Goal: Task Accomplishment & Management: Manage account settings

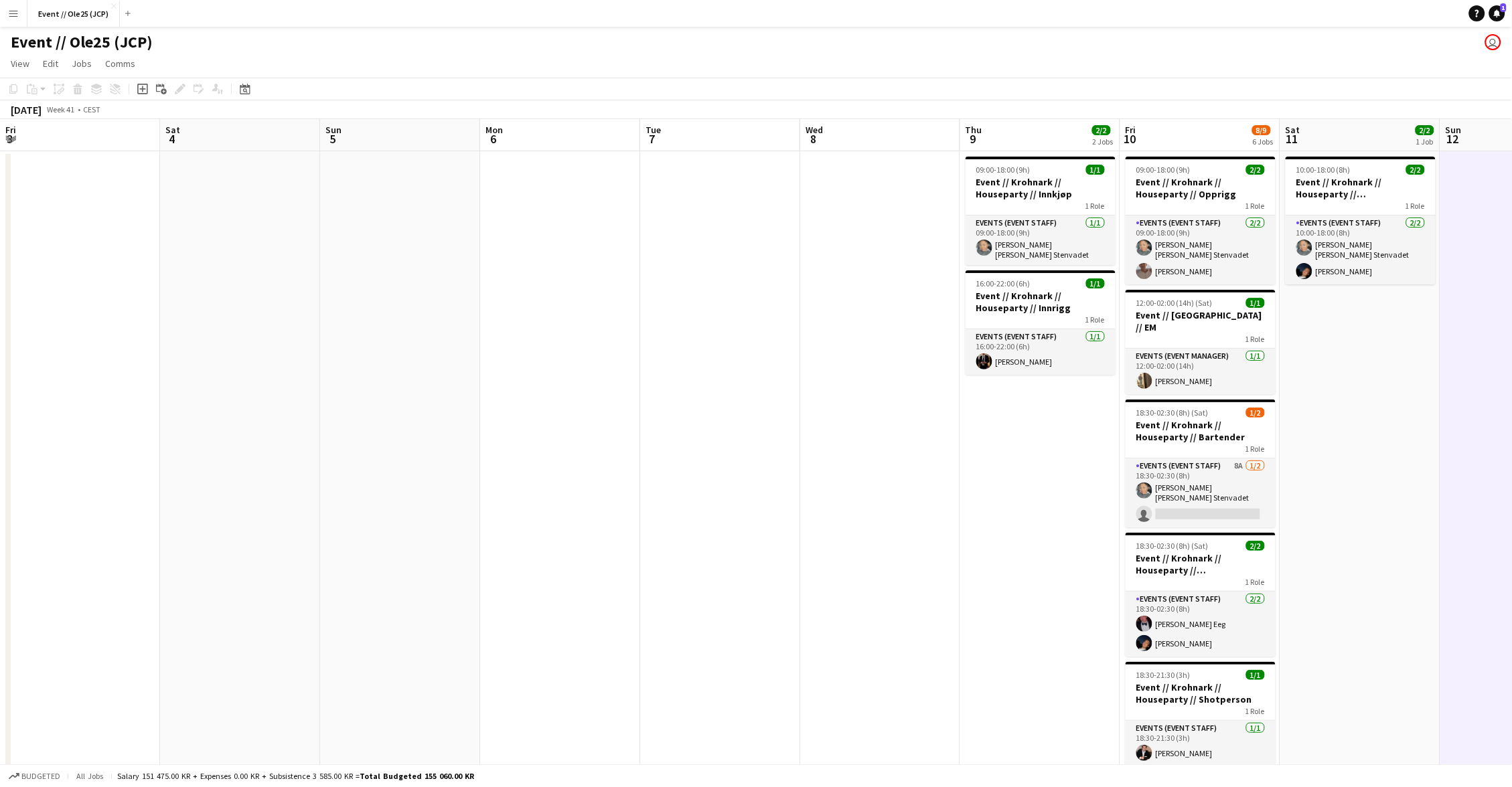
scroll to position [0, 558]
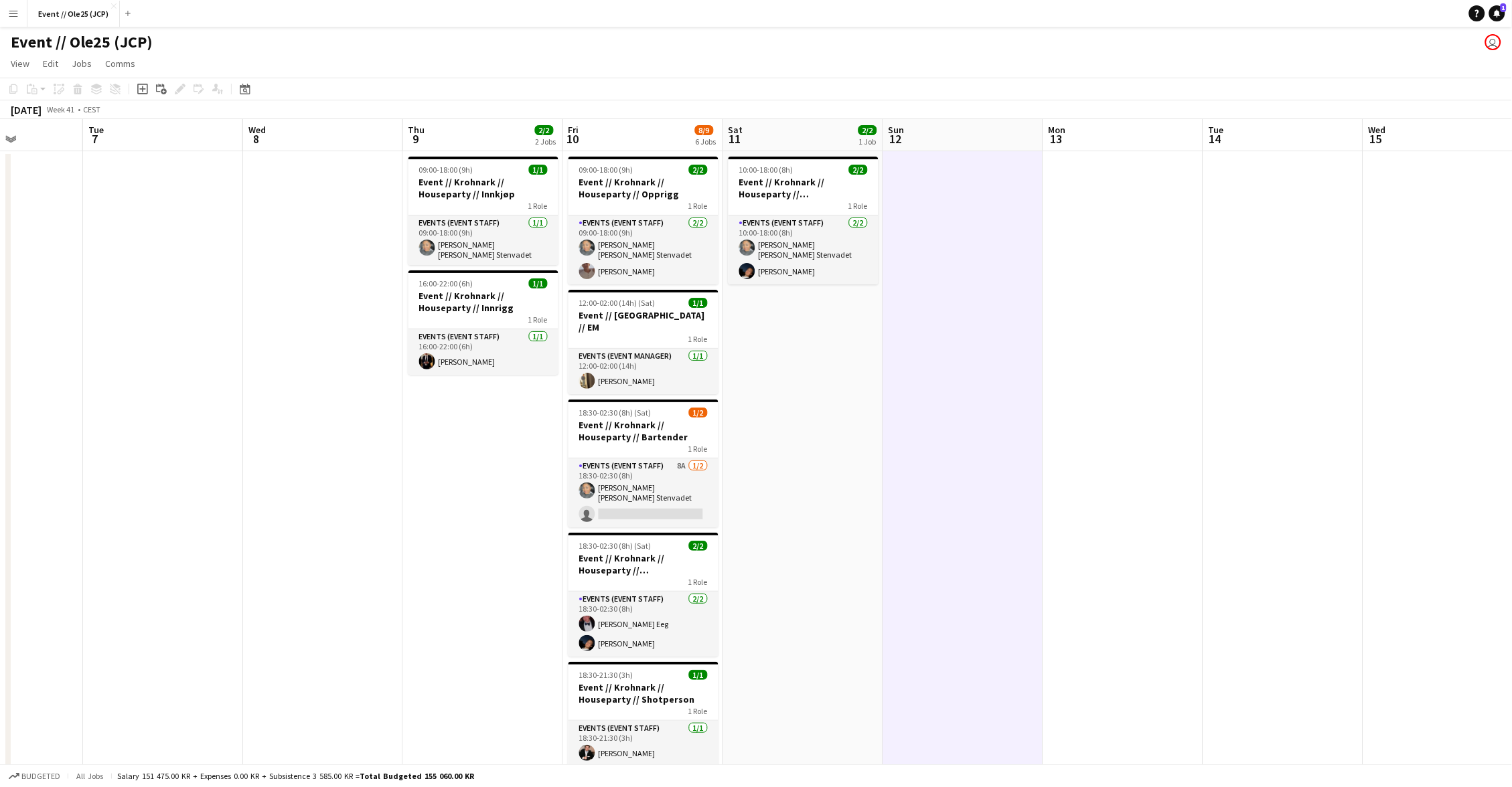
click at [1118, 275] on app-date-cell at bounding box center [1123, 526] width 160 height 749
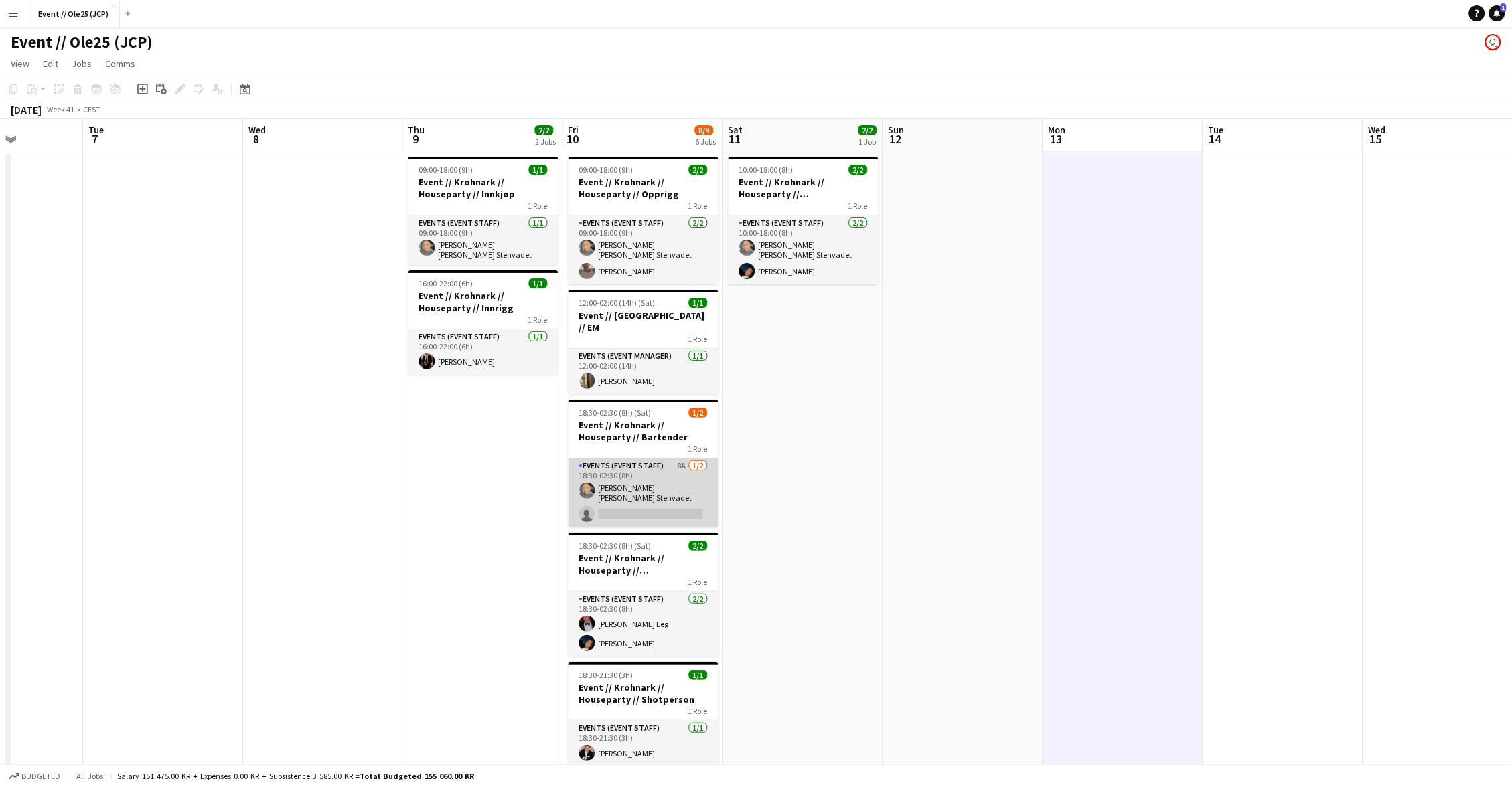
click at [611, 476] on app-card-role "Events (Event Staff) 8A [DATE] 18:30-02:30 (8h) [PERSON_NAME] [PERSON_NAME] Ste…" at bounding box center [643, 493] width 150 height 69
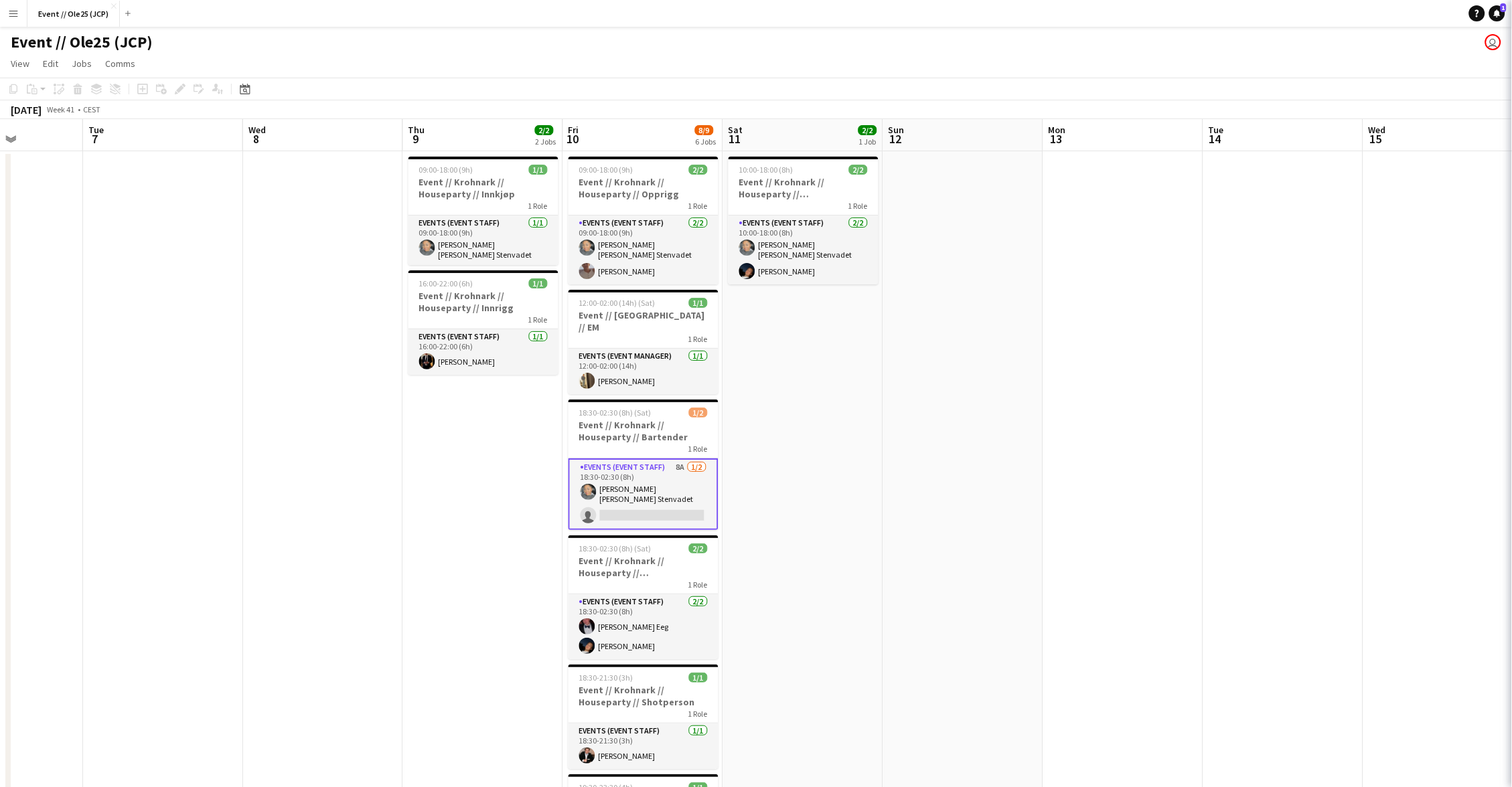
scroll to position [0, 557]
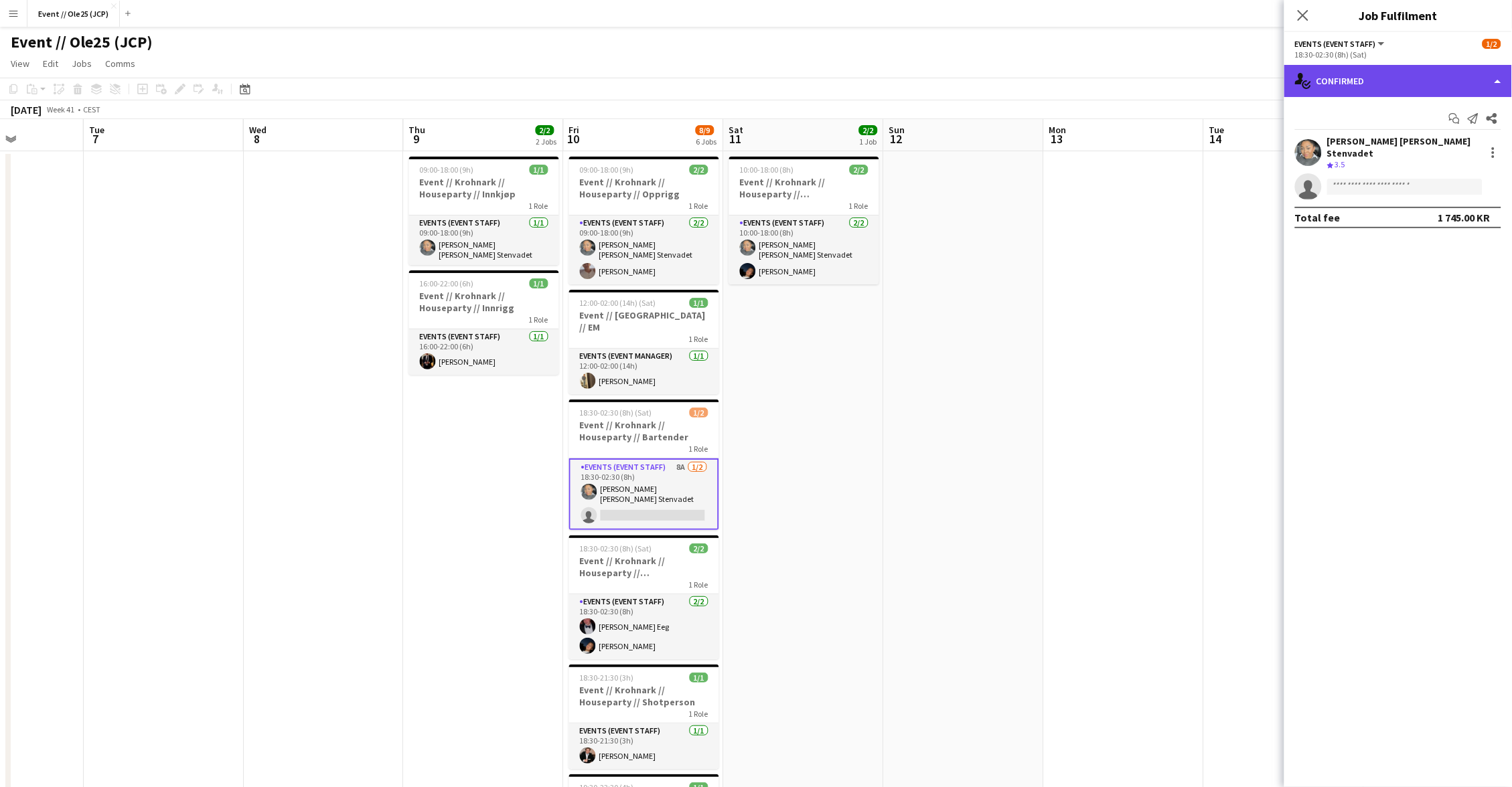
click at [1380, 85] on div "single-neutral-actions-check-2 Confirmed" at bounding box center [1399, 81] width 228 height 32
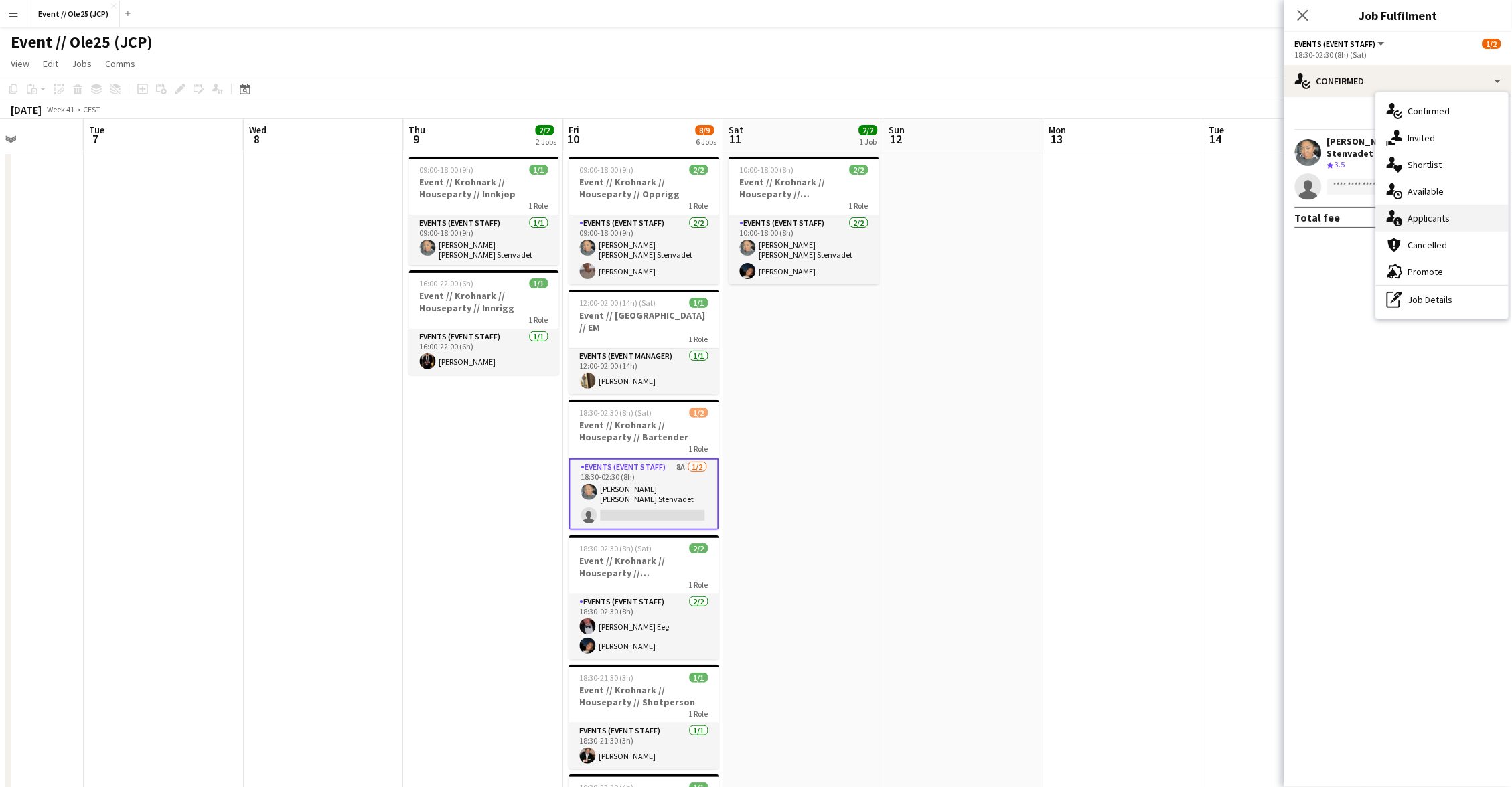
click at [1421, 210] on div "single-neutral-actions-information Applicants" at bounding box center [1443, 218] width 133 height 27
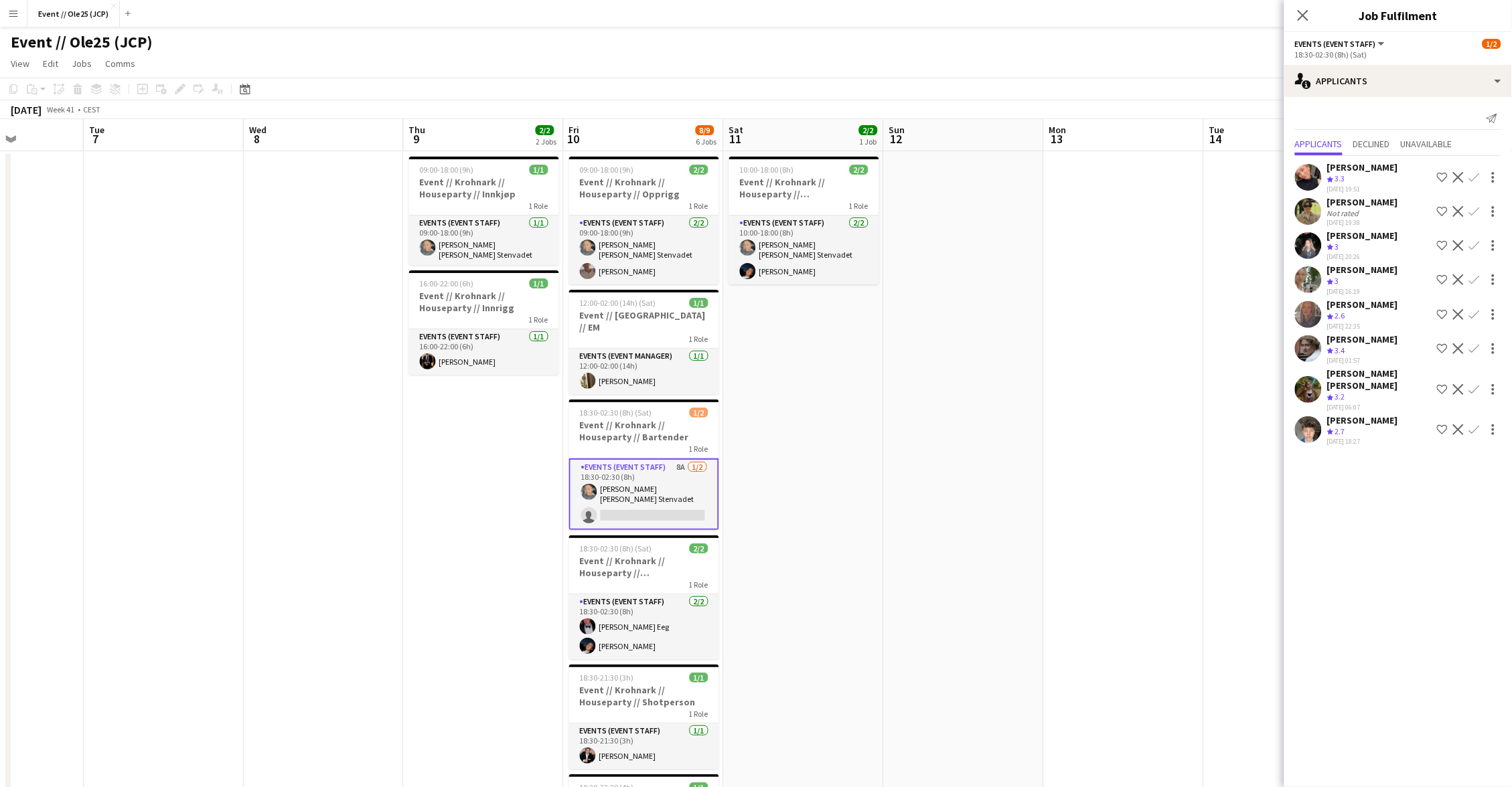
scroll to position [0, 556]
click at [1199, 380] on app-date-cell at bounding box center [1125, 526] width 160 height 749
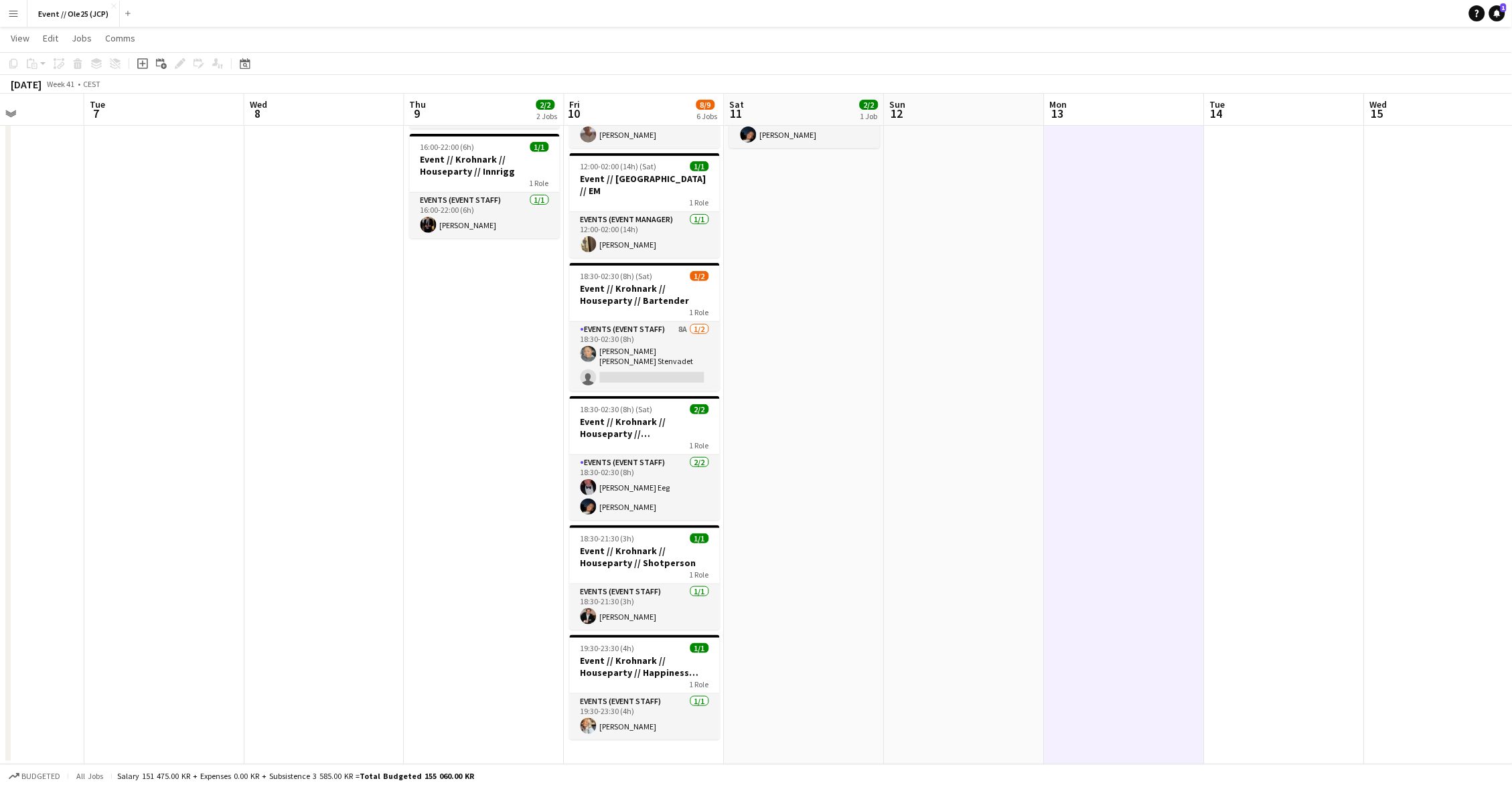
scroll to position [135, 0]
click at [651, 330] on app-card-role "Events (Event Staff) 8A [DATE] 18:30-02:30 (8h) [PERSON_NAME] [PERSON_NAME] Ste…" at bounding box center [645, 356] width 150 height 69
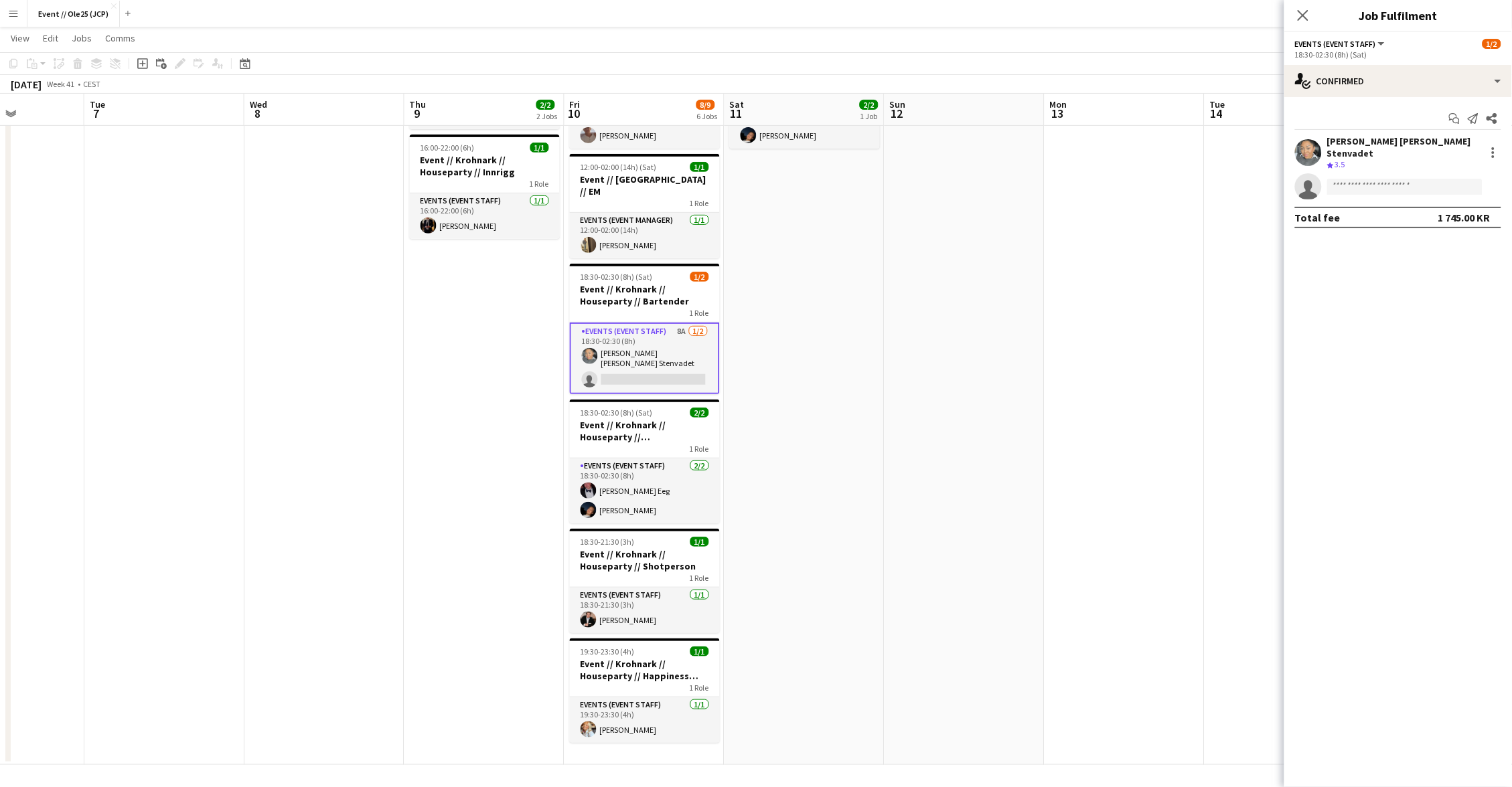
scroll to position [0, 555]
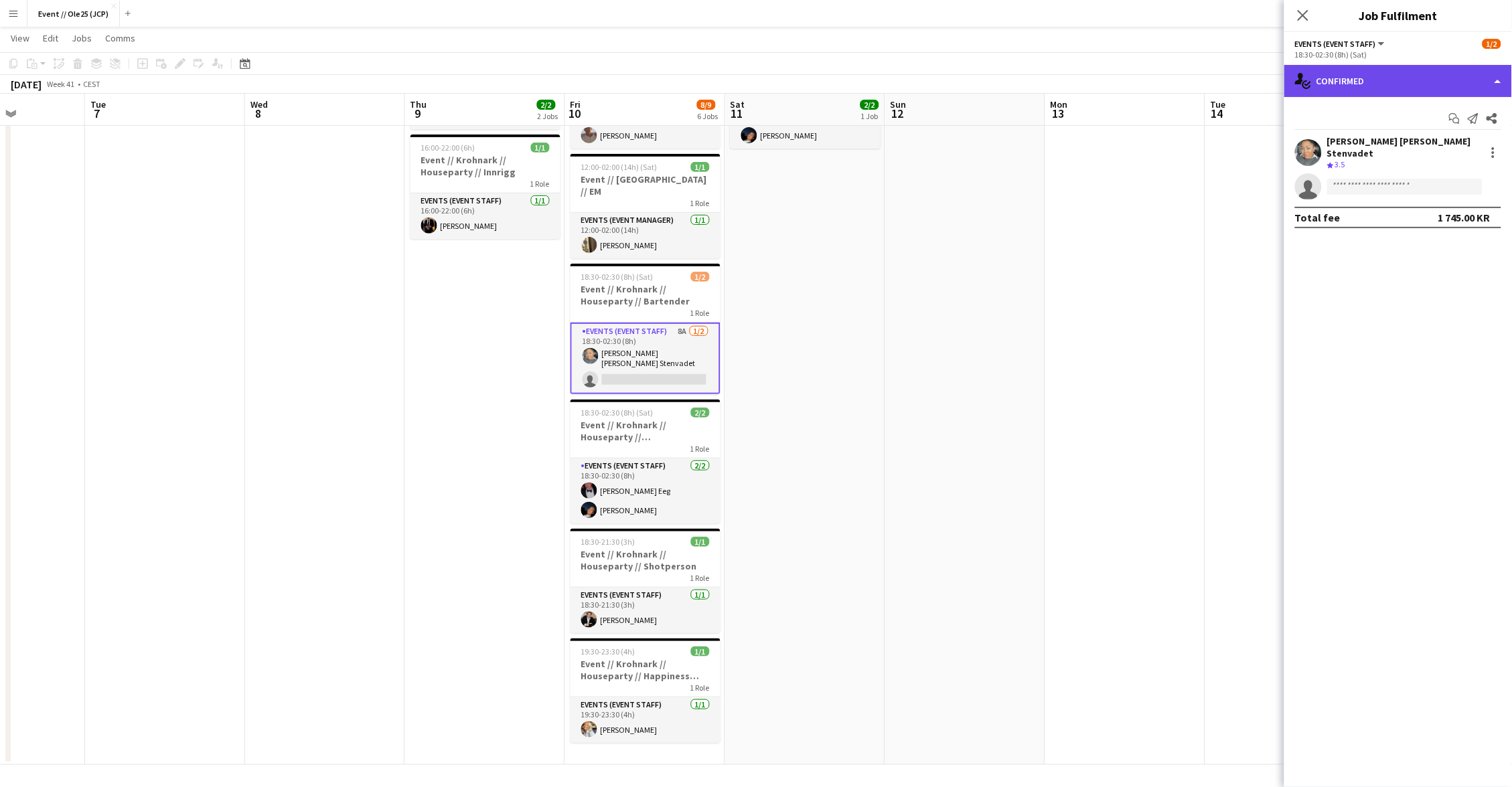
click at [1385, 92] on div "single-neutral-actions-check-2 Confirmed" at bounding box center [1399, 81] width 228 height 32
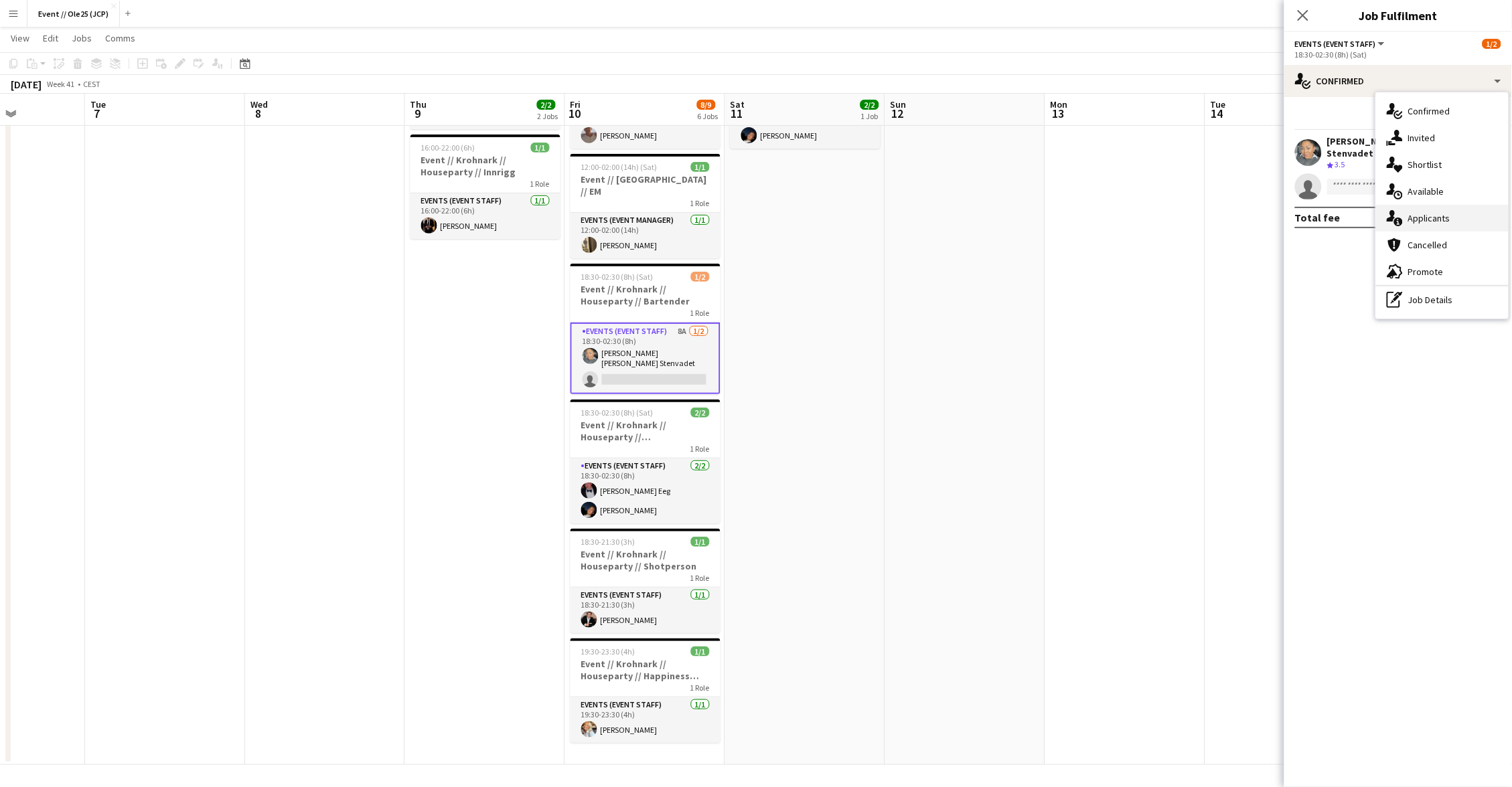
click at [1448, 225] on div "single-neutral-actions-information Applicants" at bounding box center [1443, 218] width 133 height 27
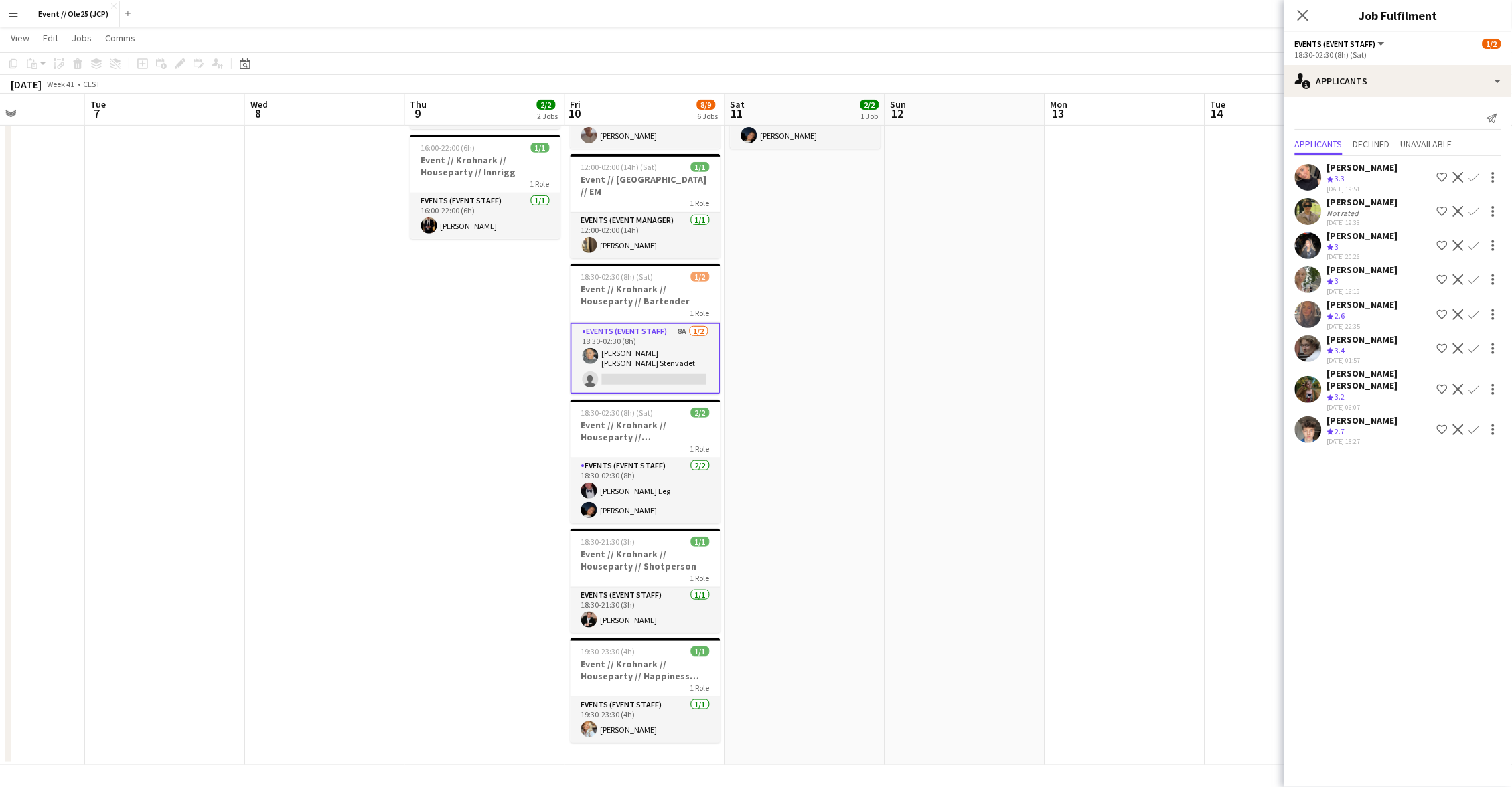
click at [1346, 236] on div "[PERSON_NAME]" at bounding box center [1362, 235] width 71 height 12
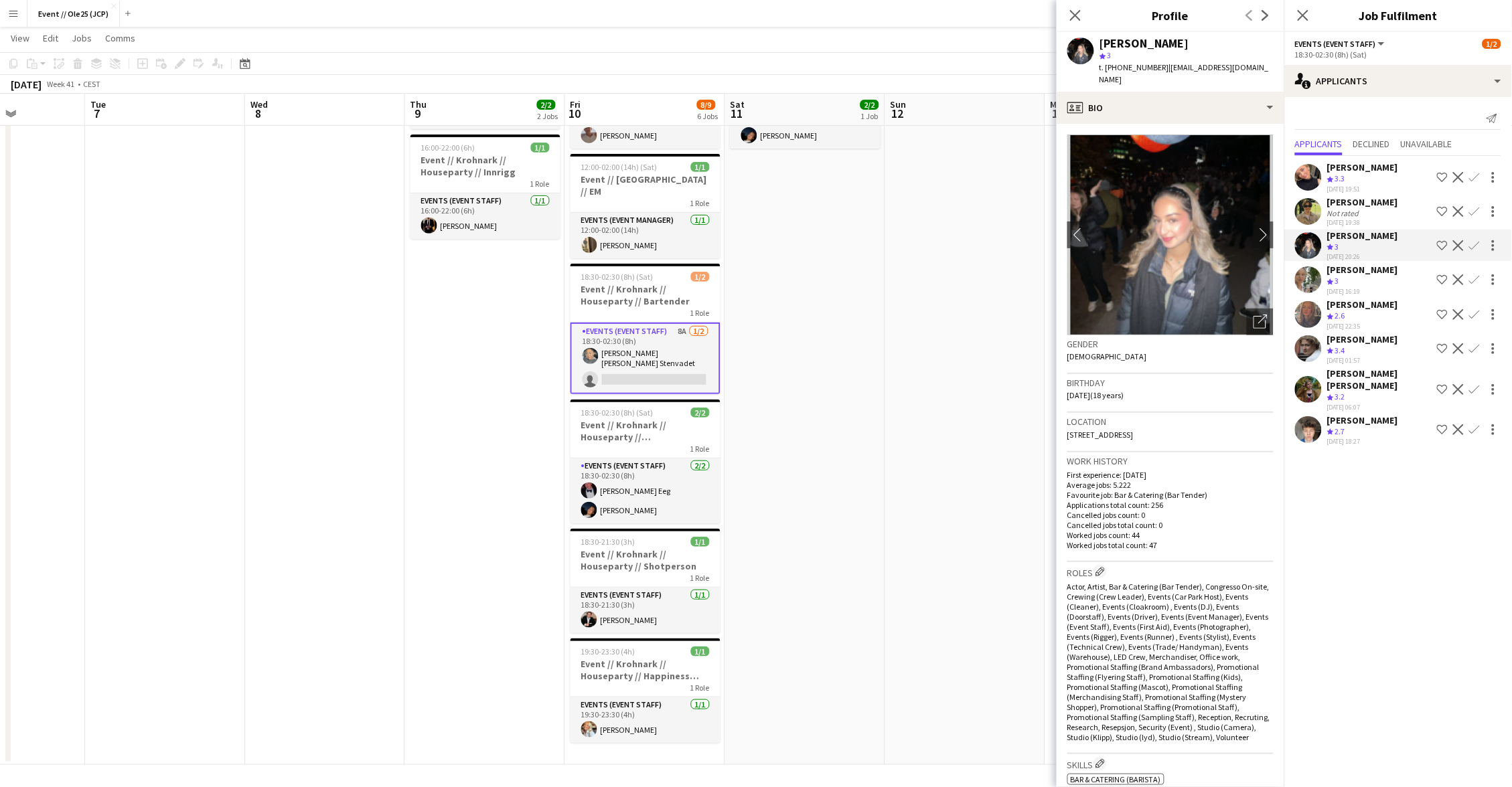
click at [1353, 275] on div "Crew rating 3" at bounding box center [1362, 281] width 71 height 12
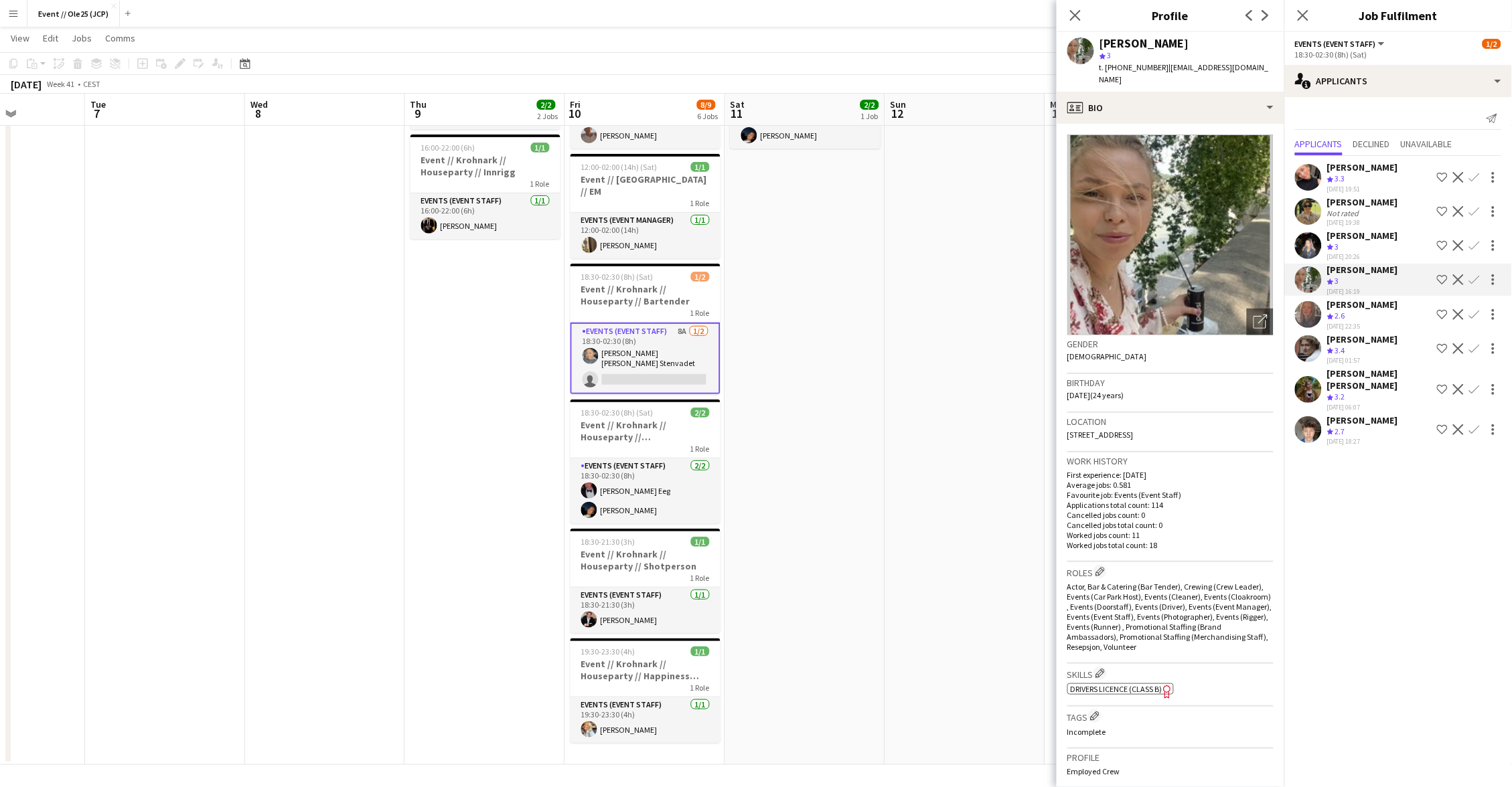
click at [1369, 197] on div "[PERSON_NAME]" at bounding box center [1362, 202] width 71 height 12
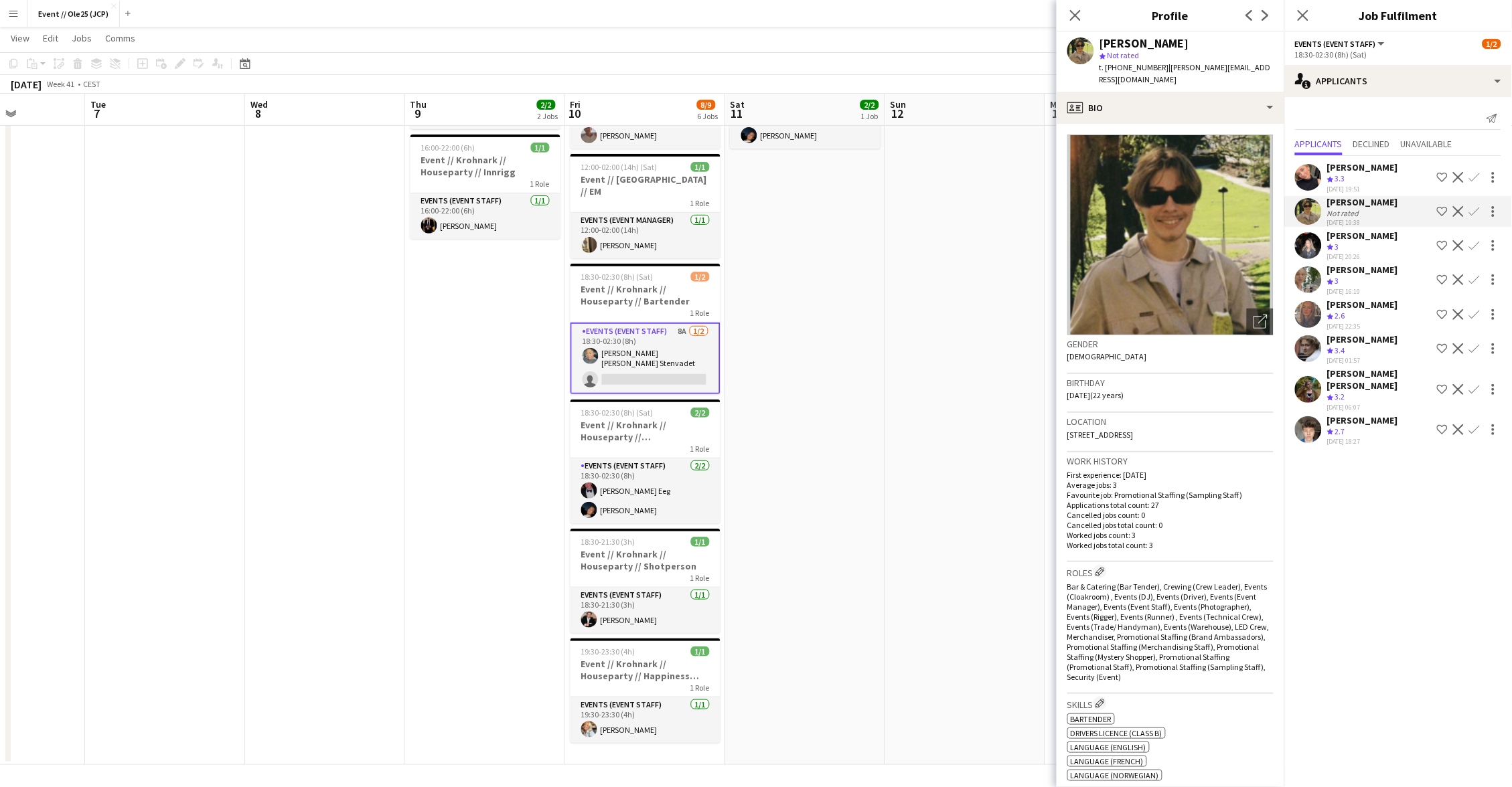
click at [1350, 162] on div "[PERSON_NAME]" at bounding box center [1362, 167] width 71 height 12
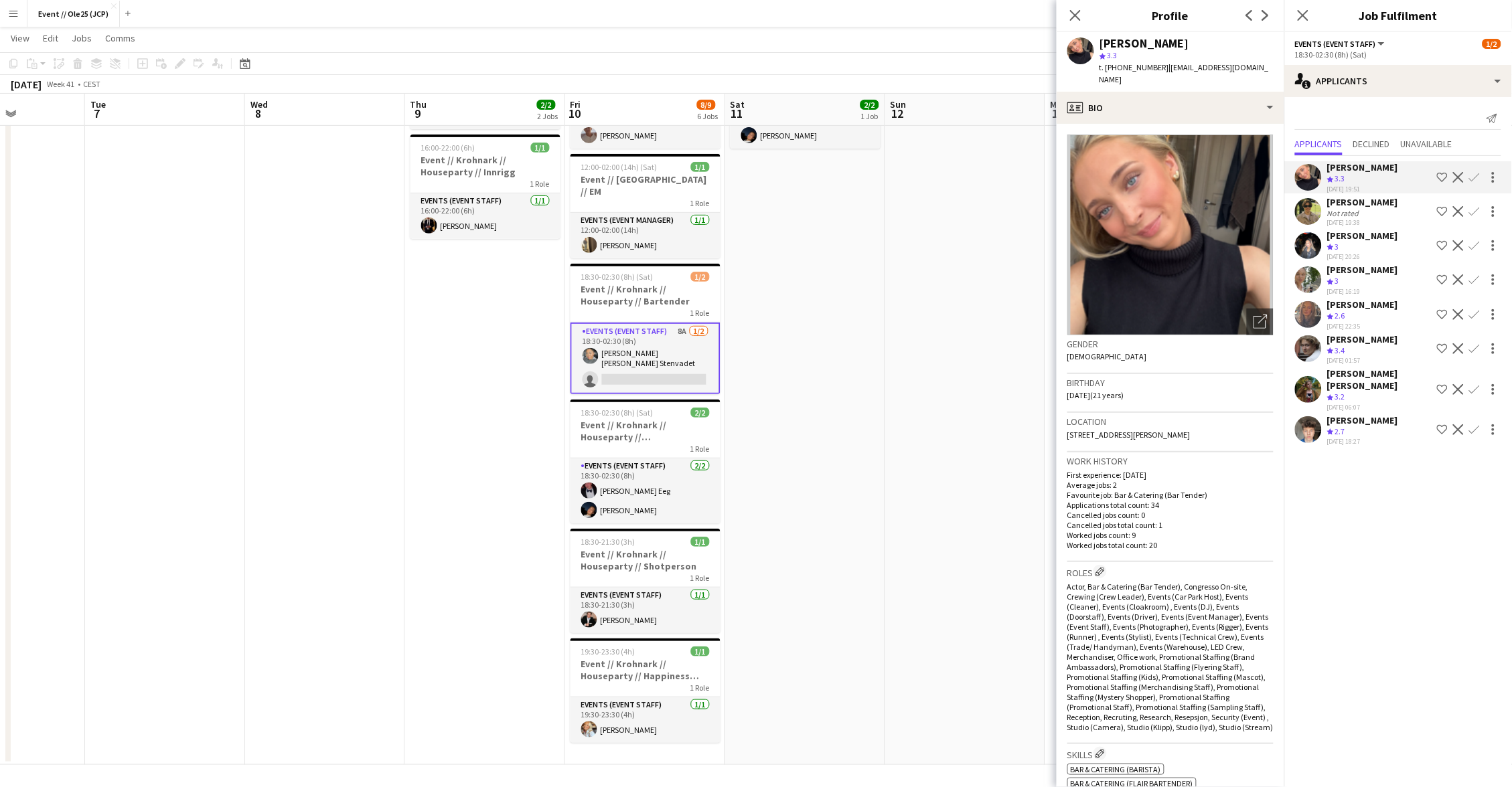
click at [1367, 426] on div "Crew rating 2.7" at bounding box center [1362, 432] width 71 height 12
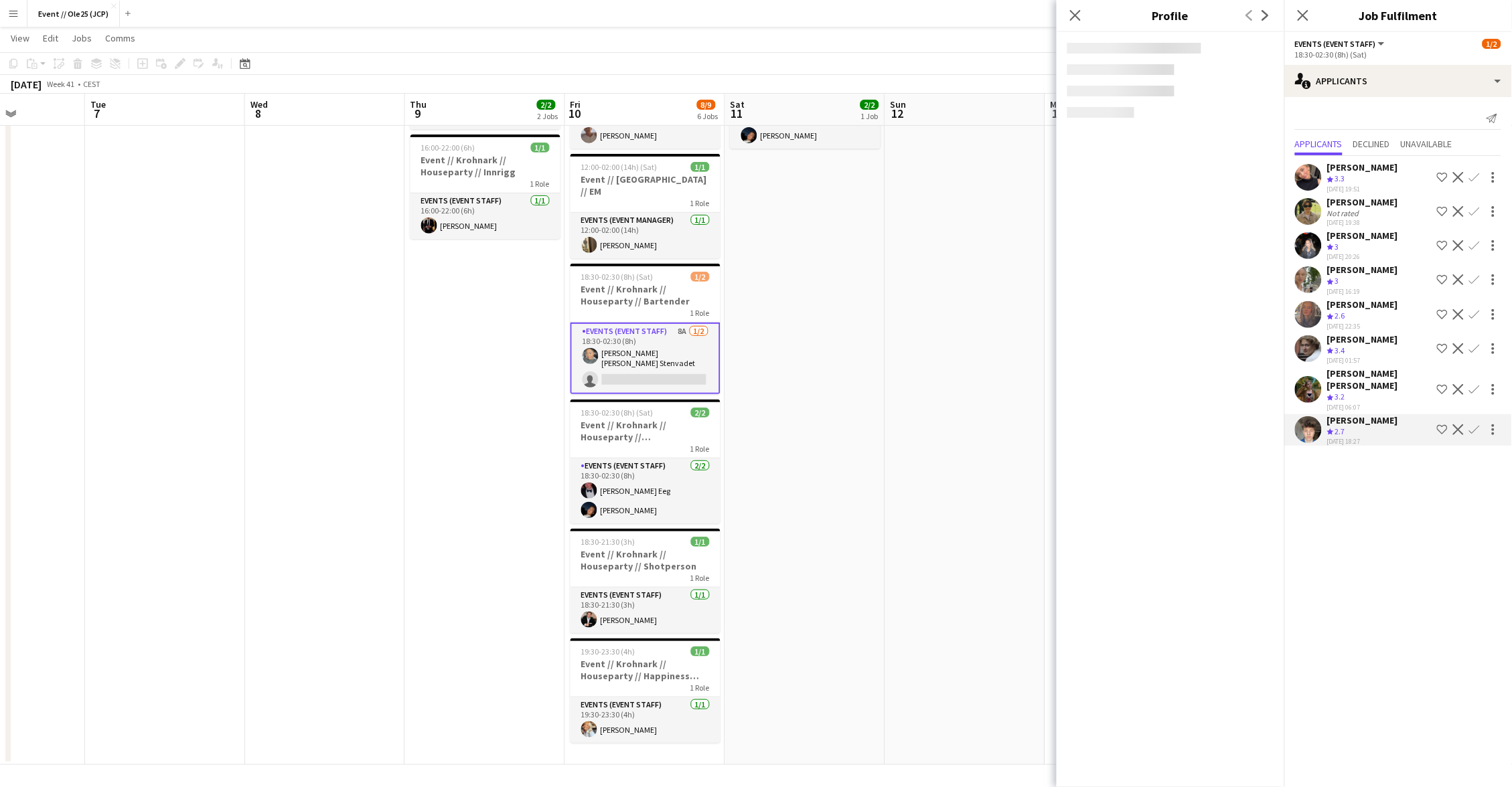
click at [1350, 391] on div "Crew rating 3.2" at bounding box center [1379, 397] width 104 height 12
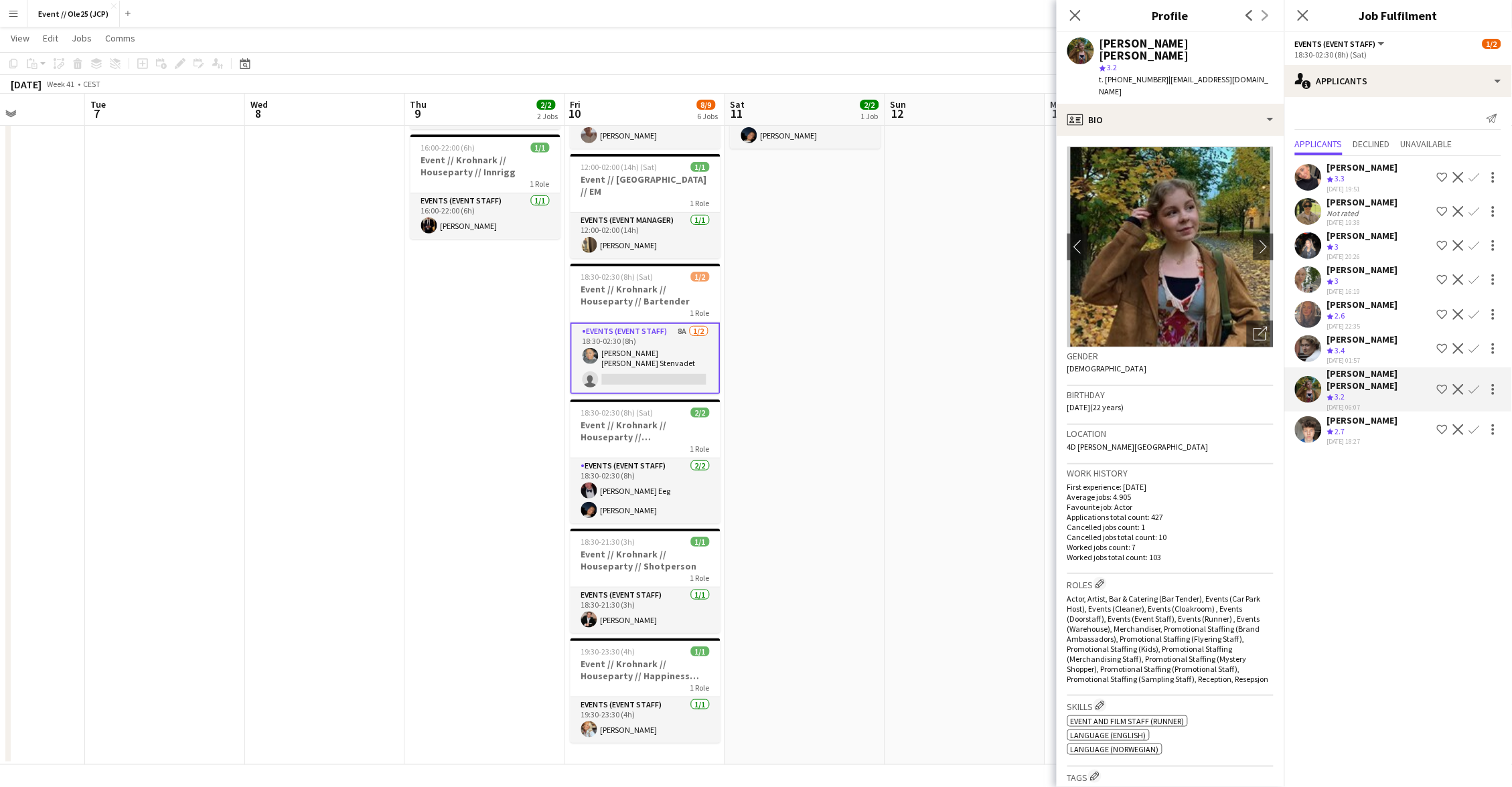
click at [1352, 345] on div "Crew rating 3.4" at bounding box center [1362, 351] width 71 height 12
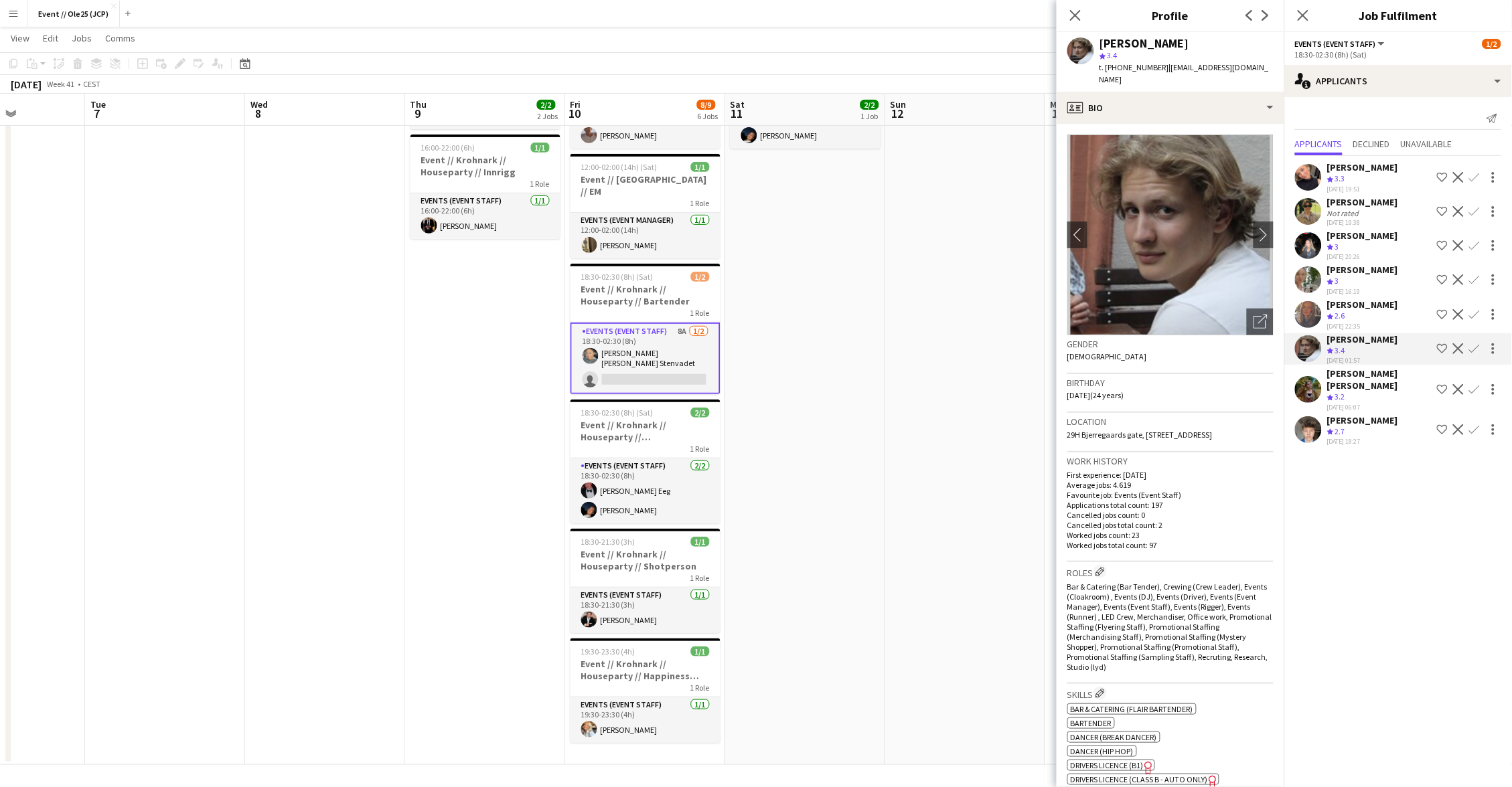
click at [1352, 310] on div "Crew rating 2.6" at bounding box center [1362, 316] width 71 height 12
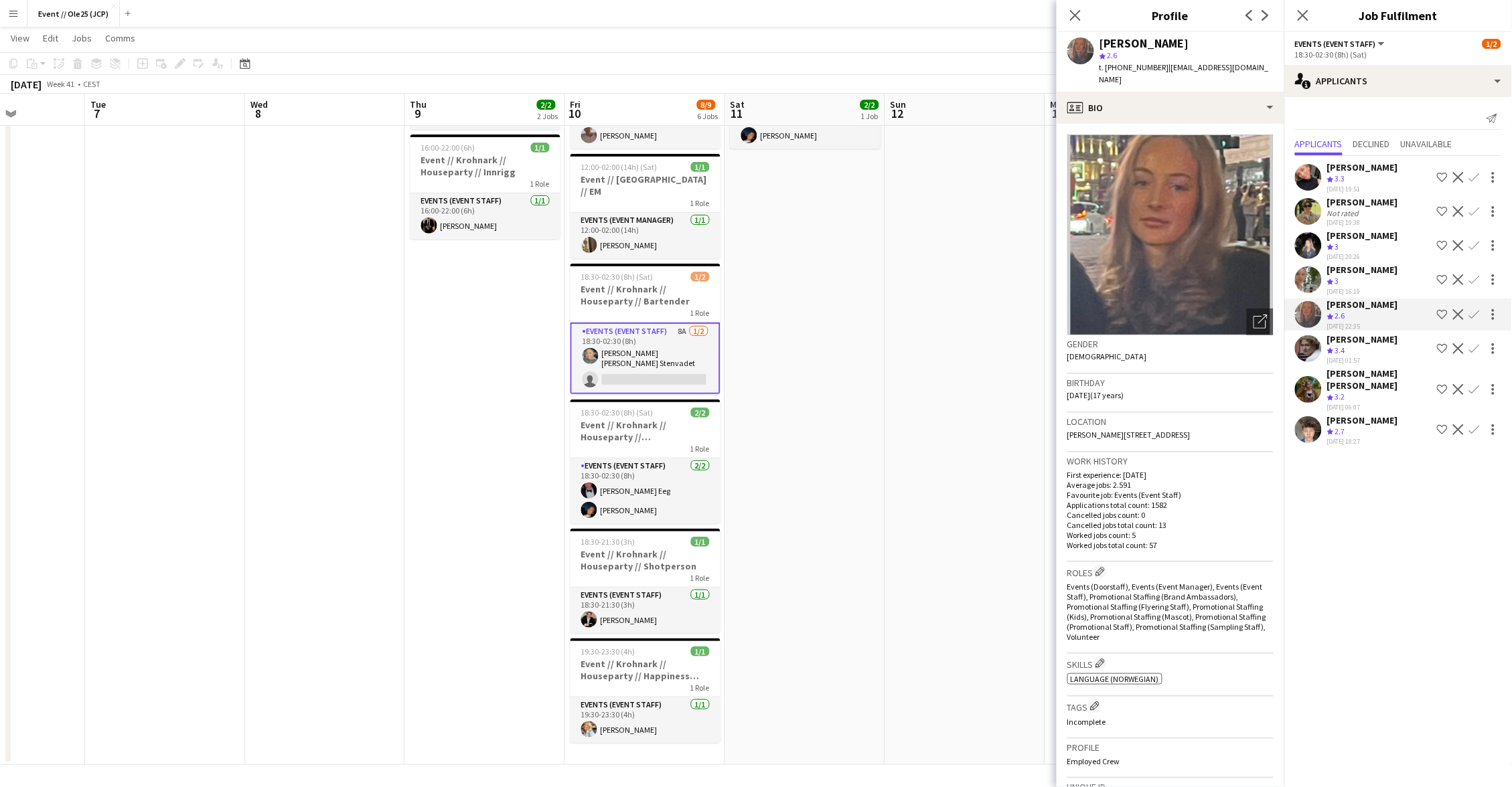
click at [1353, 264] on div "[PERSON_NAME]" at bounding box center [1362, 269] width 71 height 12
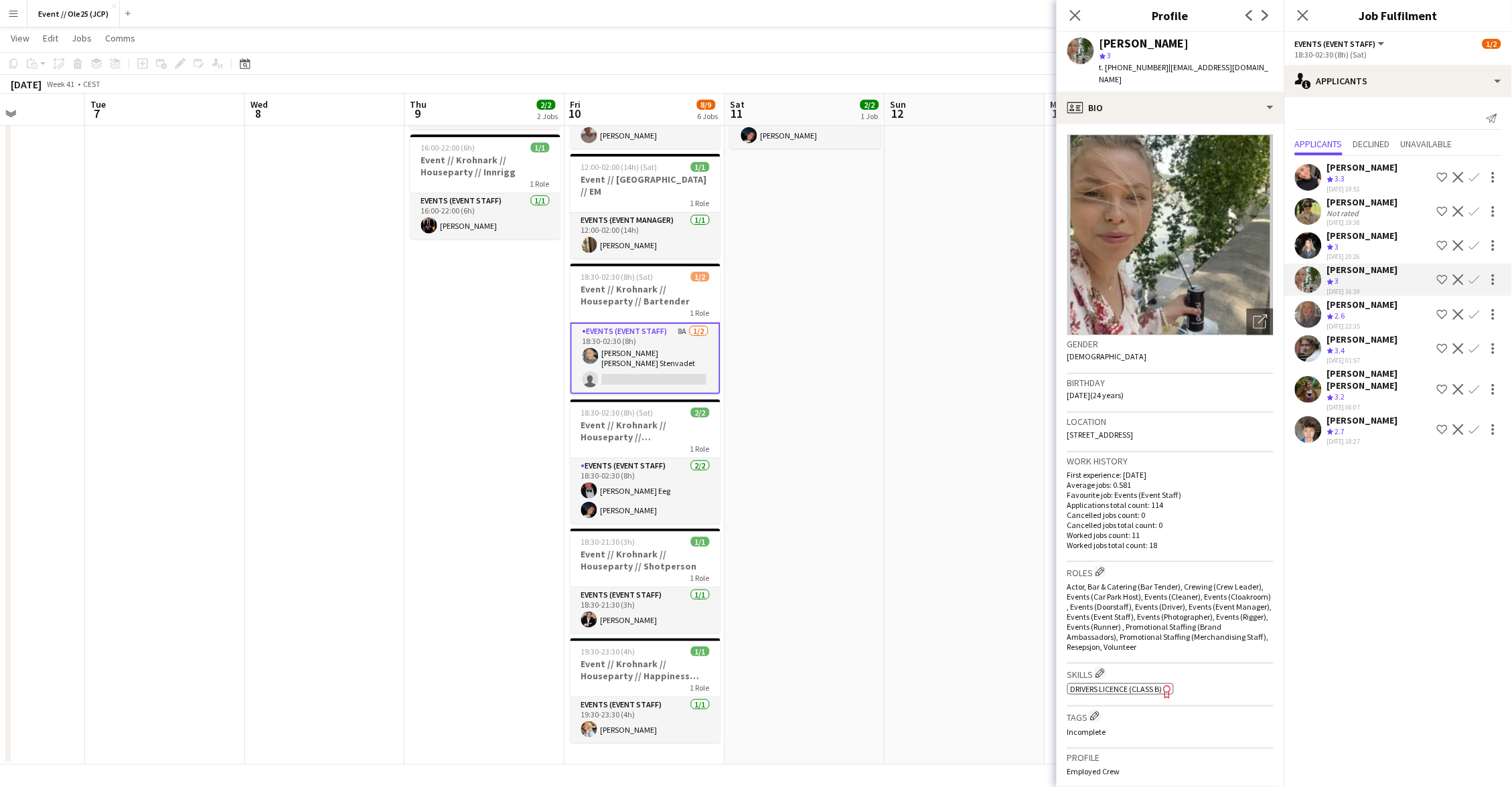
click at [1358, 243] on div "Crew rating 3" at bounding box center [1362, 247] width 71 height 12
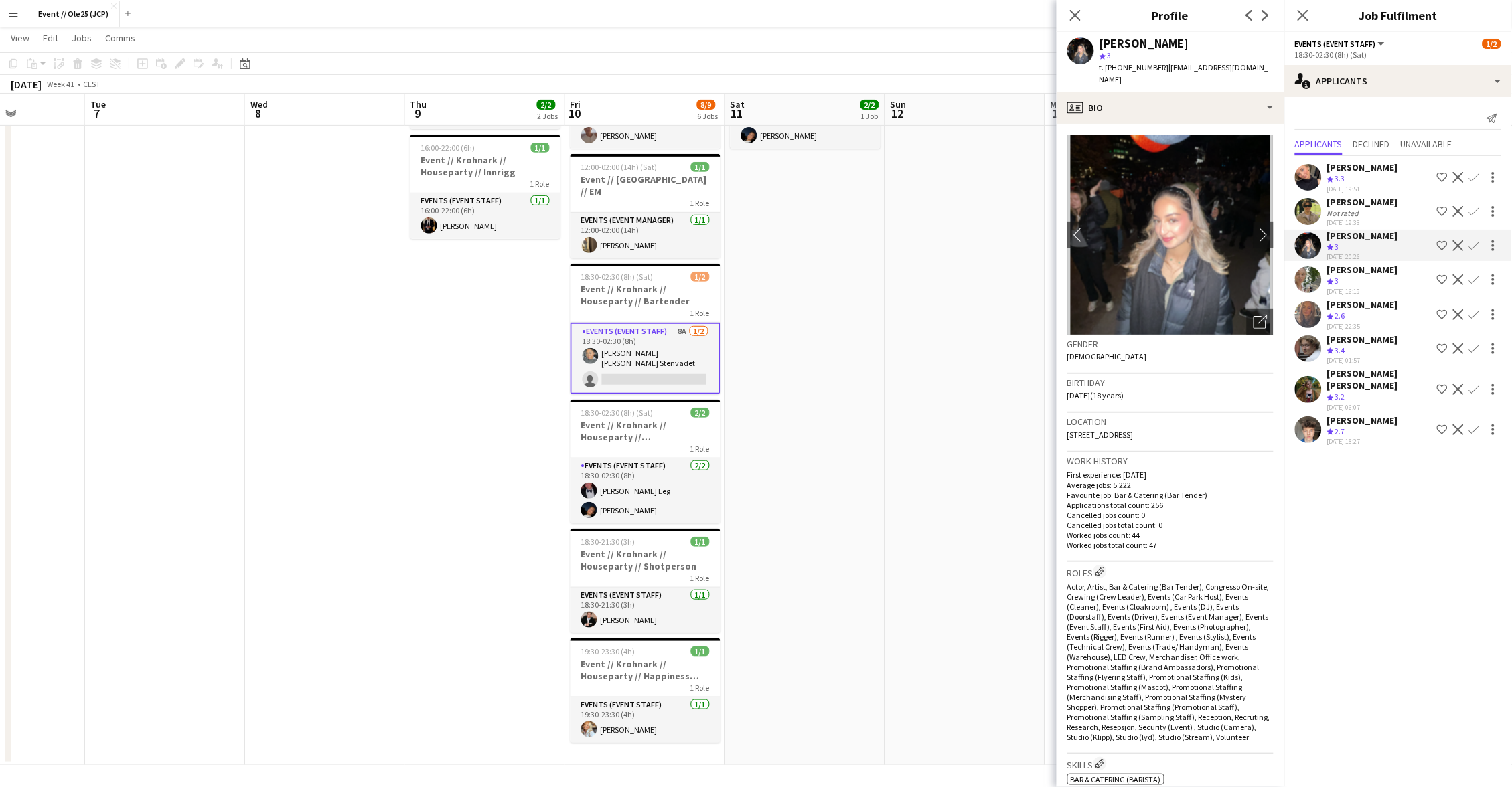
click at [1364, 197] on div "[PERSON_NAME]" at bounding box center [1362, 202] width 71 height 12
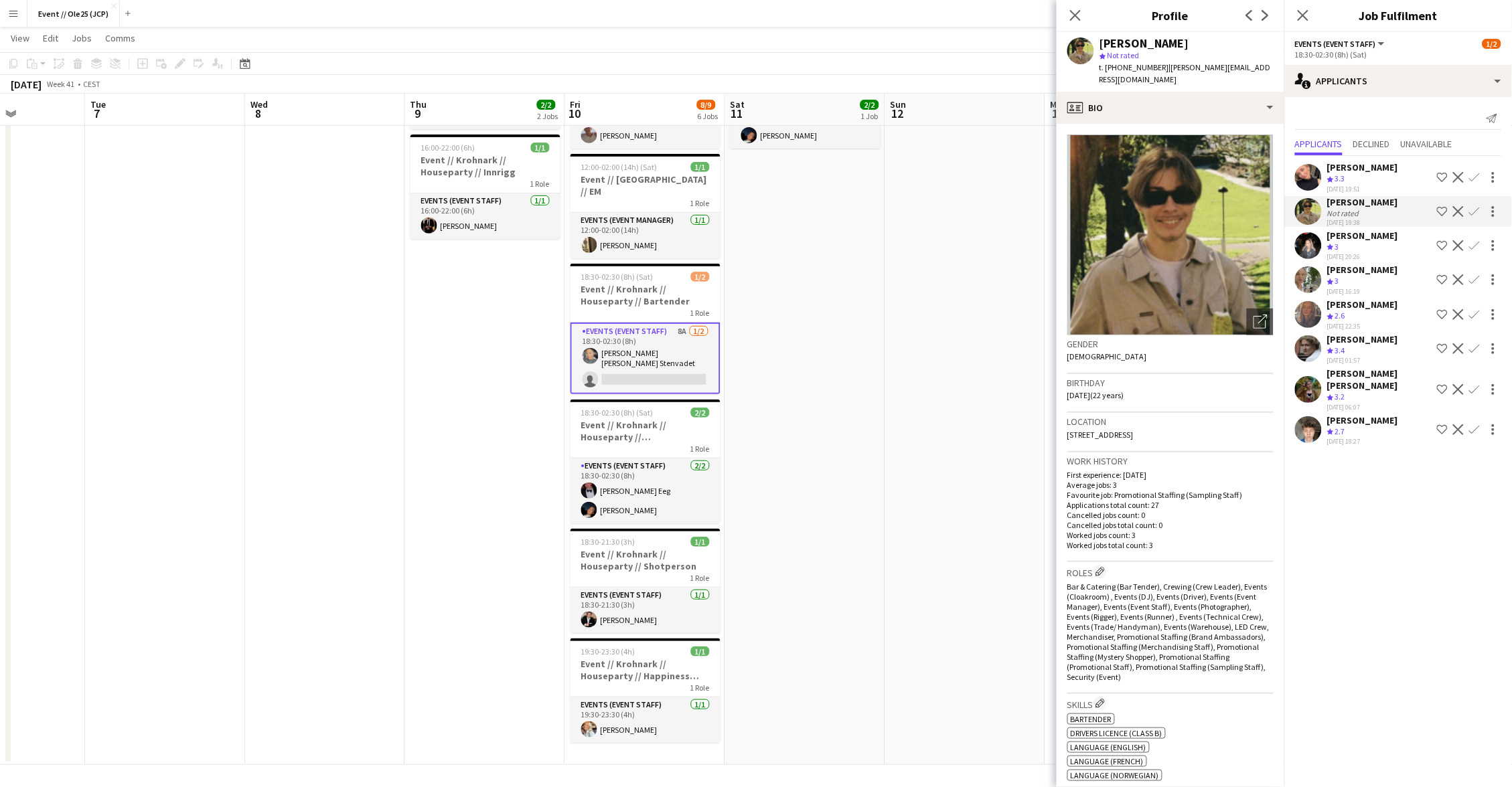
click at [1364, 243] on div "Crew rating 3" at bounding box center [1362, 247] width 71 height 12
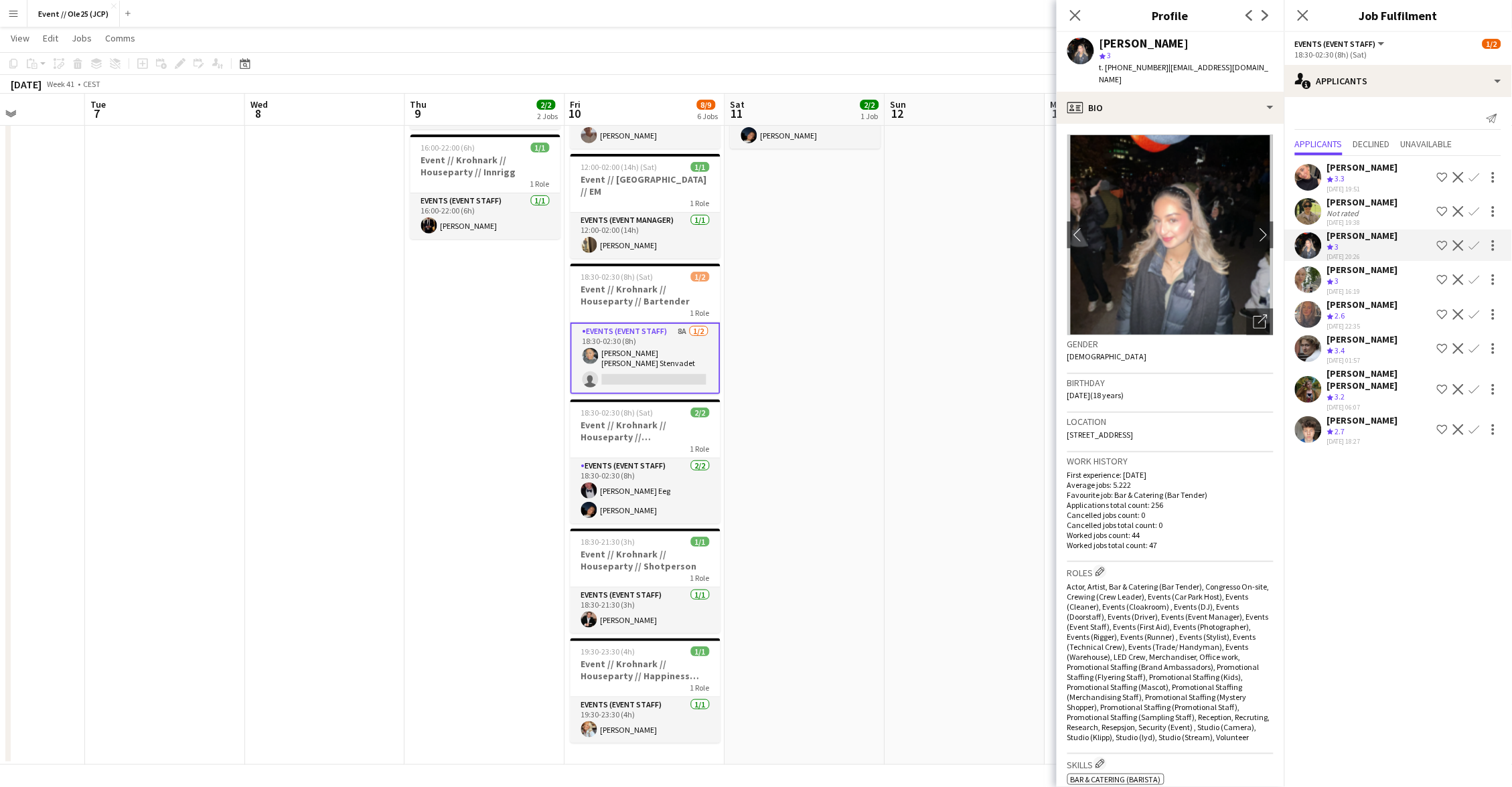
click at [1364, 200] on div "[PERSON_NAME]" at bounding box center [1362, 202] width 71 height 12
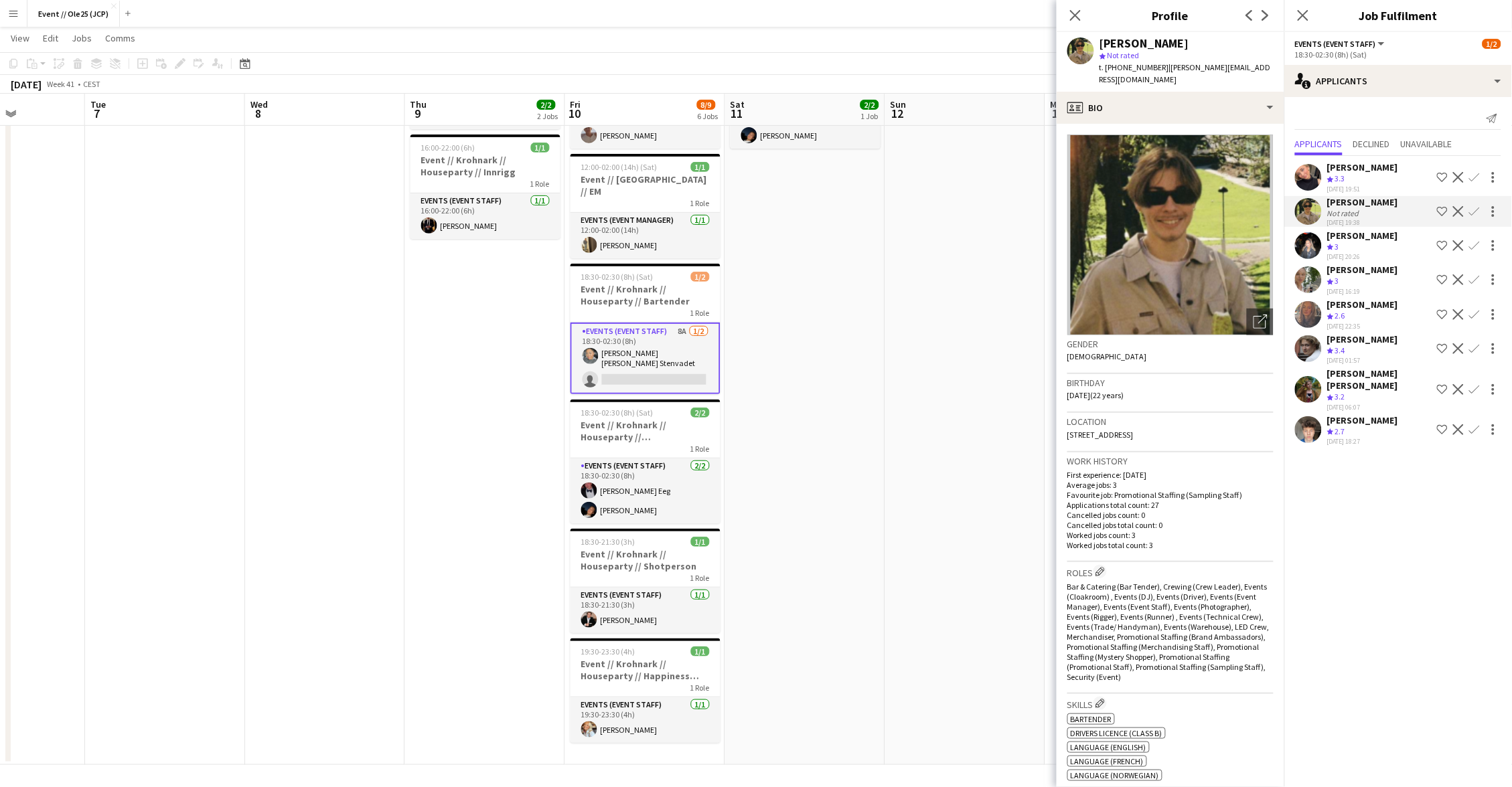
click at [1364, 185] on div "[DATE] 19:51" at bounding box center [1362, 189] width 71 height 9
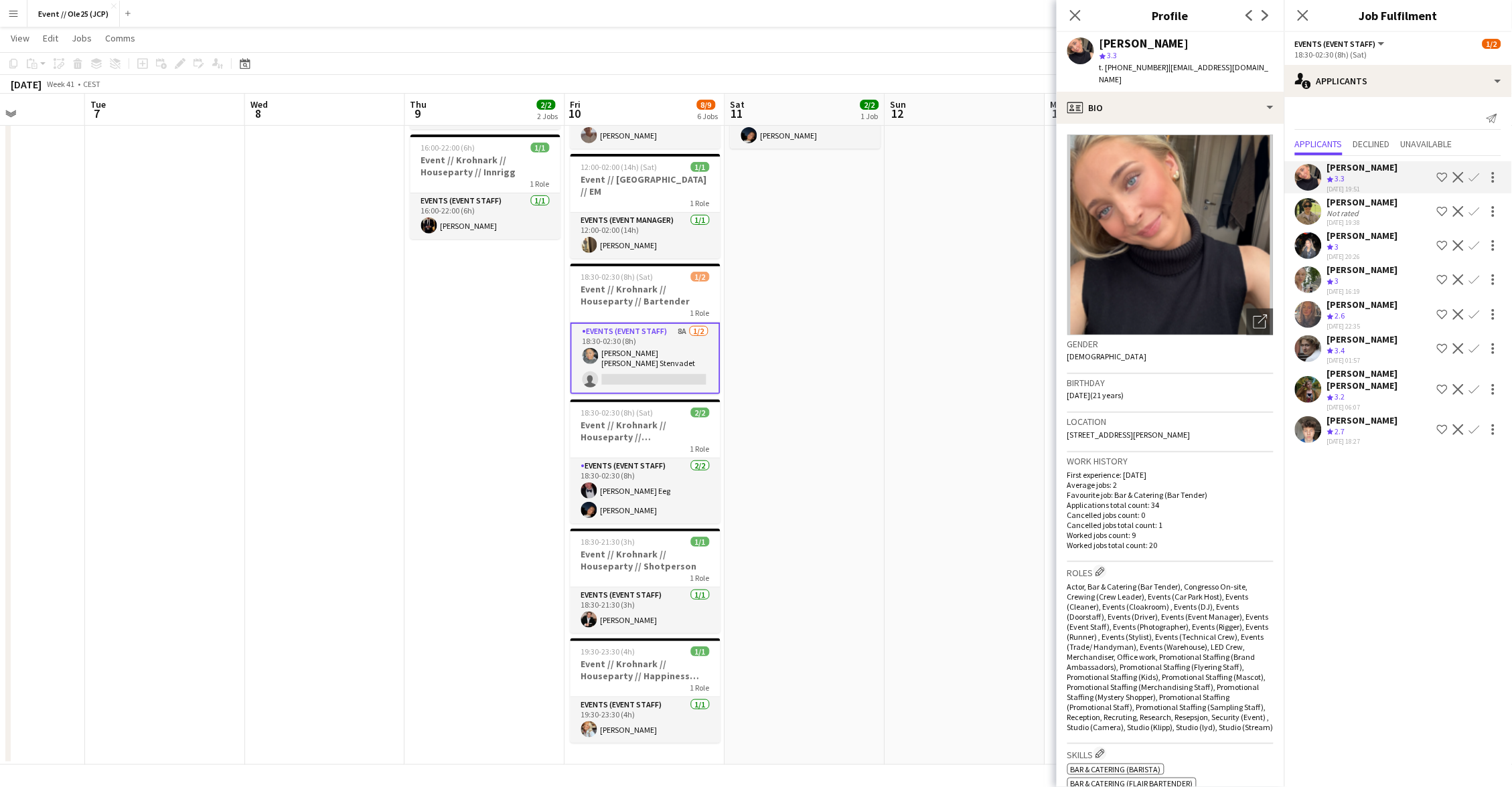
click at [1009, 241] on app-date-cell at bounding box center [965, 389] width 160 height 749
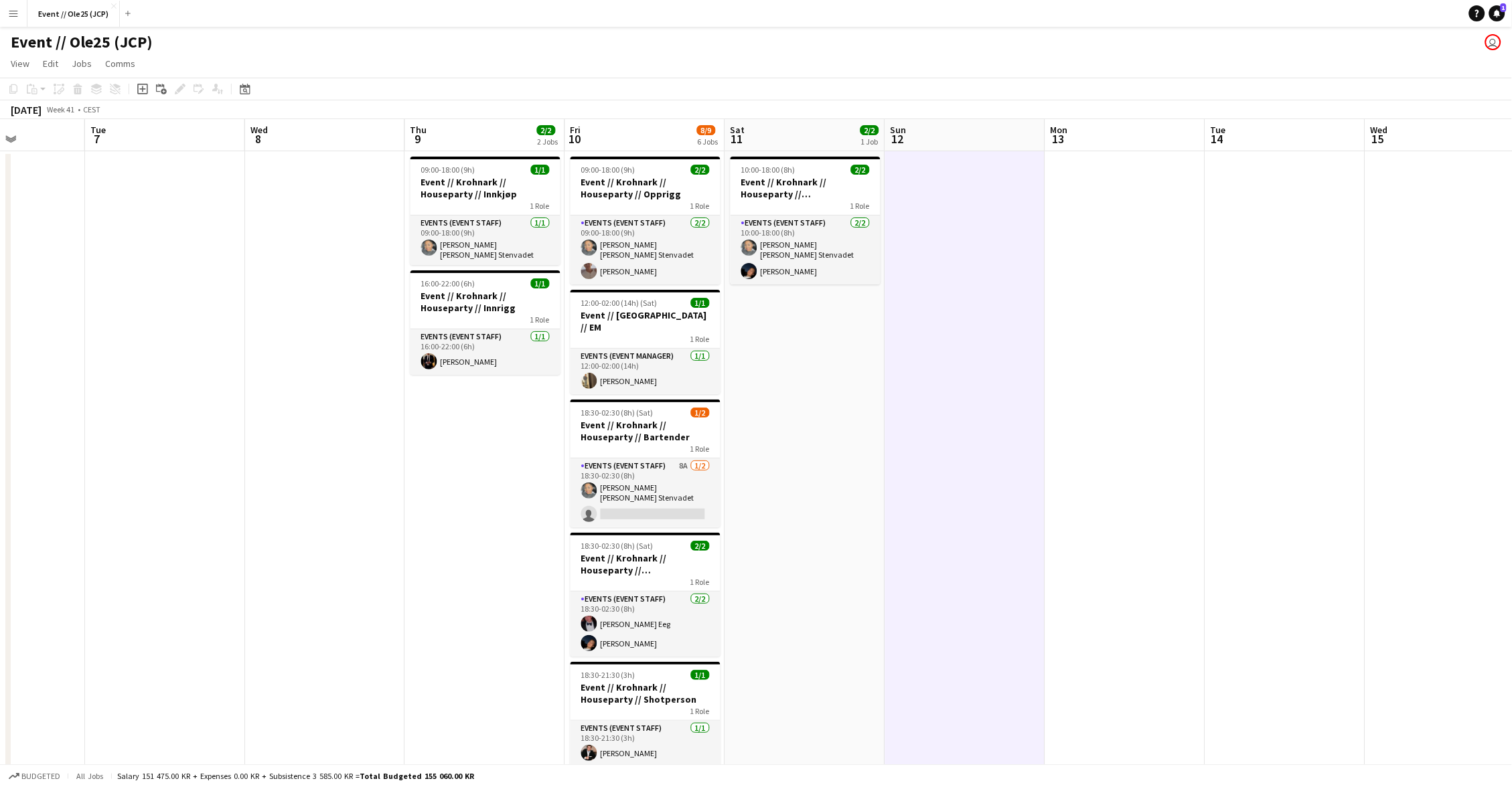
scroll to position [0, 0]
click at [1500, 12] on icon "Notifications" at bounding box center [1497, 13] width 8 height 8
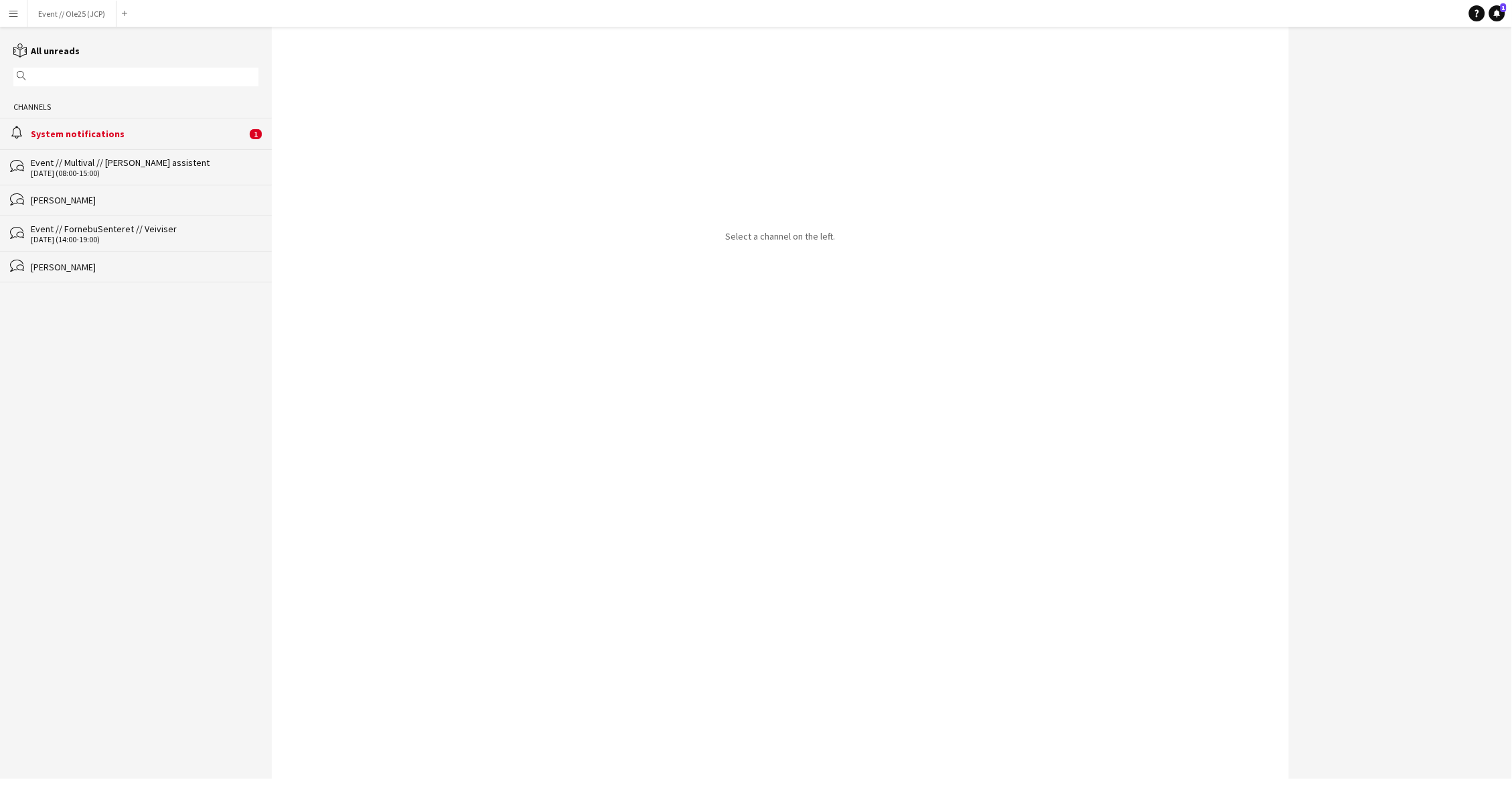
click at [92, 135] on div "System notifications" at bounding box center [138, 133] width 215 height 12
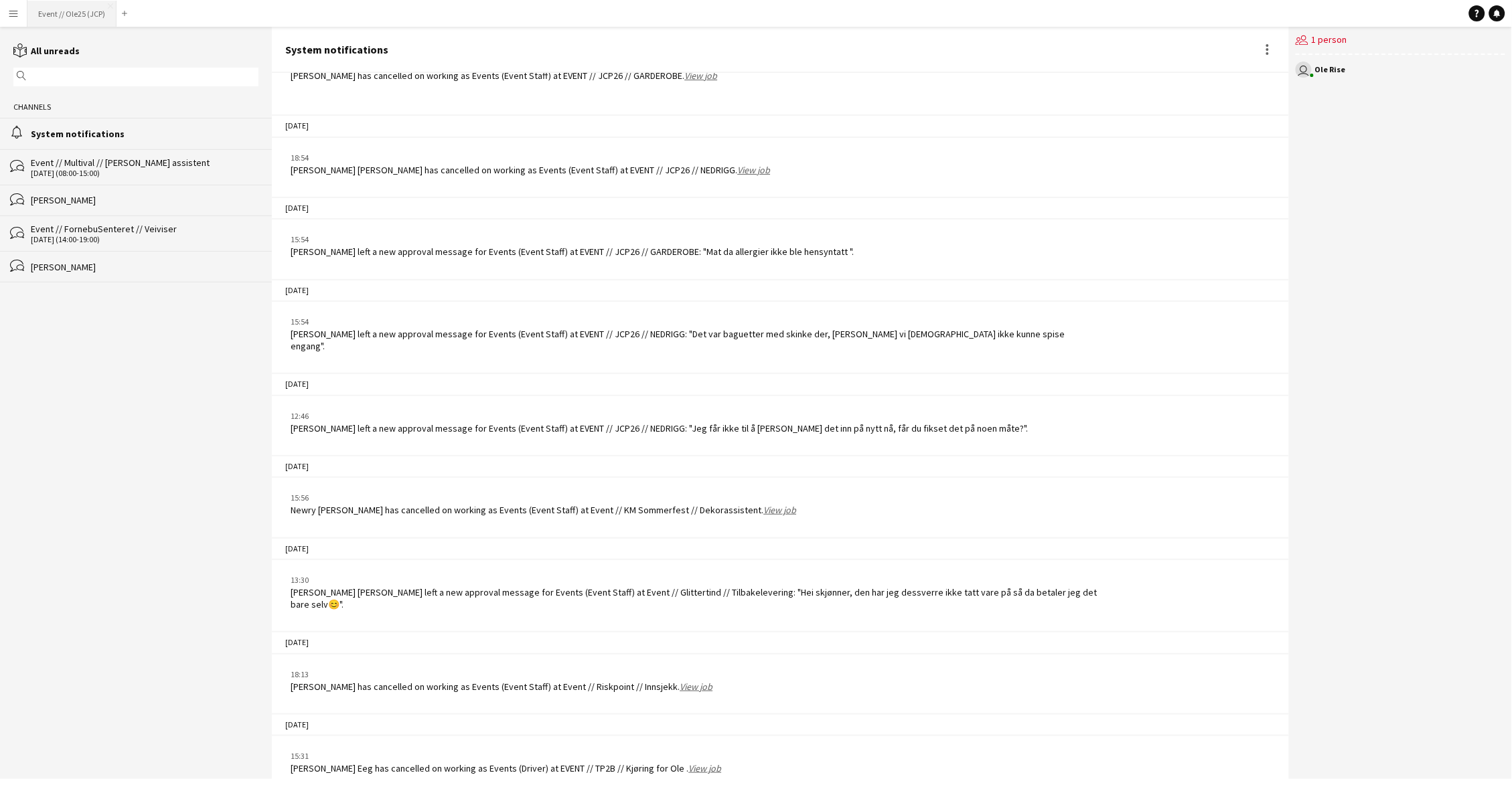
click at [29, 19] on button "Event // Ole25 (JCP) Close" at bounding box center [72, 13] width 89 height 26
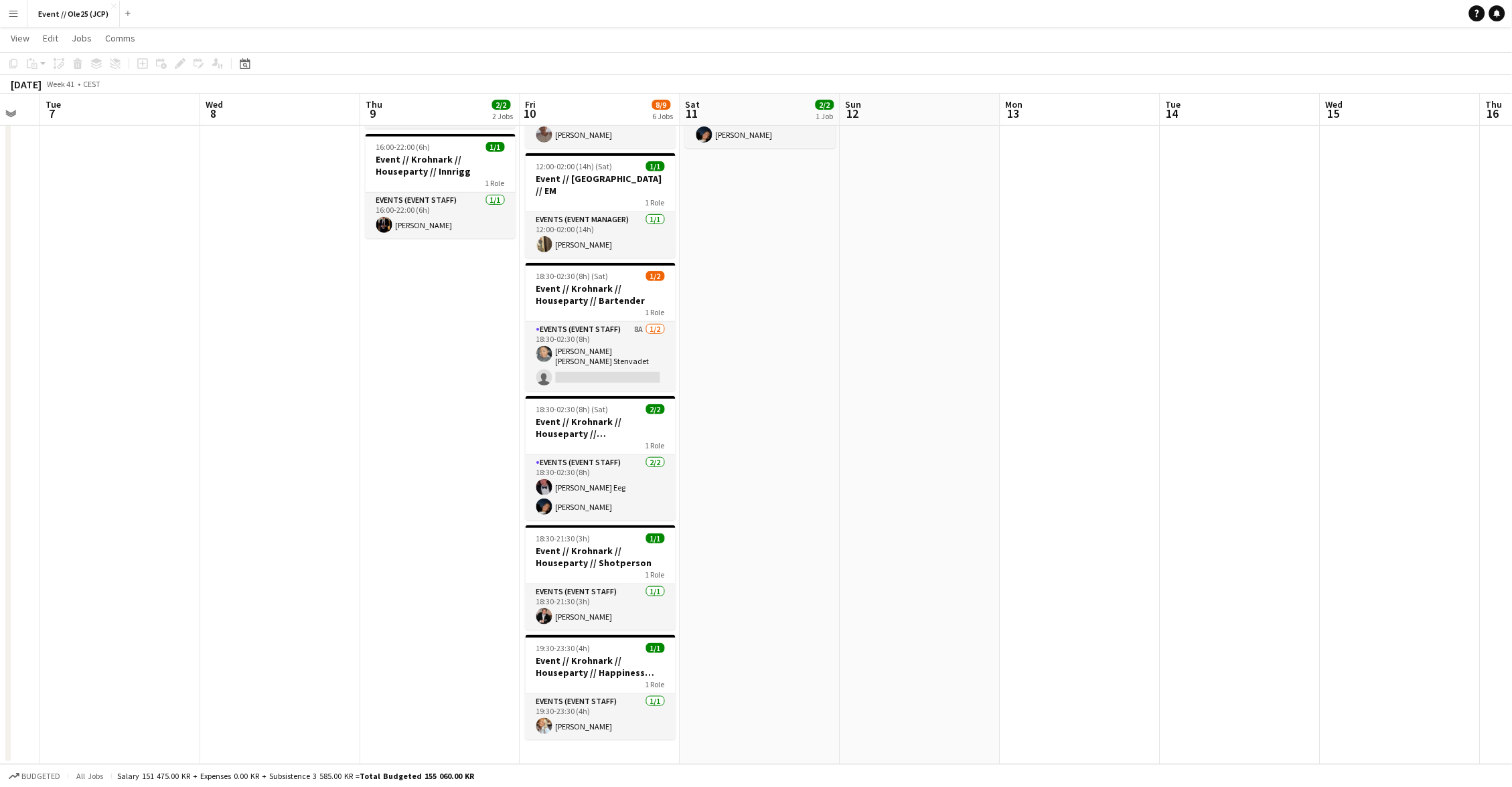
scroll to position [135, 0]
click at [590, 345] on app-card-role "Events (Event Staff) 8A [DATE] 18:30-02:30 (8h) [PERSON_NAME] [PERSON_NAME] Ste…" at bounding box center [600, 356] width 150 height 69
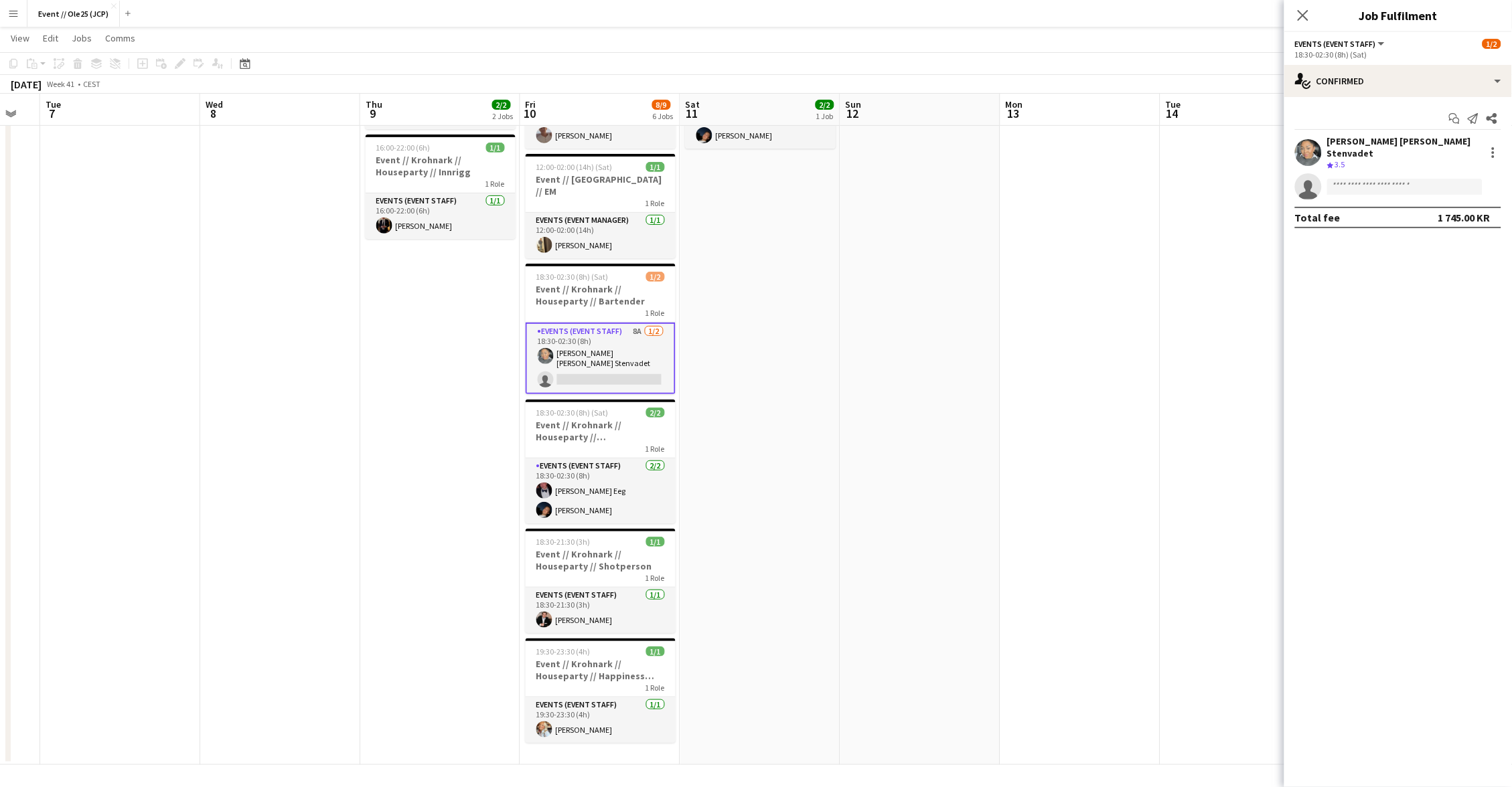
click at [728, 386] on app-date-cell "10:00-18:00 (8h) 2/2 Event // [PERSON_NAME] // Houseparty // Nedrigg 1 Role Eve…" at bounding box center [760, 389] width 160 height 749
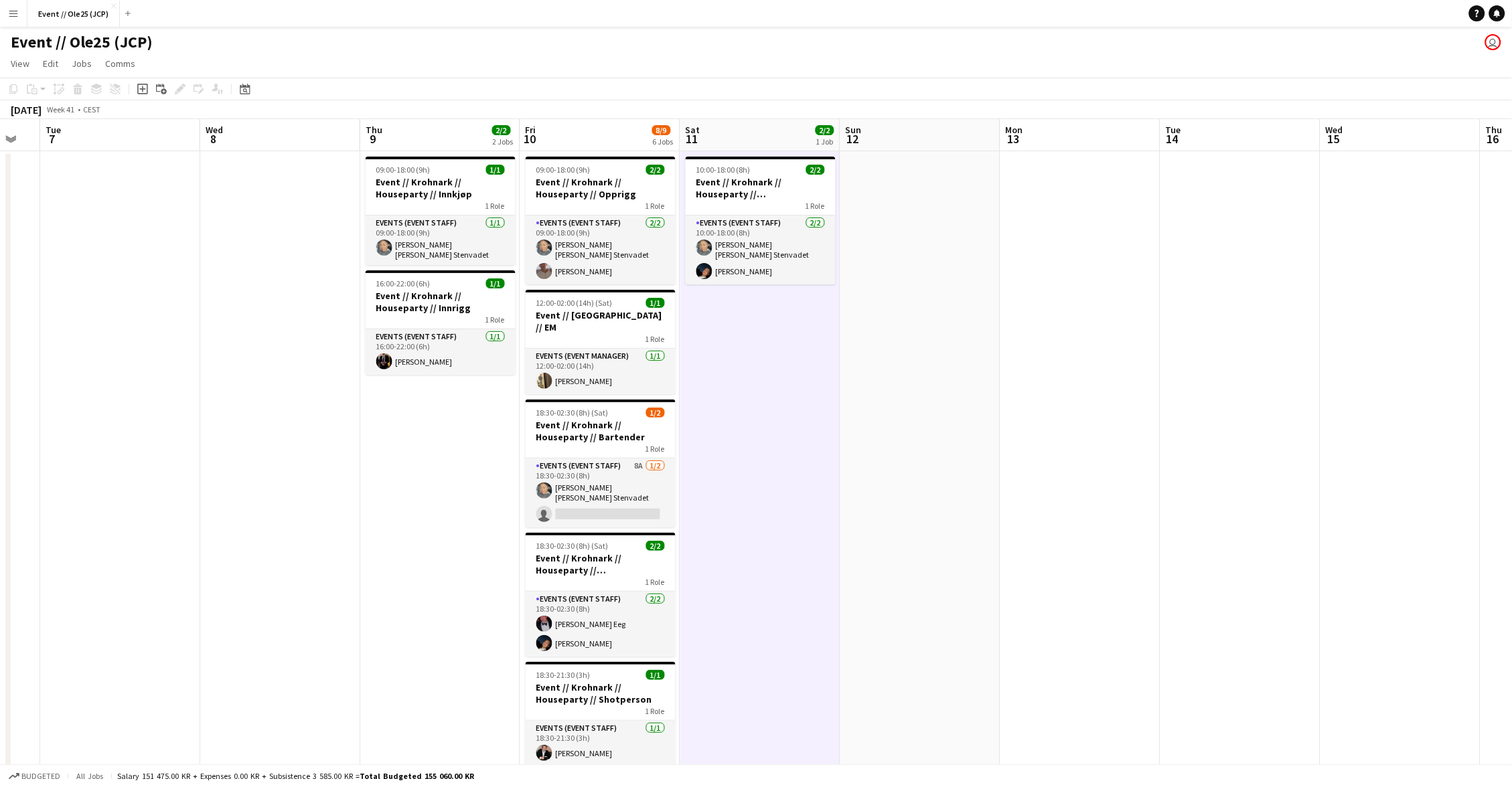
scroll to position [0, 0]
drag, startPoint x: 602, startPoint y: 496, endPoint x: 850, endPoint y: 319, distance: 304.7
click at [602, 496] on app-card-role "Events (Event Staff) 8A [DATE] 18:30-02:30 (8h) [PERSON_NAME] [PERSON_NAME] Ste…" at bounding box center [600, 493] width 150 height 69
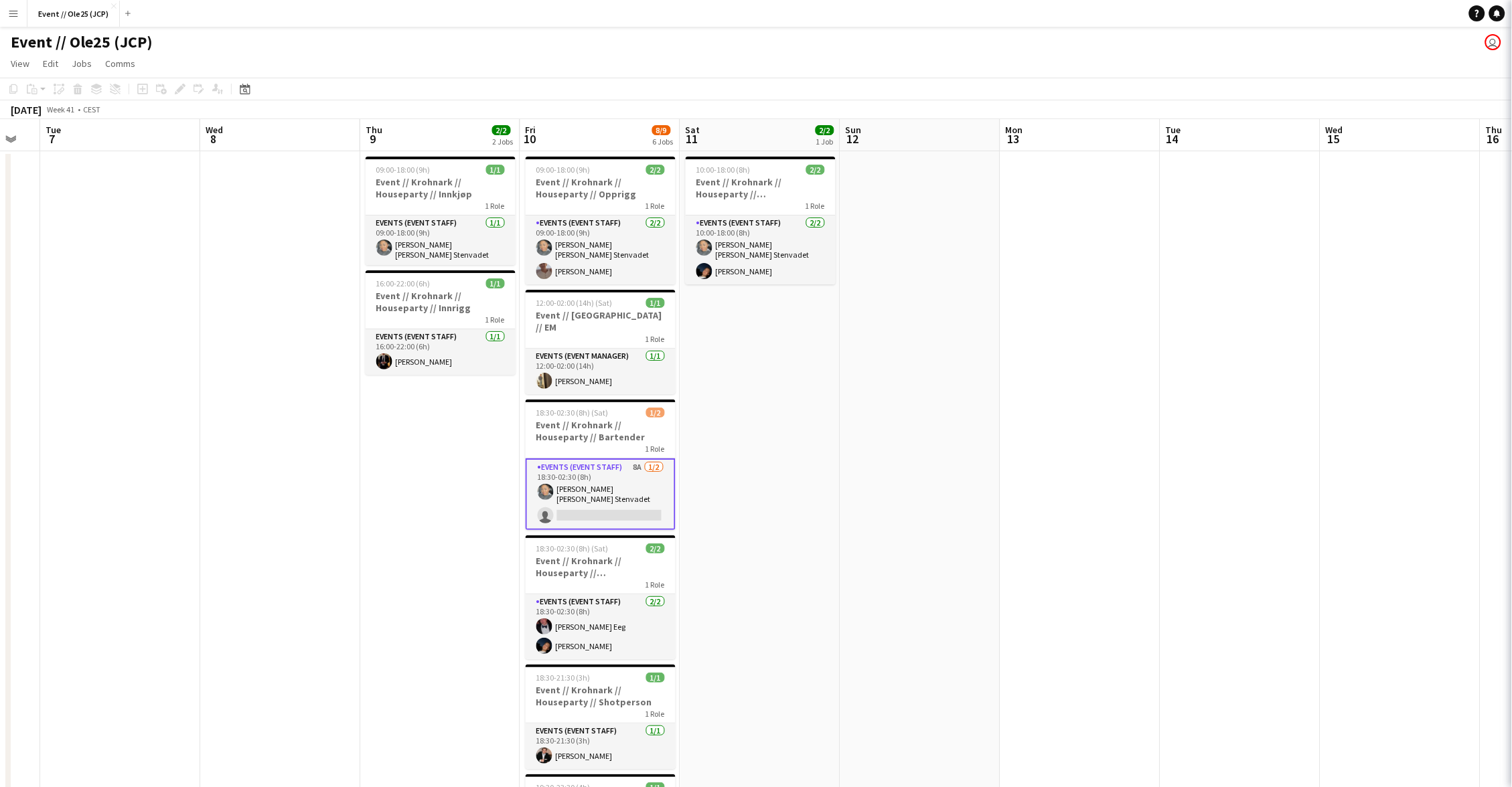
scroll to position [0, 439]
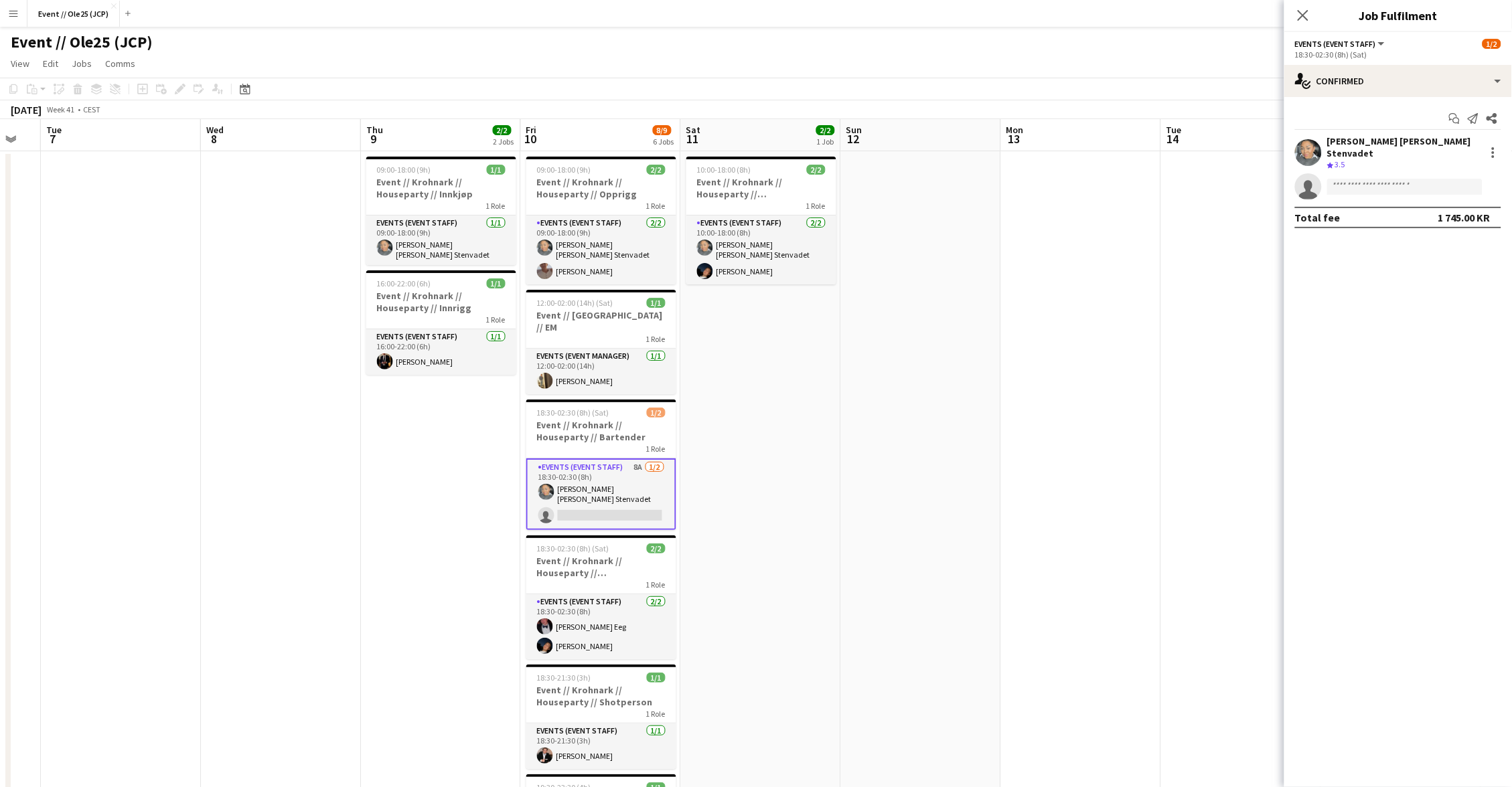
click at [1472, 61] on app-options-switcher "Events (Event Staff) All roles Events (Event Staff) [DATE] 18:30-02:30 (8h) (Sa…" at bounding box center [1399, 48] width 228 height 33
drag, startPoint x: 1465, startPoint y: 83, endPoint x: 1465, endPoint y: 92, distance: 9.0
click at [1464, 83] on div "single-neutral-actions-check-2 Confirmed" at bounding box center [1399, 81] width 228 height 32
click at [1424, 232] on div "cancellation Cancelled" at bounding box center [1443, 245] width 133 height 27
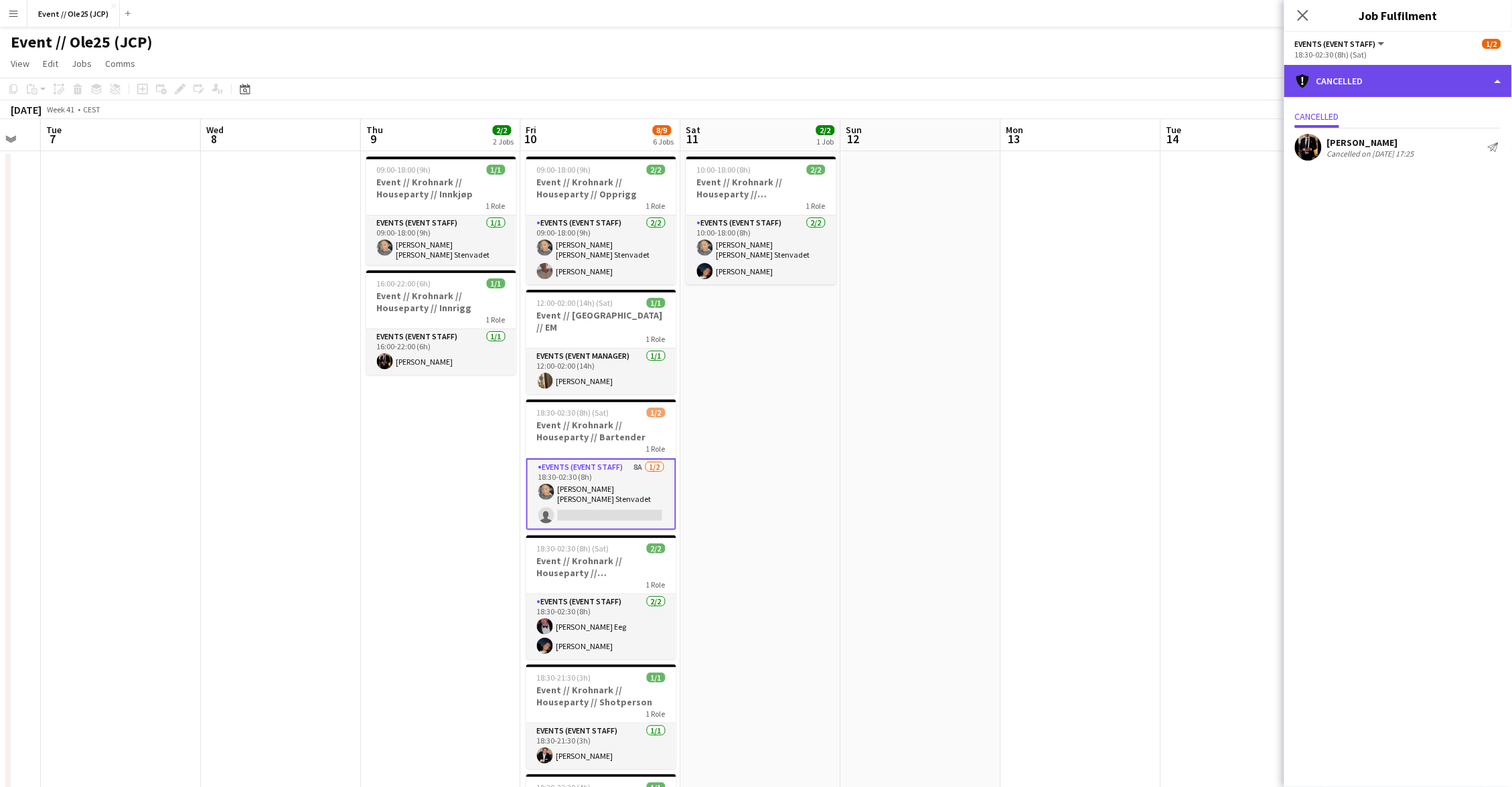
click at [1431, 83] on div "cancellation Cancelled" at bounding box center [1399, 81] width 228 height 32
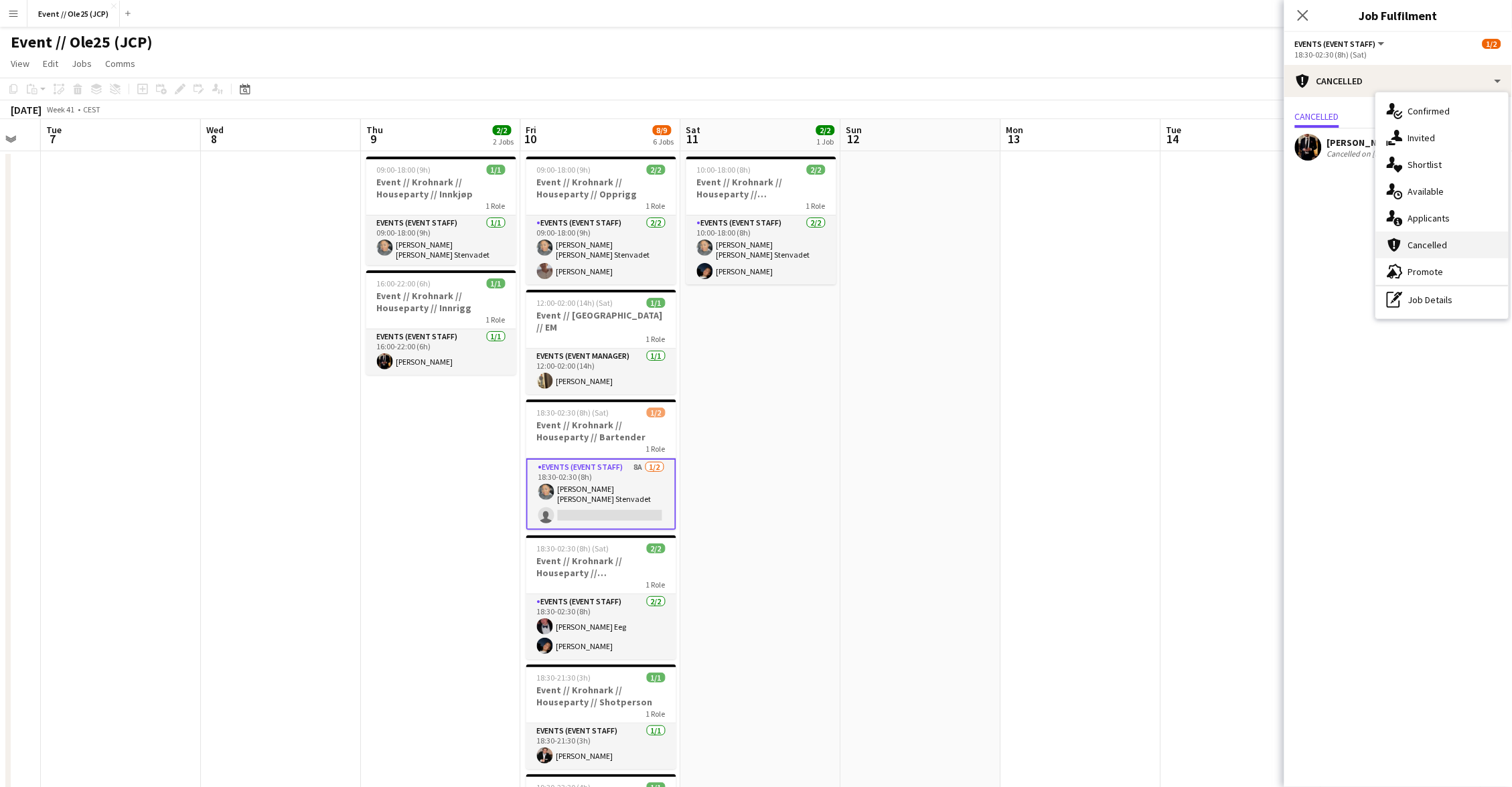
click at [1431, 235] on div "cancellation Cancelled" at bounding box center [1443, 245] width 133 height 27
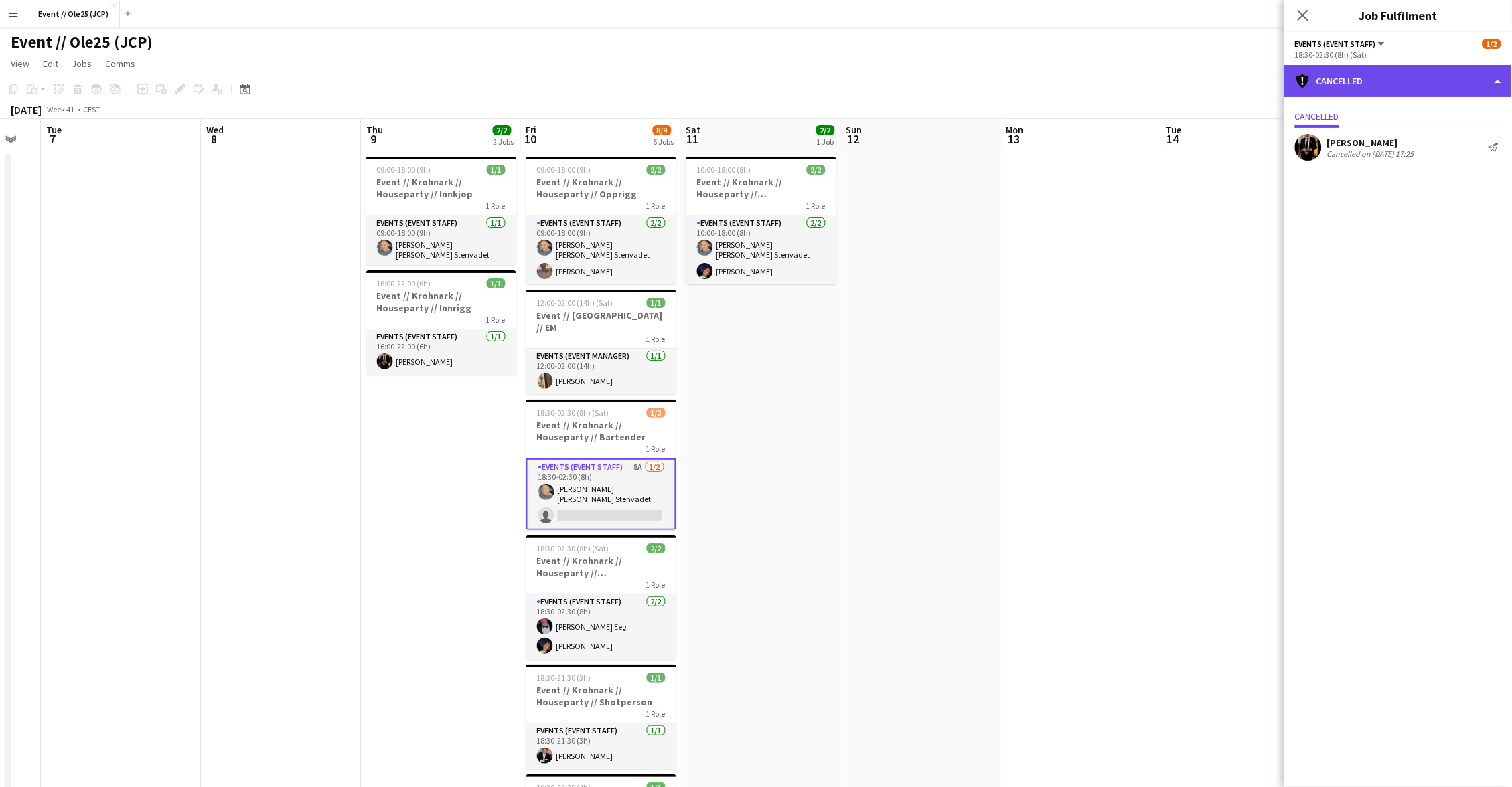
click at [1431, 73] on div "cancellation Cancelled" at bounding box center [1399, 81] width 228 height 32
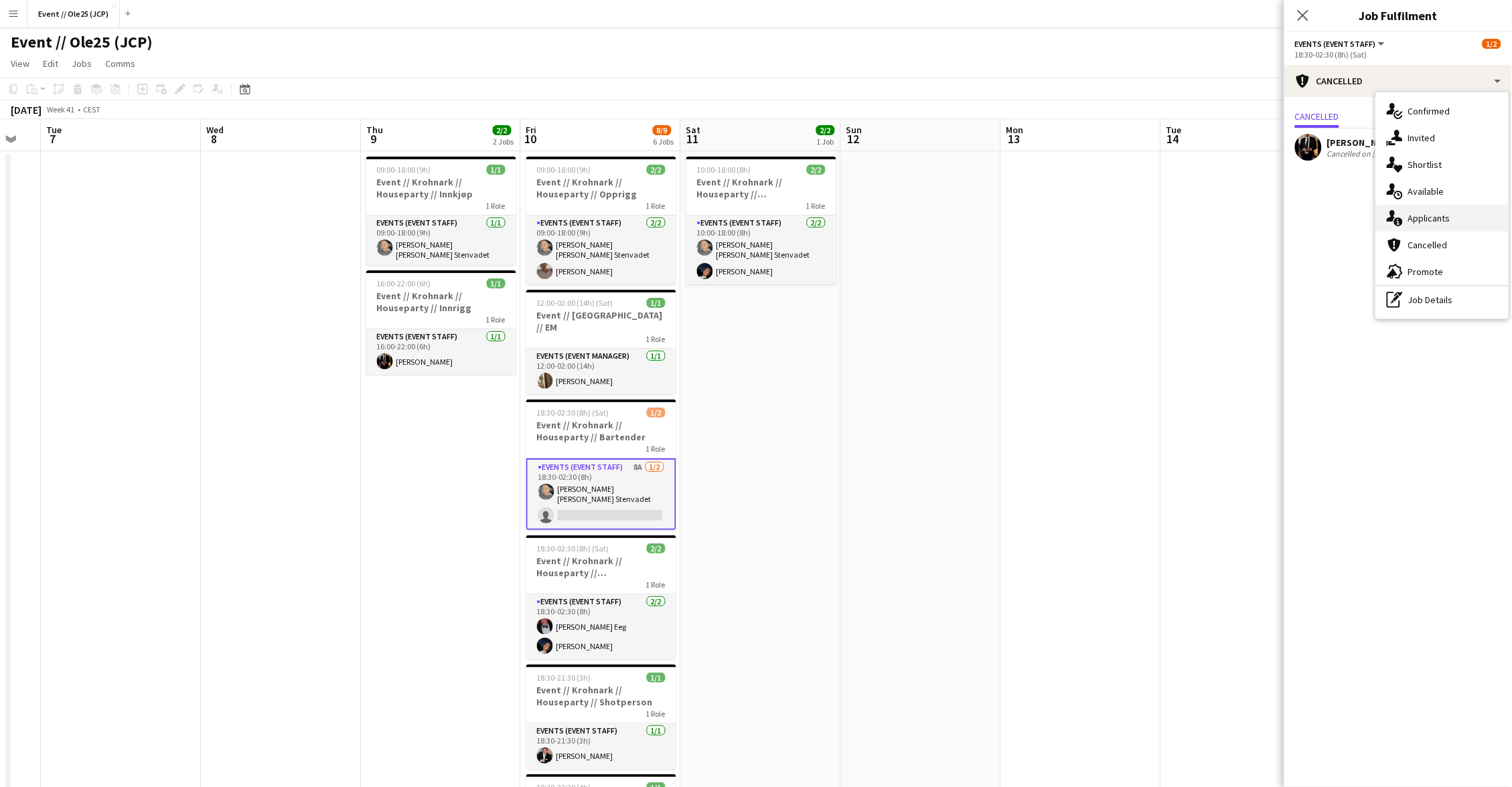
click at [1446, 207] on div "single-neutral-actions-information Applicants" at bounding box center [1443, 218] width 133 height 27
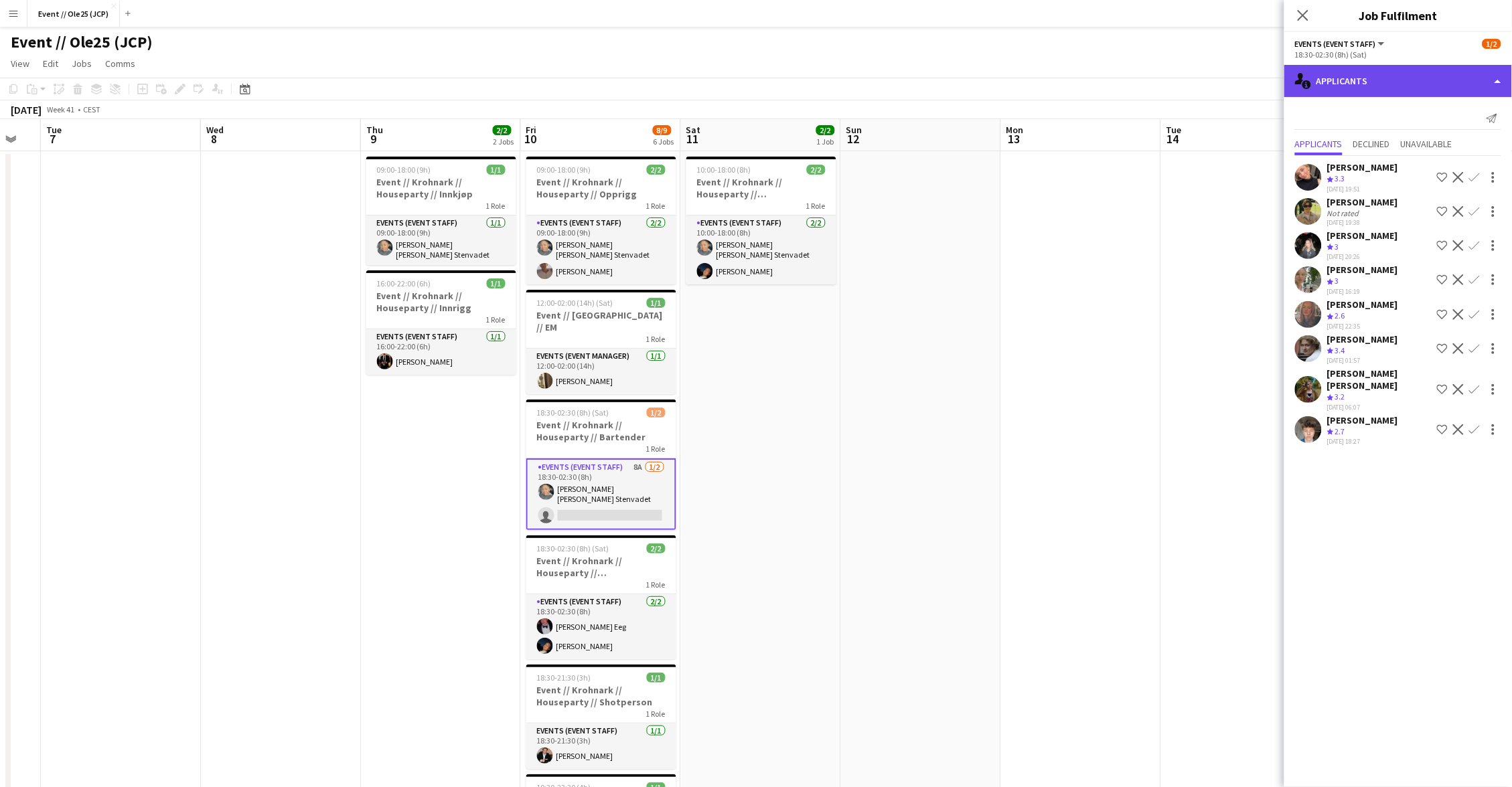
click at [1399, 70] on div "single-neutral-actions-information Applicants" at bounding box center [1399, 81] width 228 height 32
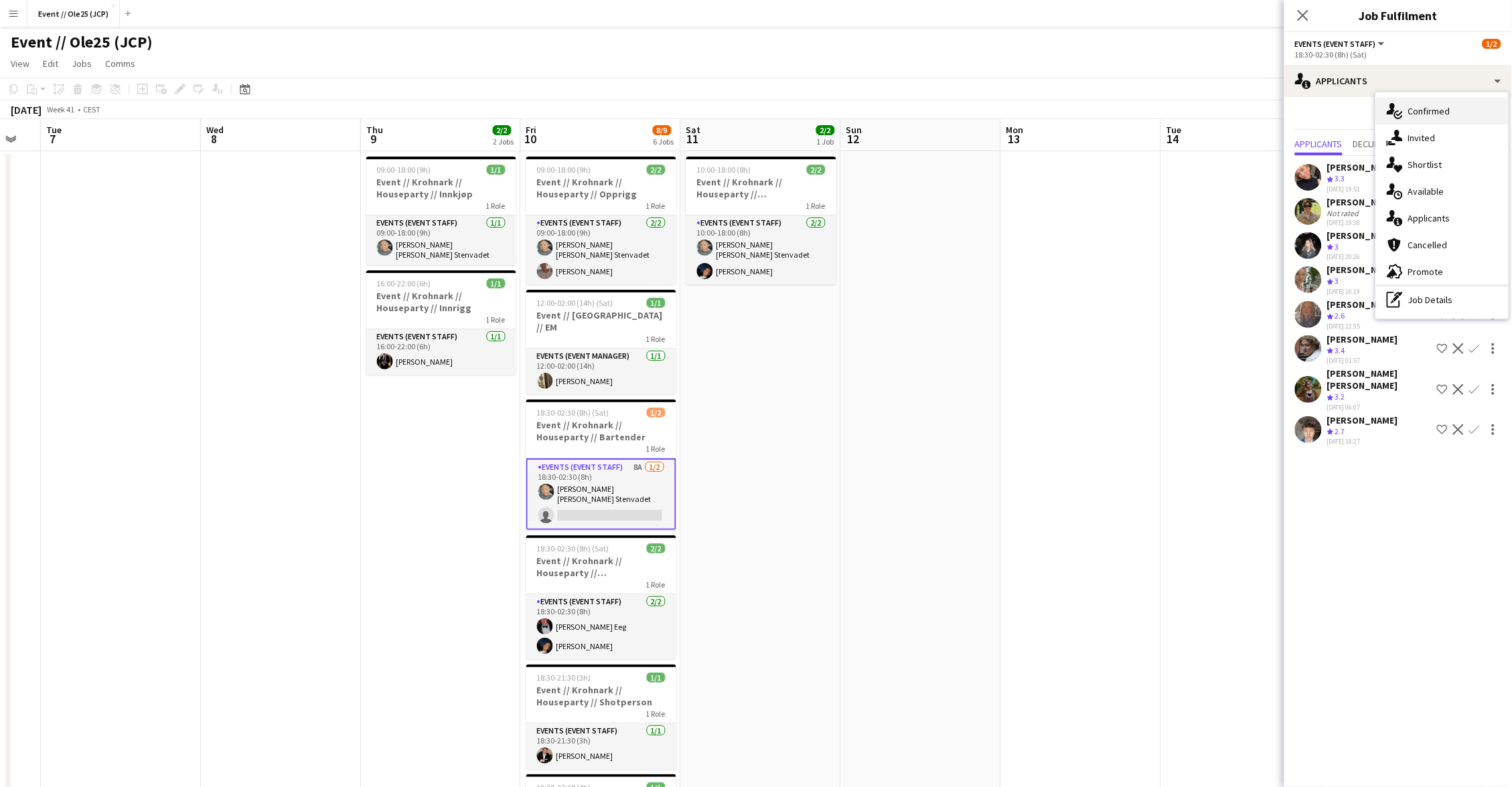
click at [1423, 109] on span "Confirmed" at bounding box center [1429, 110] width 42 height 12
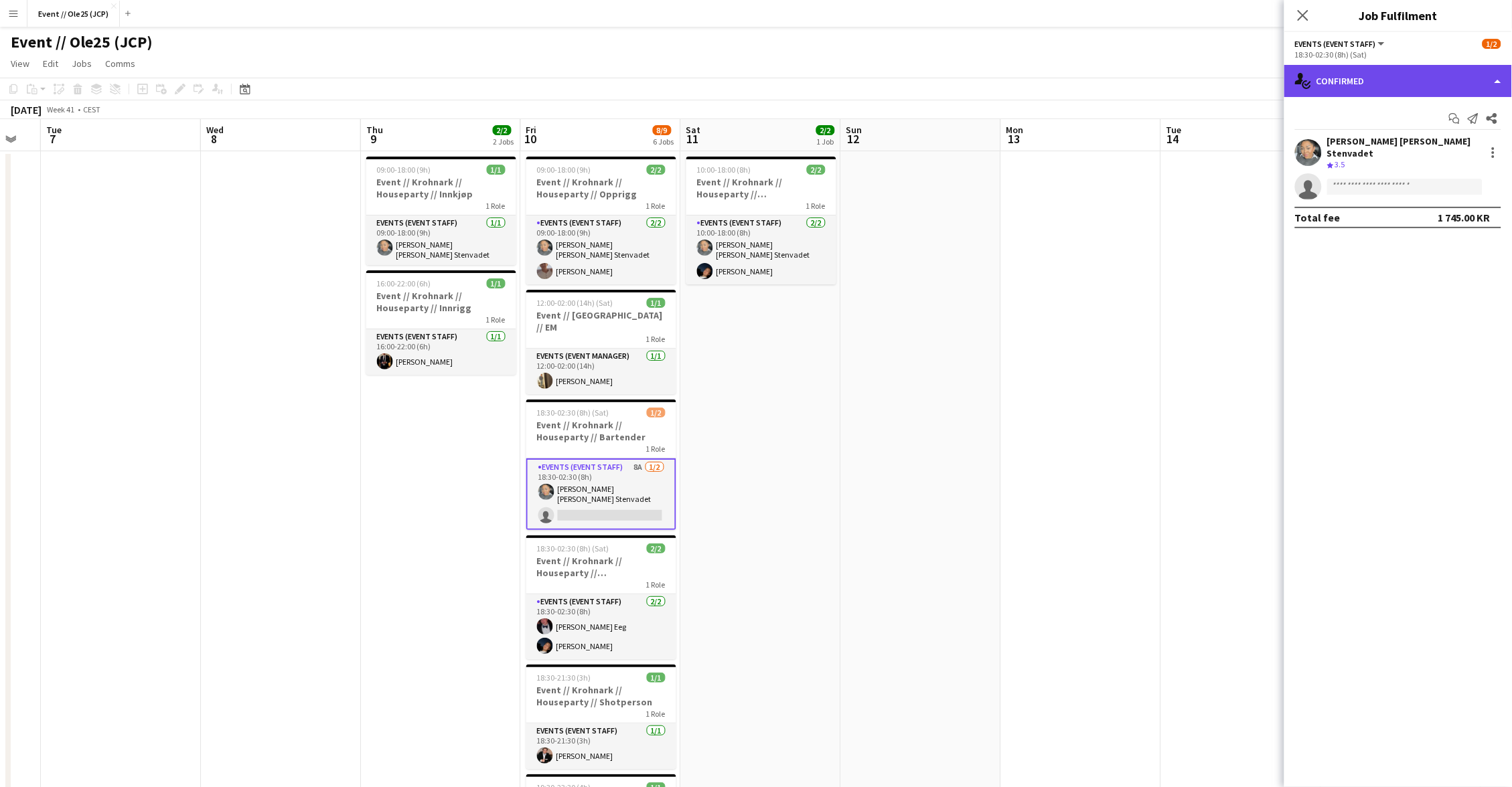
click at [1385, 79] on div "single-neutral-actions-check-2 Confirmed" at bounding box center [1399, 81] width 228 height 32
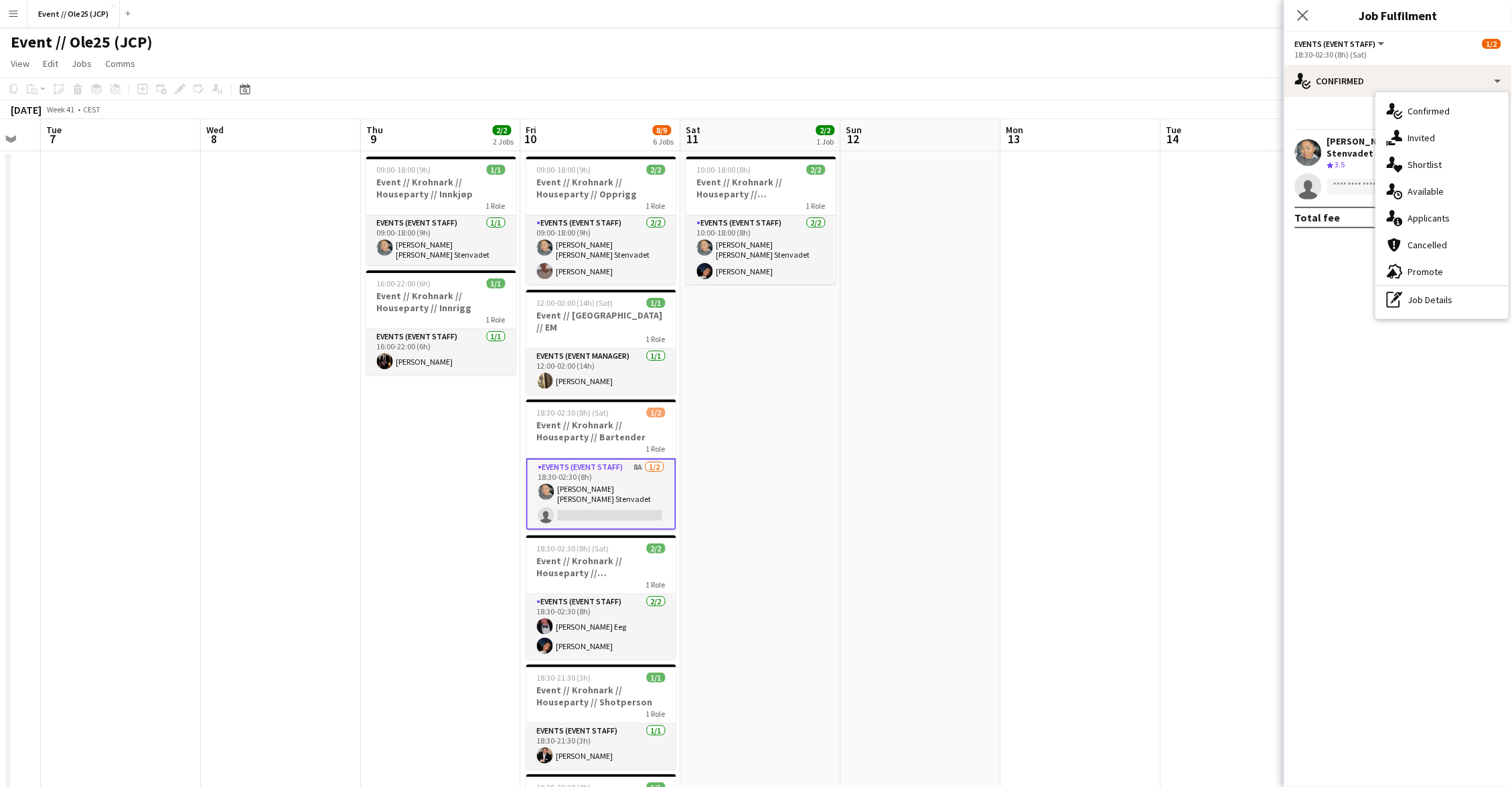
click at [1235, 73] on app-page-menu "View Day view expanded Day view collapsed Month view Date picker Jump to [DATE]…" at bounding box center [756, 65] width 1512 height 25
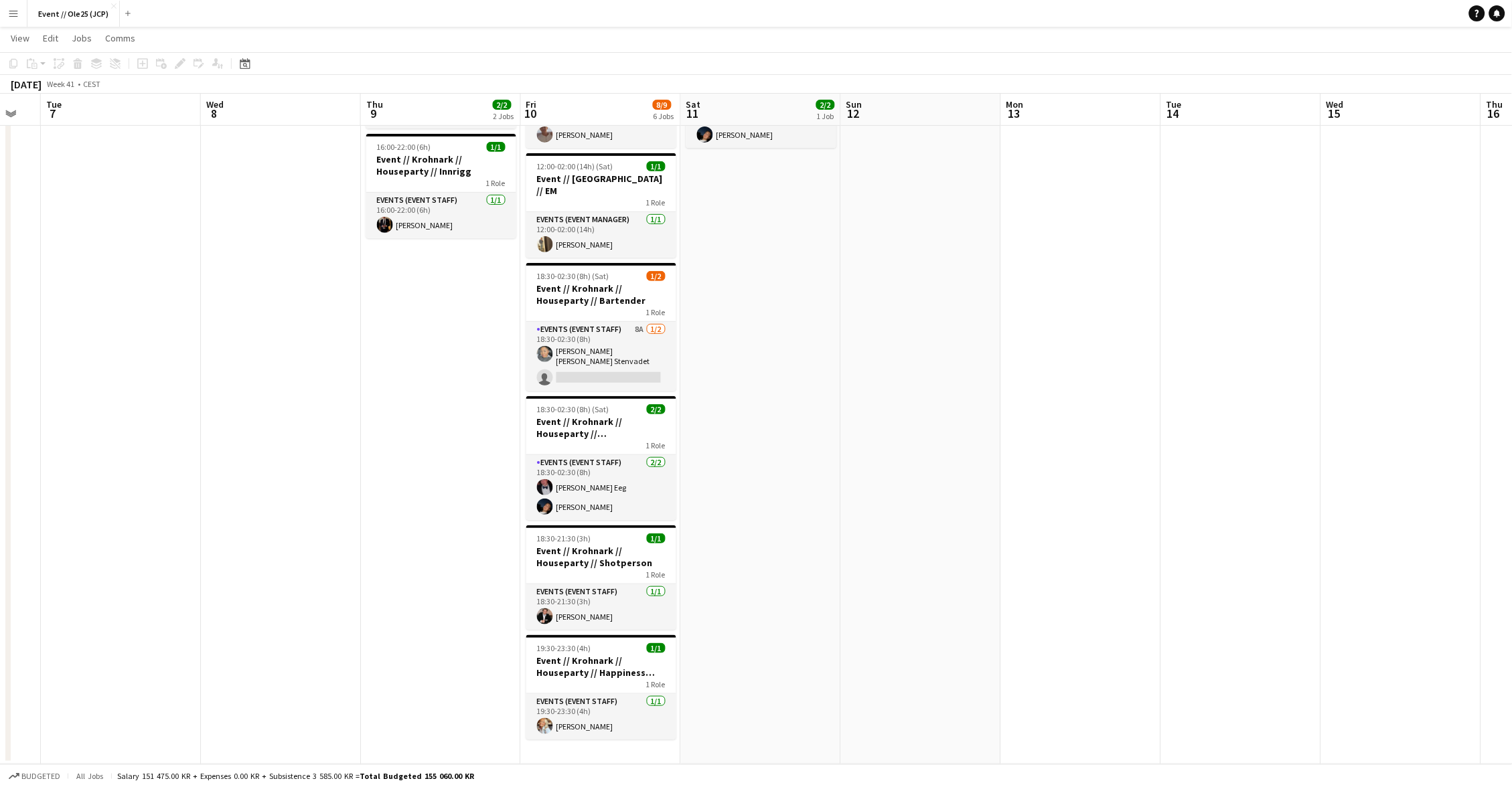
scroll to position [135, 0]
drag, startPoint x: 635, startPoint y: 366, endPoint x: 718, endPoint y: 331, distance: 90.1
click at [635, 366] on app-card-role "Events (Event Staff) 8A [DATE] 18:30-02:30 (8h) [PERSON_NAME] [PERSON_NAME] Ste…" at bounding box center [601, 356] width 150 height 69
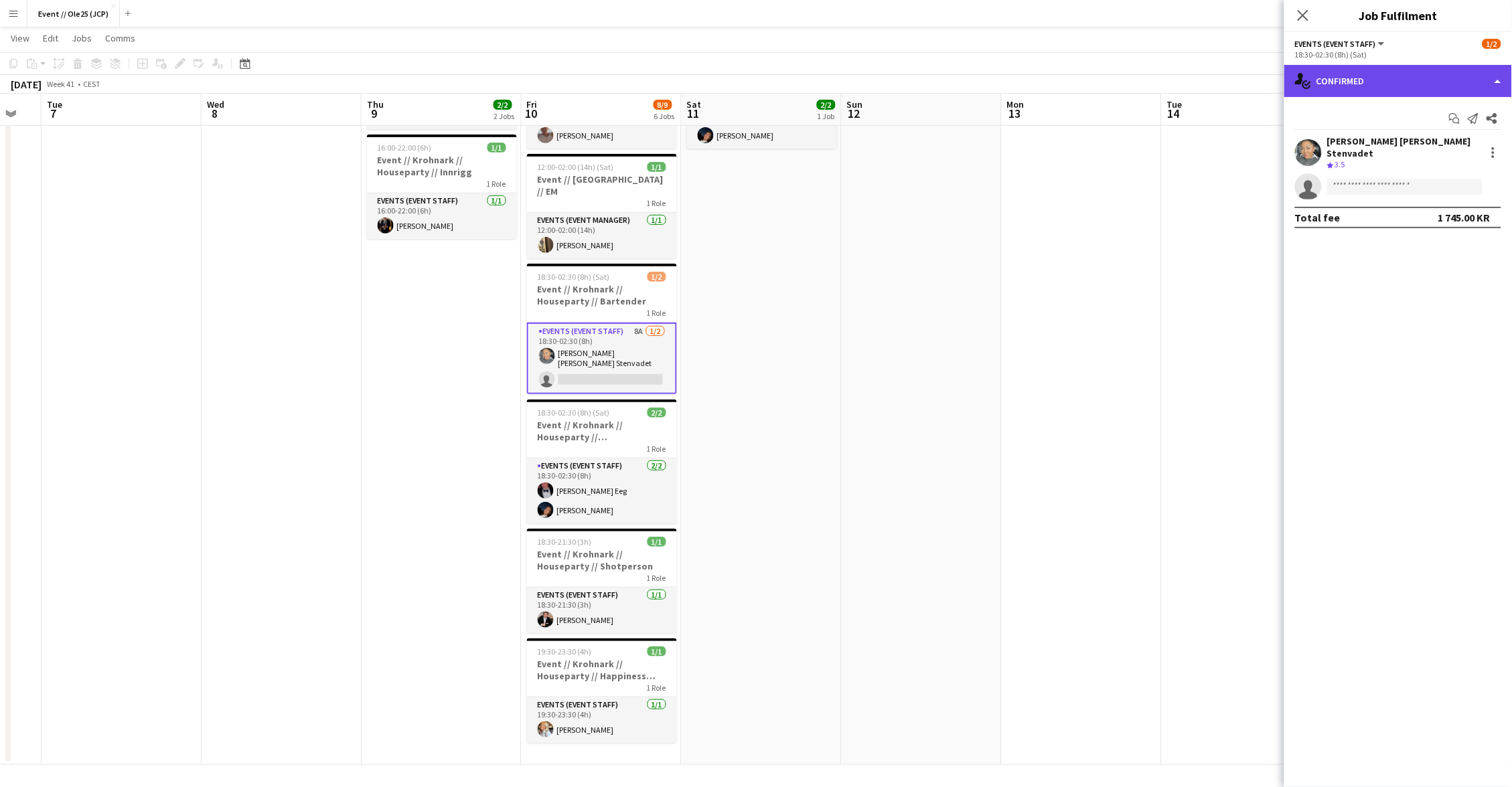
click at [1389, 67] on div "single-neutral-actions-check-2 Confirmed" at bounding box center [1399, 81] width 228 height 32
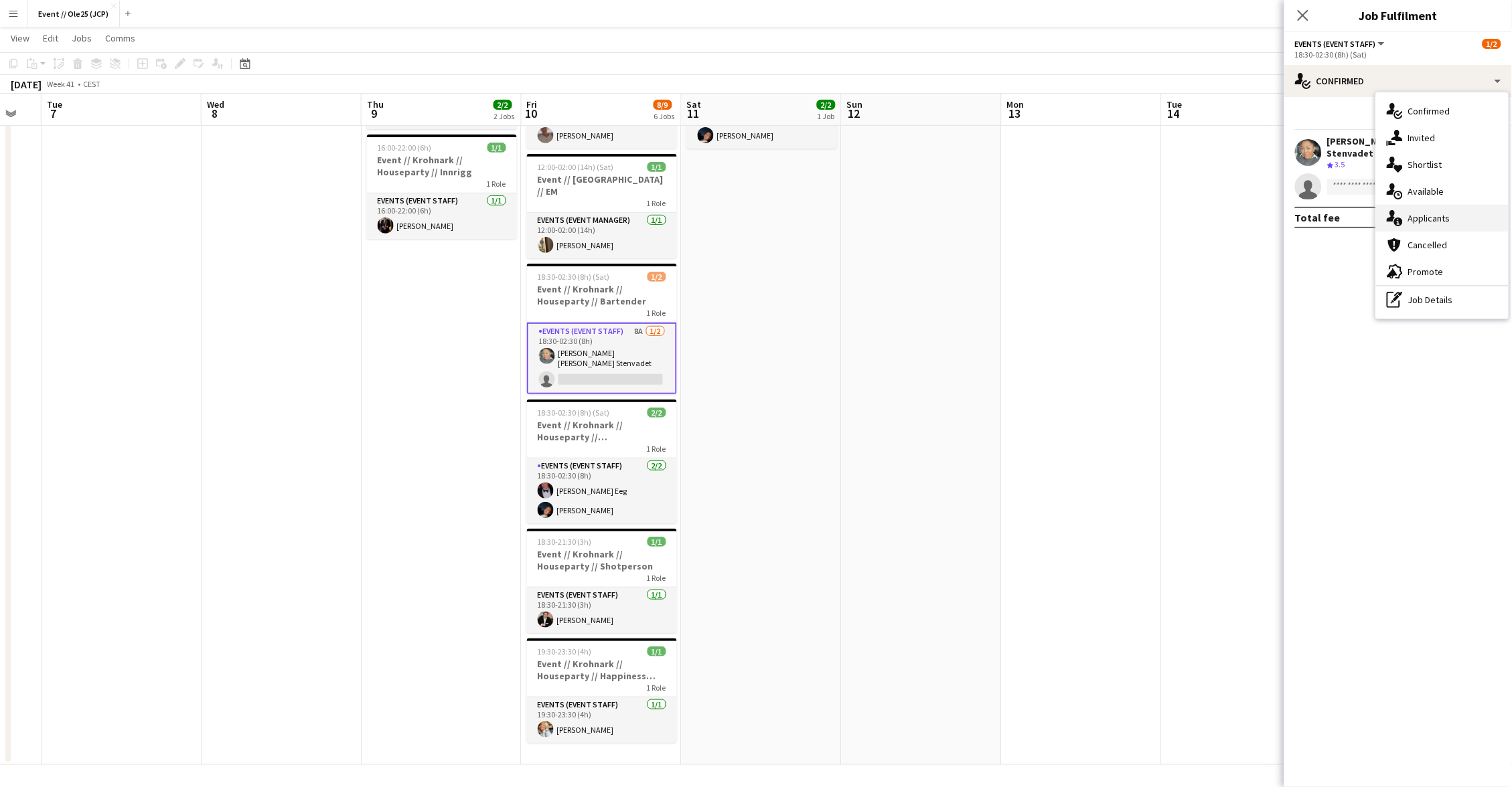
click at [1416, 219] on span "Applicants" at bounding box center [1429, 217] width 42 height 12
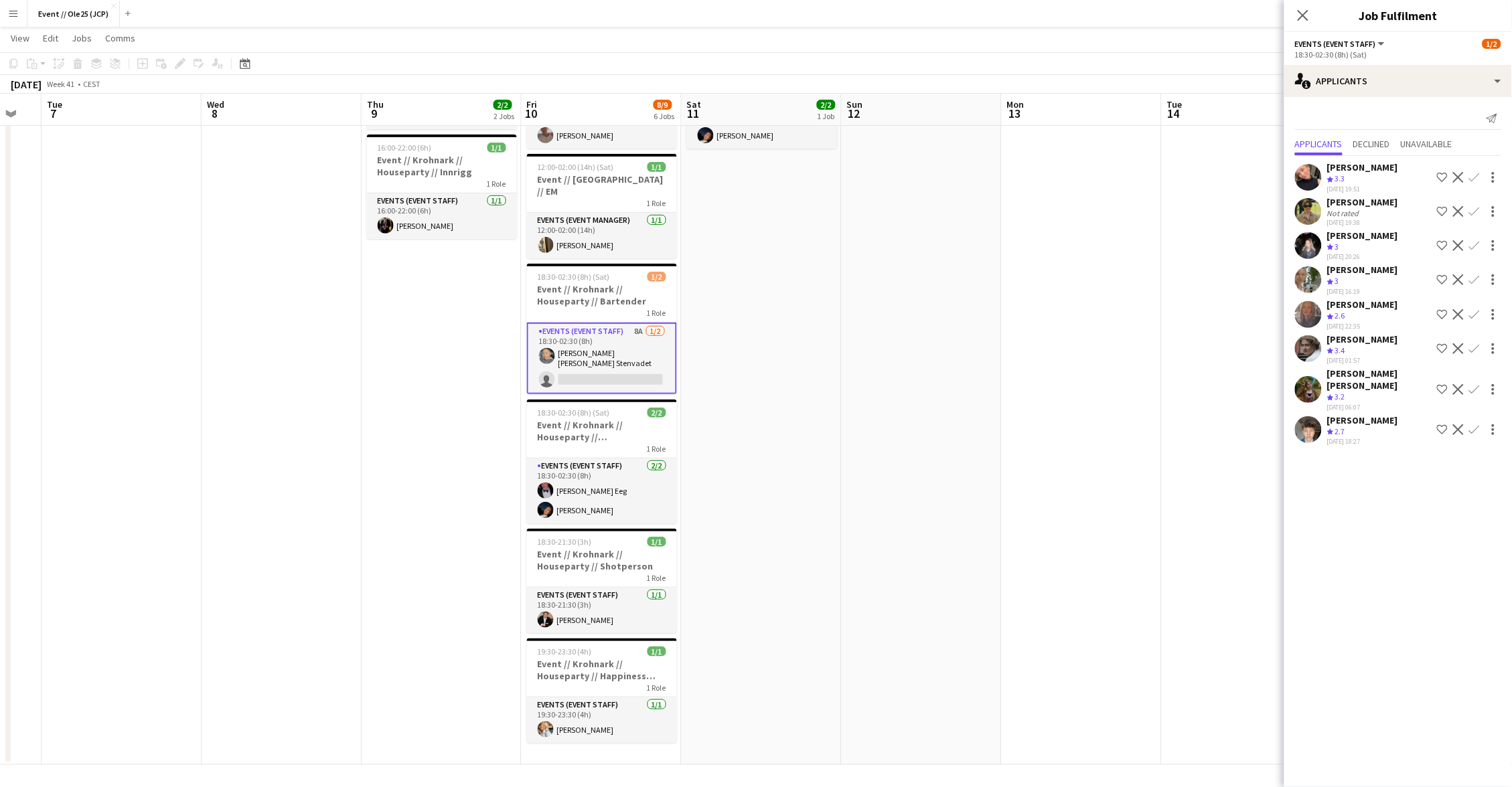
click at [1380, 266] on div "[PERSON_NAME]" at bounding box center [1362, 269] width 71 height 12
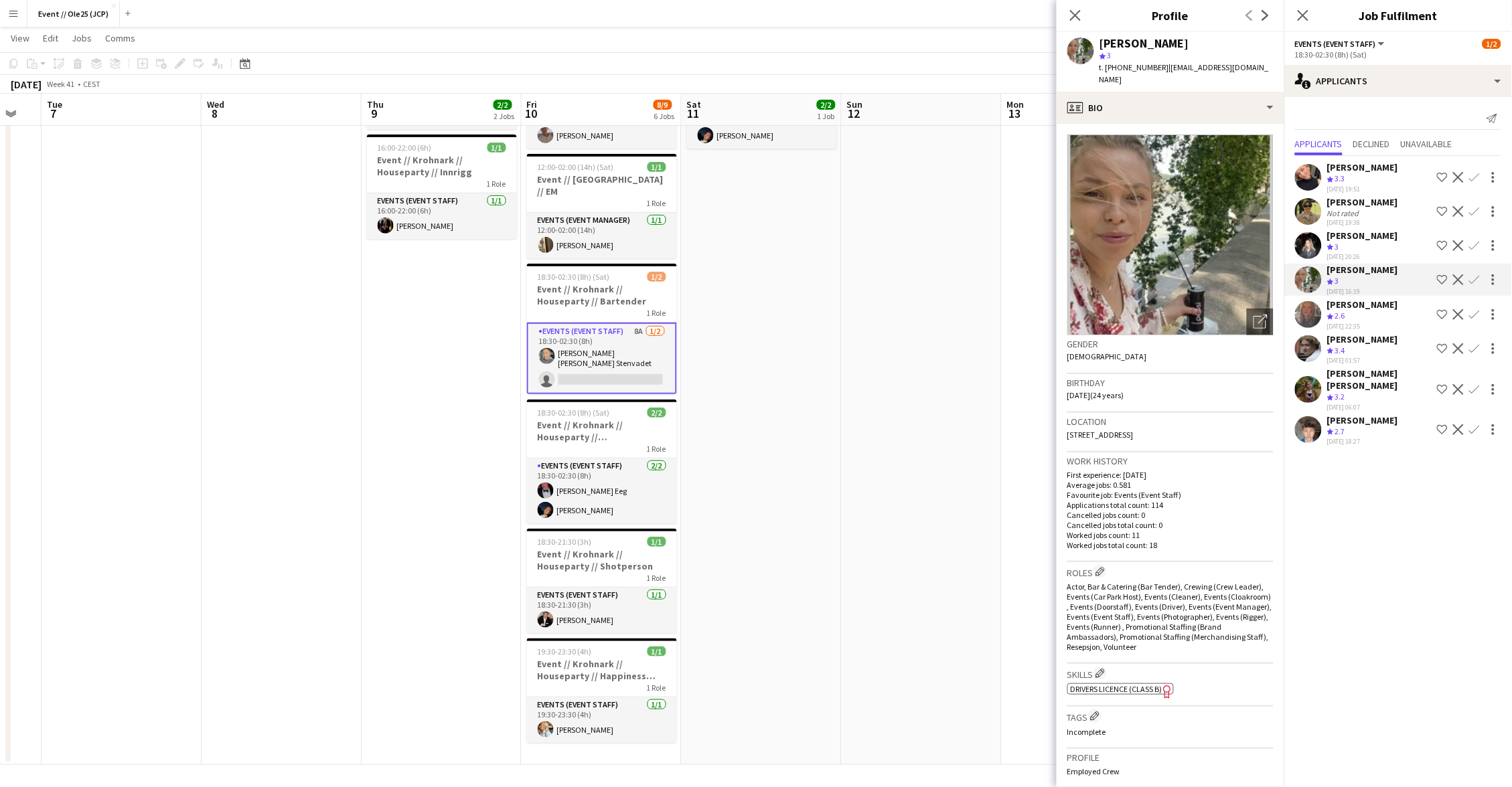
click at [1360, 302] on div "[PERSON_NAME]" at bounding box center [1362, 304] width 71 height 12
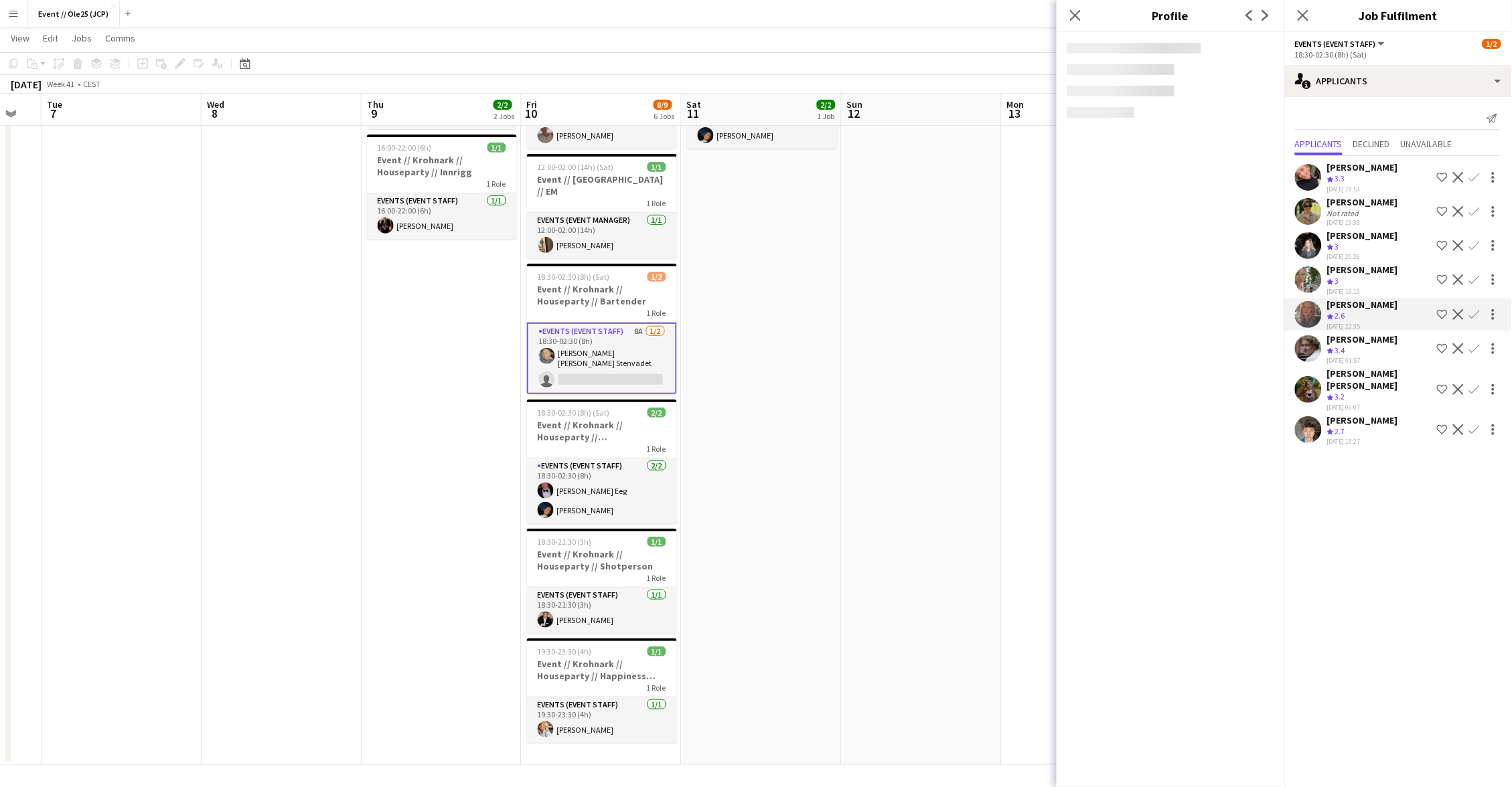
click at [1363, 334] on div "[PERSON_NAME]" at bounding box center [1362, 338] width 71 height 12
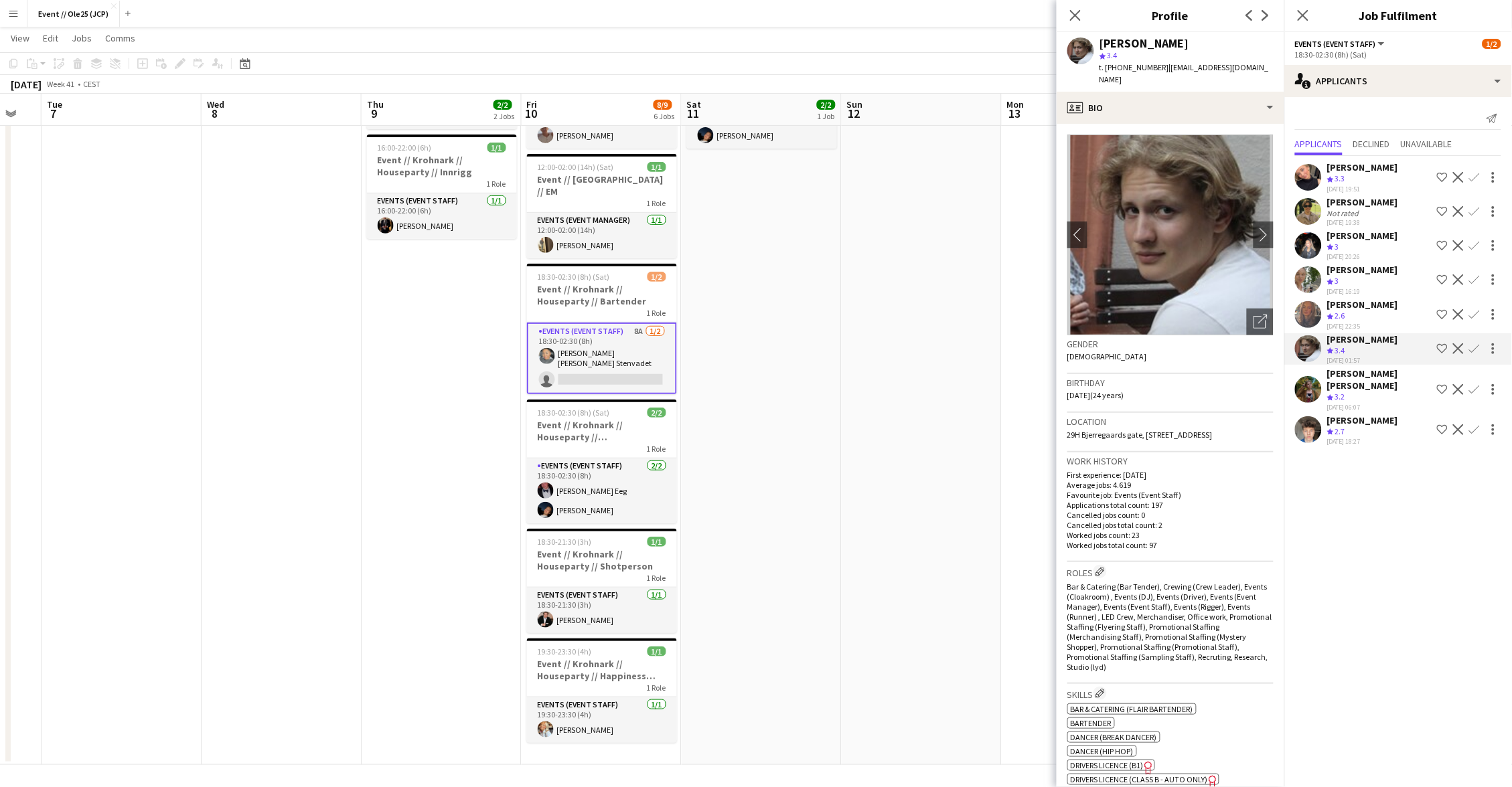
click at [1364, 391] on div "Crew rating 3.2" at bounding box center [1379, 397] width 104 height 12
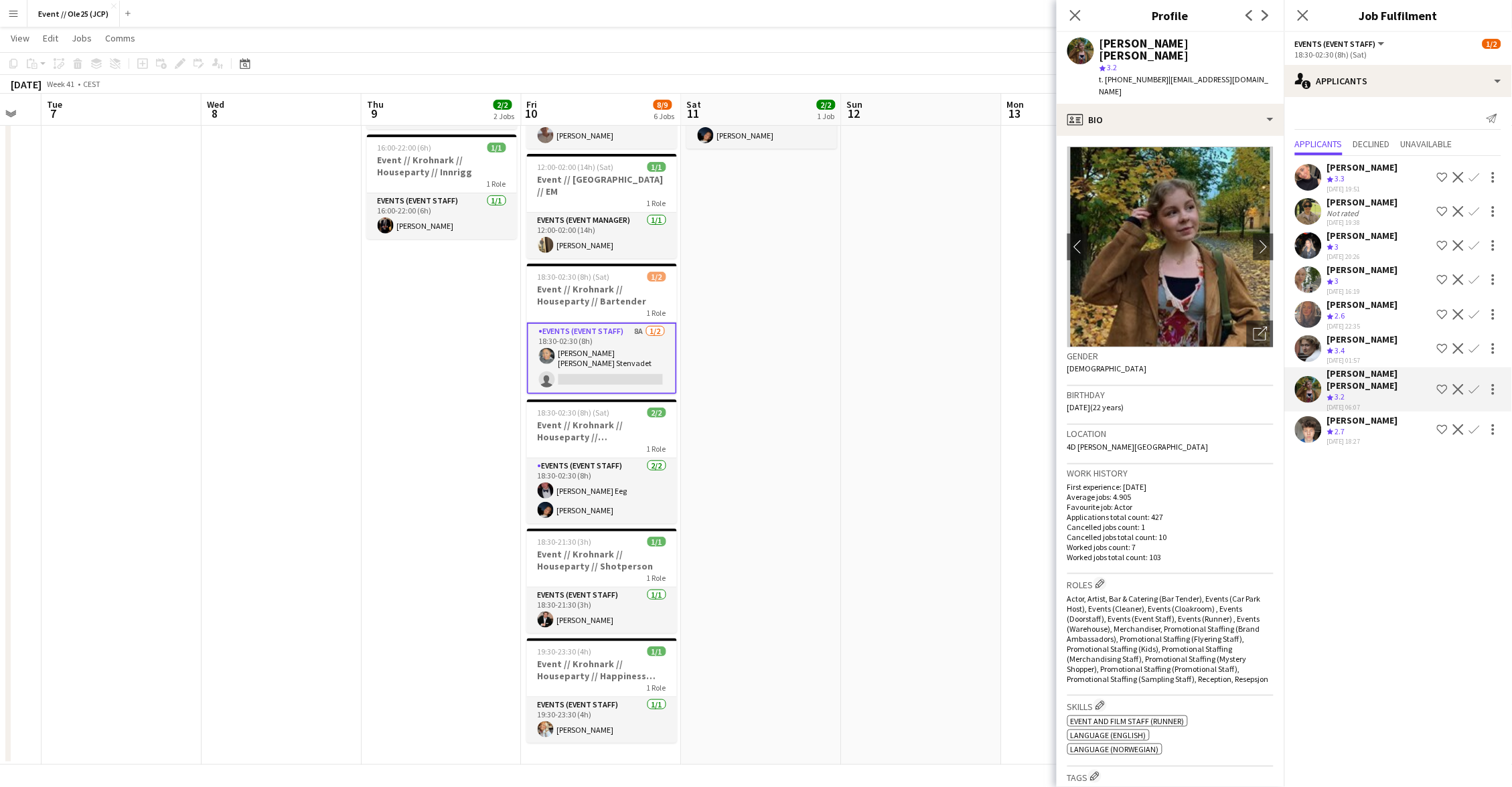
click at [1376, 426] on div "Crew rating 2.7" at bounding box center [1362, 432] width 71 height 12
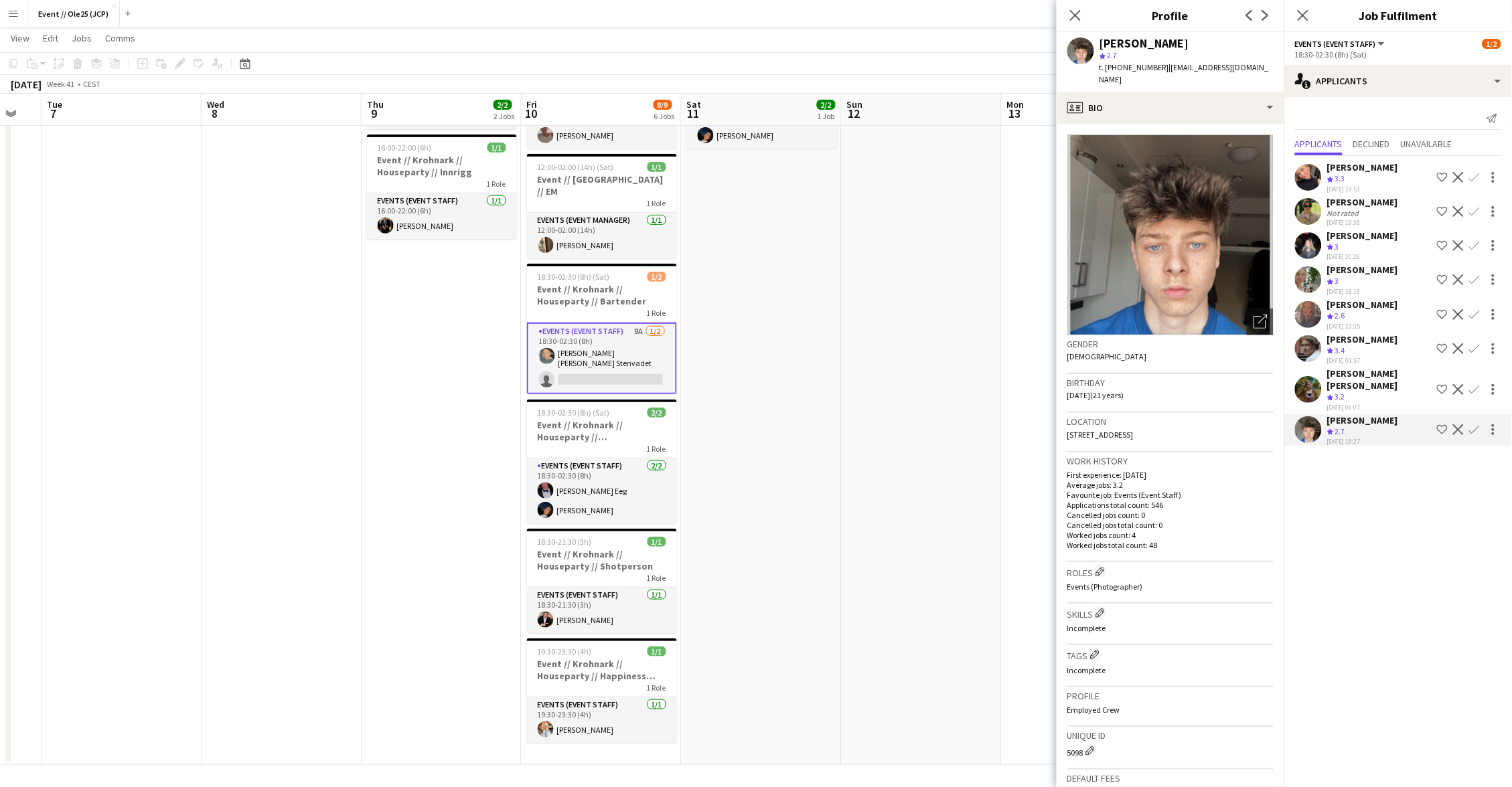
click at [1342, 163] on div "[PERSON_NAME]" at bounding box center [1362, 167] width 71 height 12
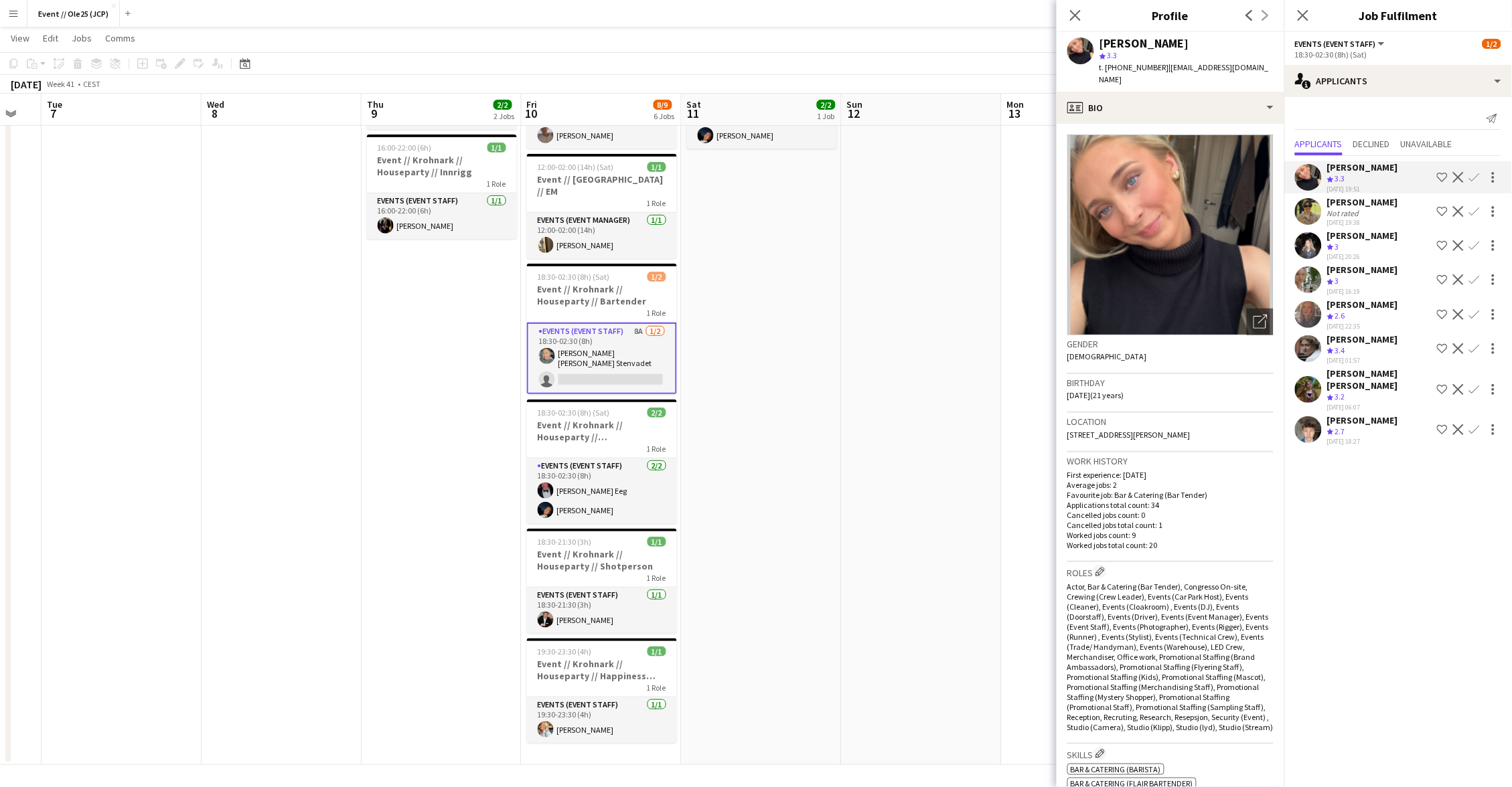
click at [1351, 202] on div "[PERSON_NAME]" at bounding box center [1362, 202] width 71 height 12
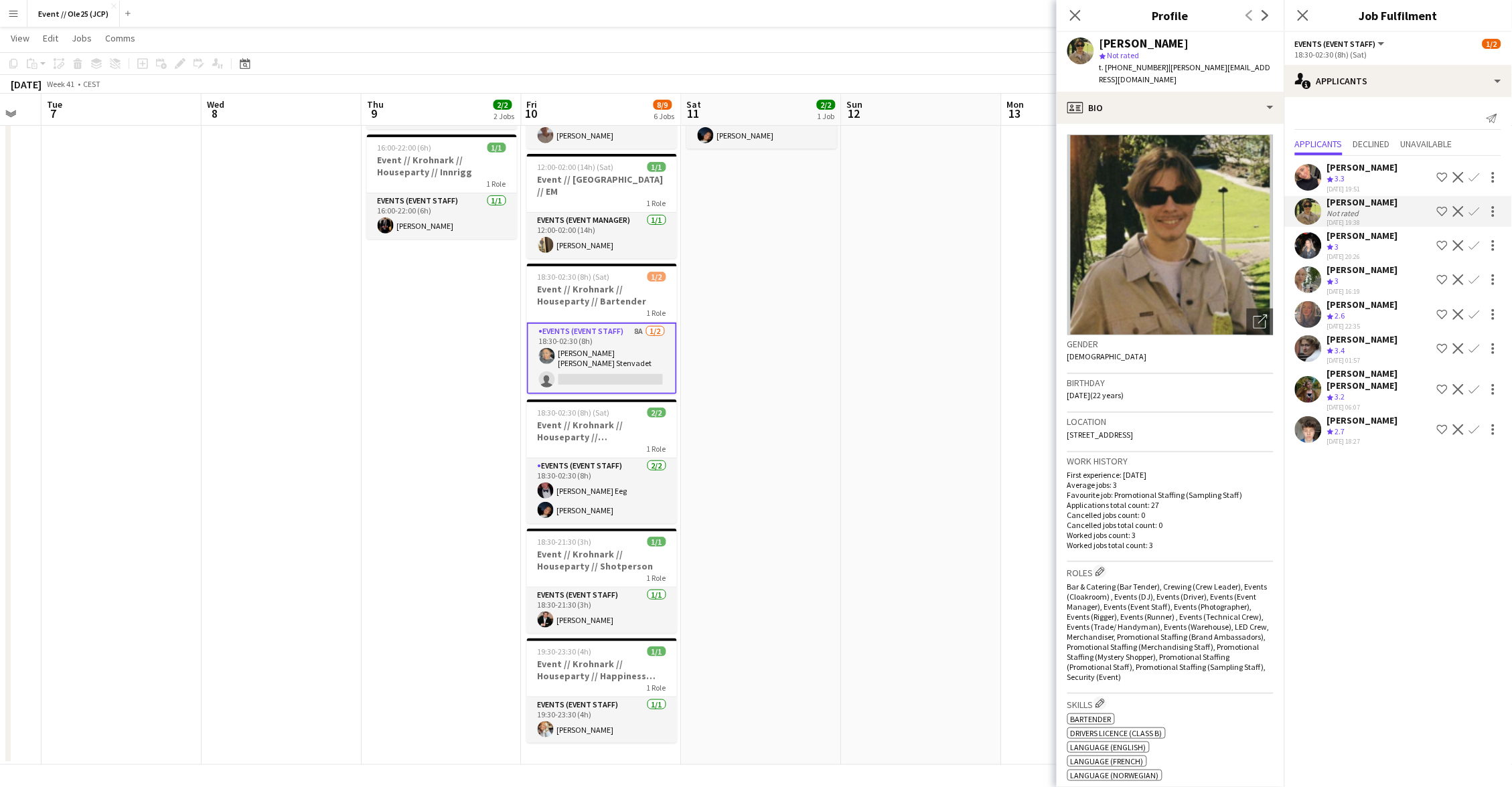
click at [1348, 173] on div "Crew rating 3.3" at bounding box center [1337, 179] width 21 height 12
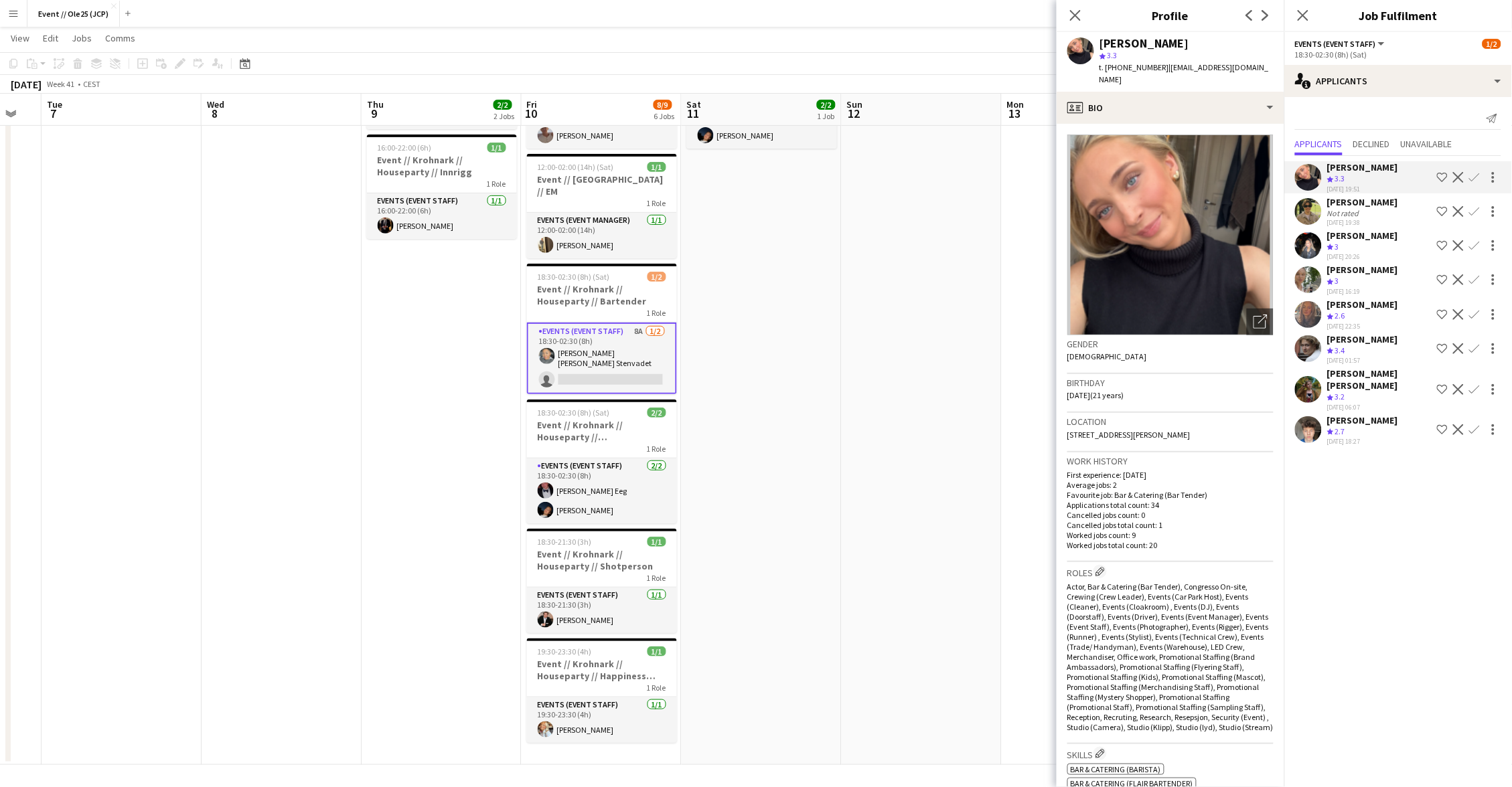
click at [1362, 220] on div "[DATE] 19:38" at bounding box center [1362, 223] width 71 height 9
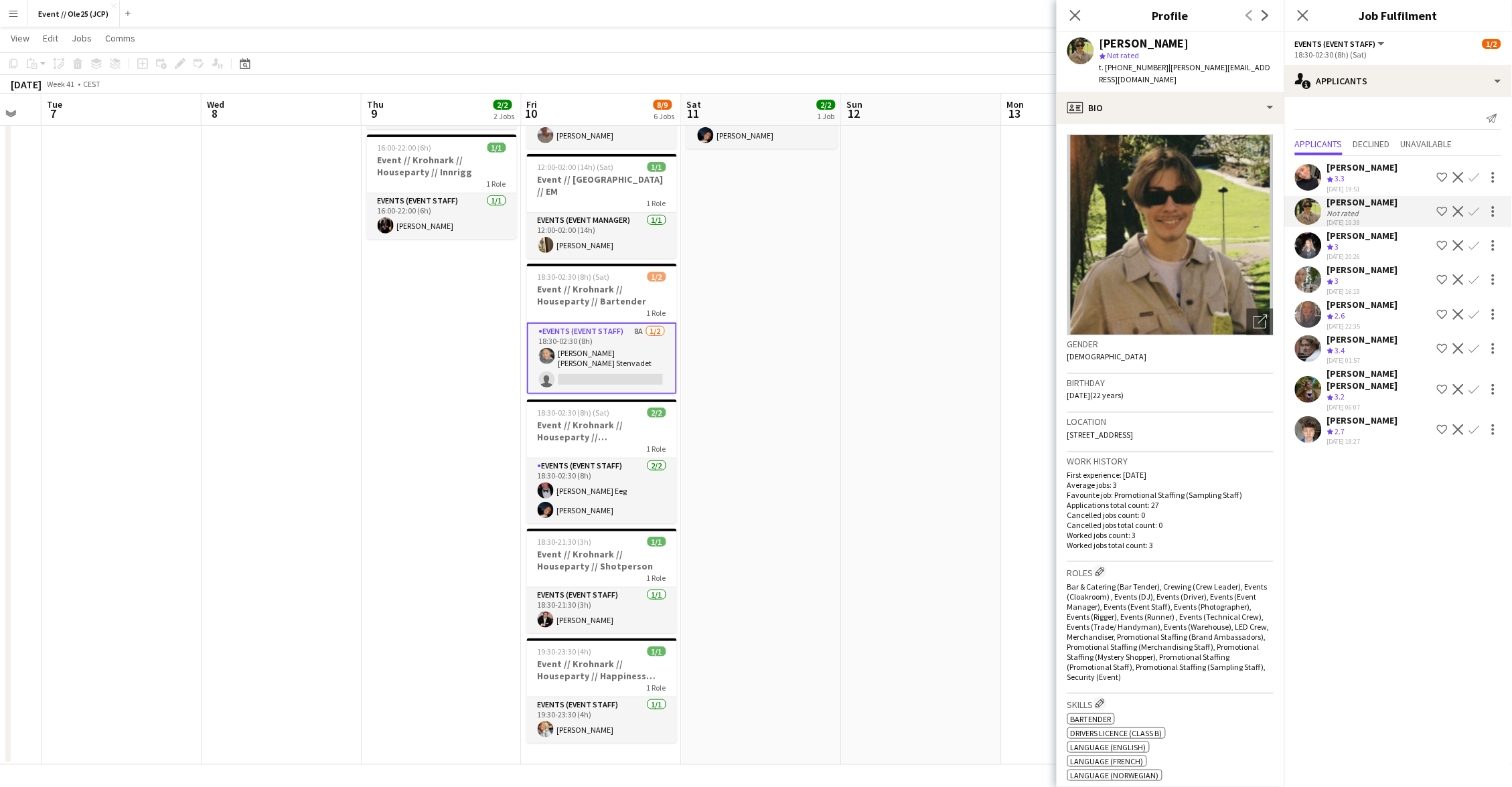
click at [1367, 252] on div "[DATE] 20:26" at bounding box center [1362, 257] width 71 height 9
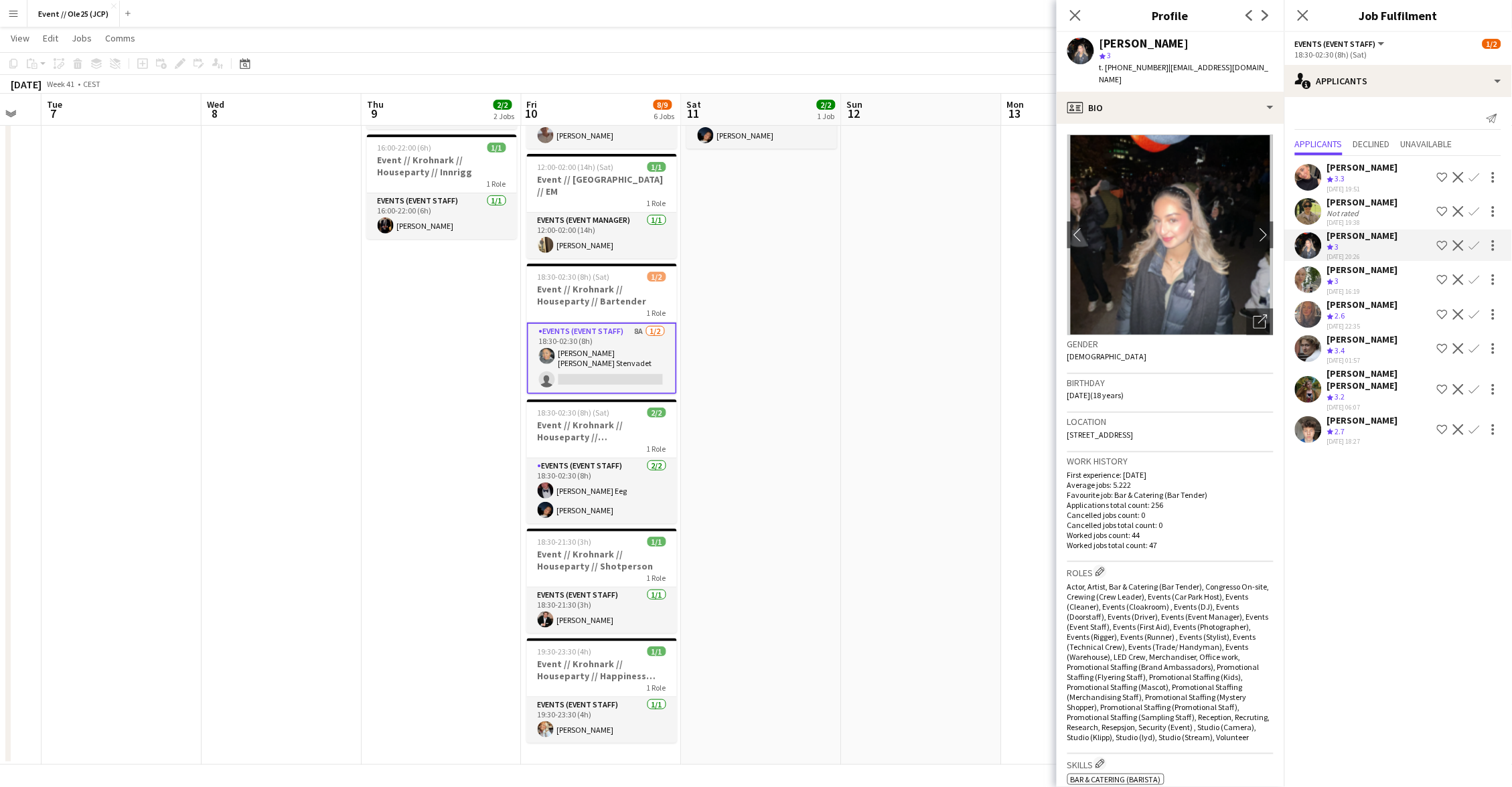
click at [1367, 269] on div "[PERSON_NAME]" at bounding box center [1362, 269] width 71 height 12
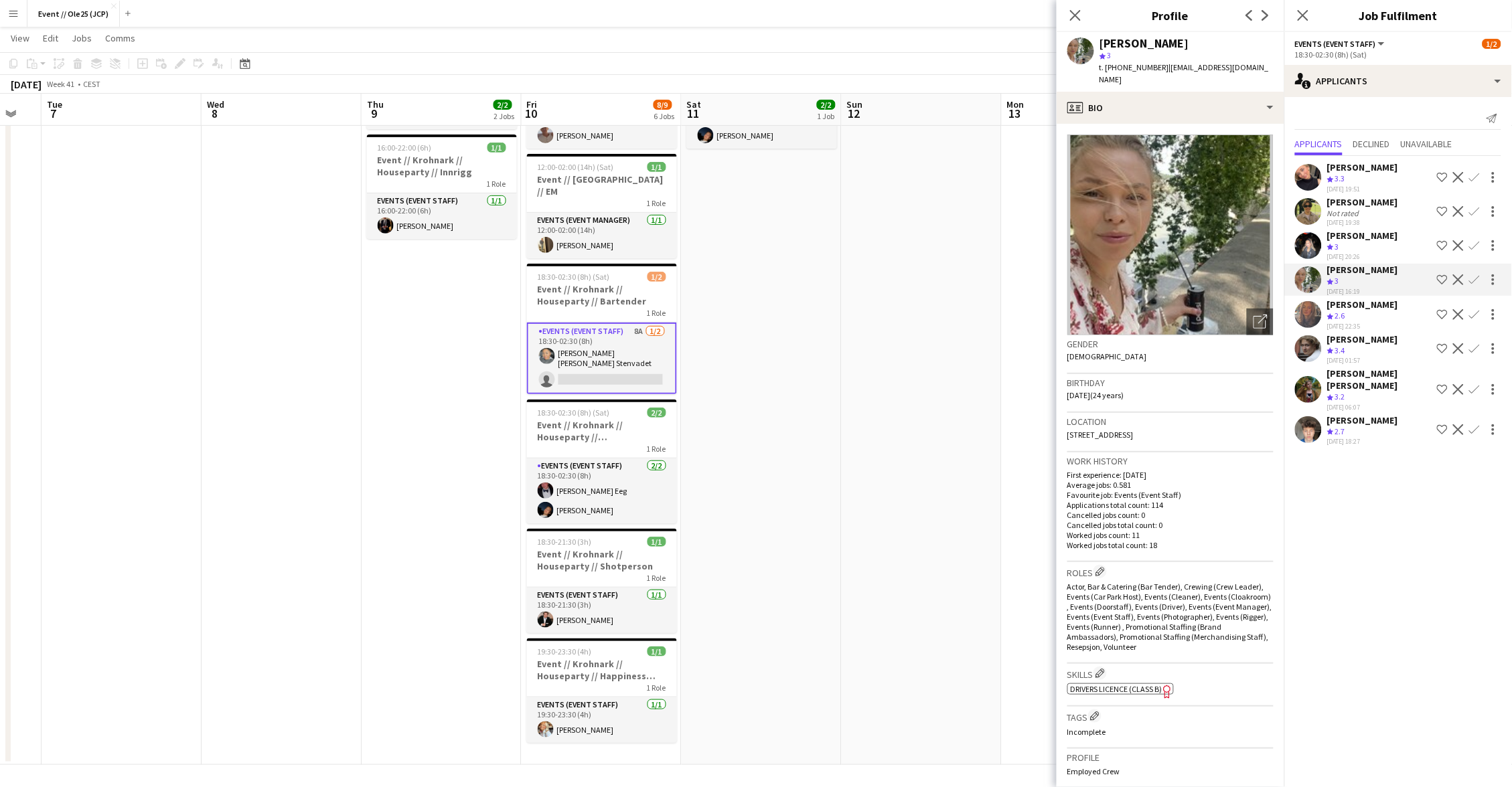
click at [1369, 299] on div "[PERSON_NAME]" at bounding box center [1362, 304] width 71 height 12
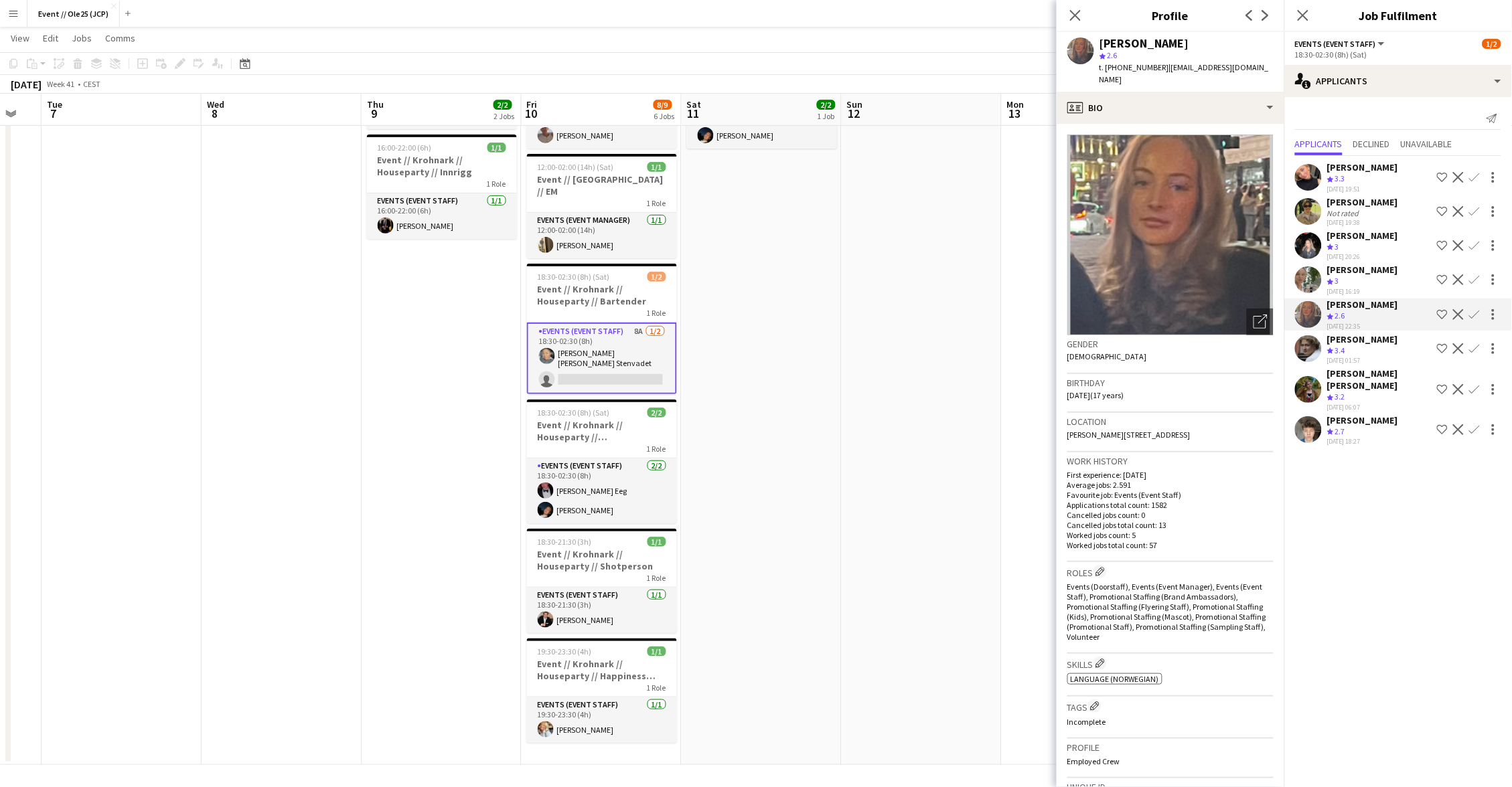
click at [1364, 333] on div "[PERSON_NAME]" at bounding box center [1362, 338] width 71 height 12
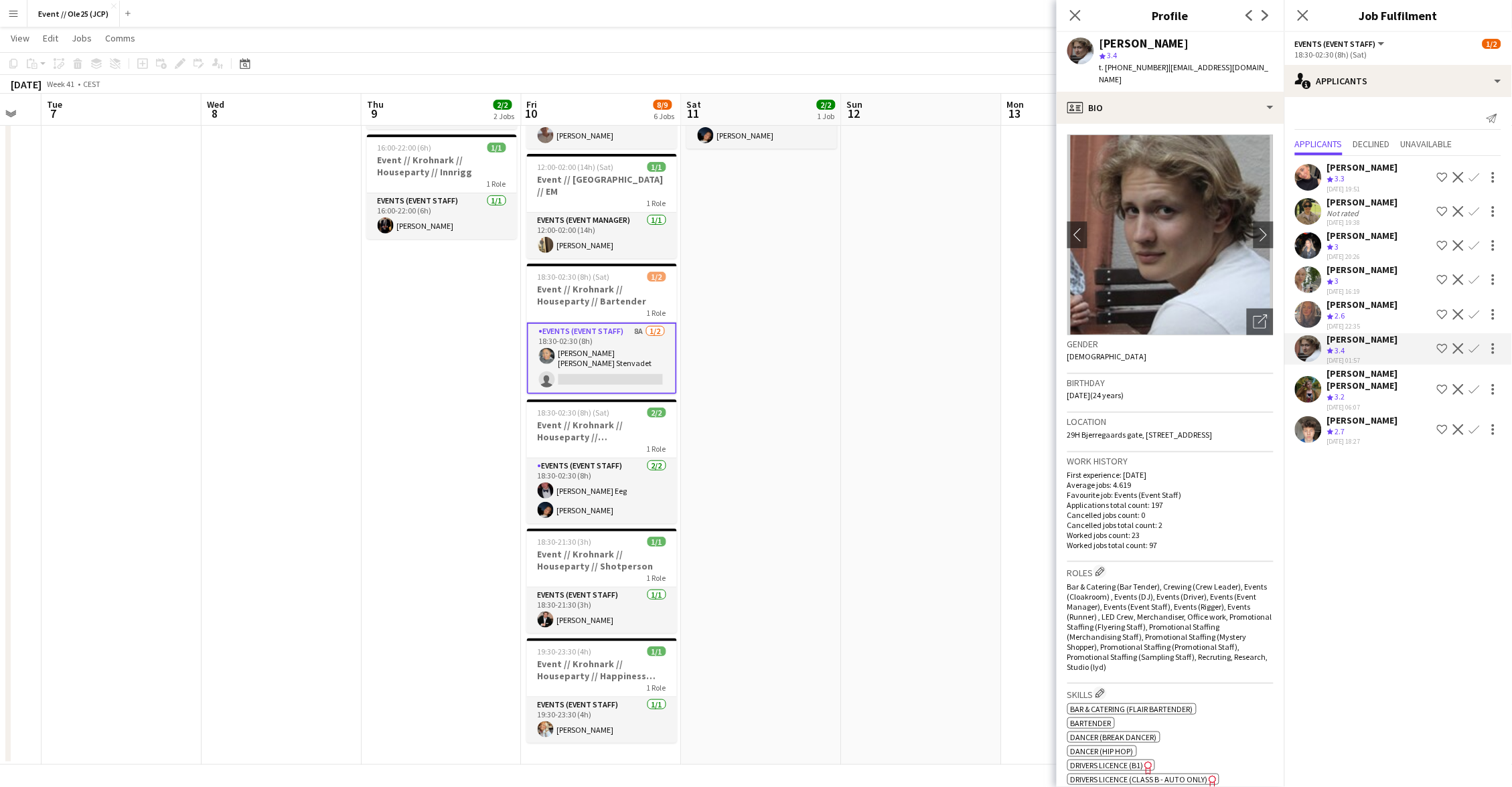
click at [1364, 391] on div "Crew rating 3.2" at bounding box center [1379, 397] width 104 height 12
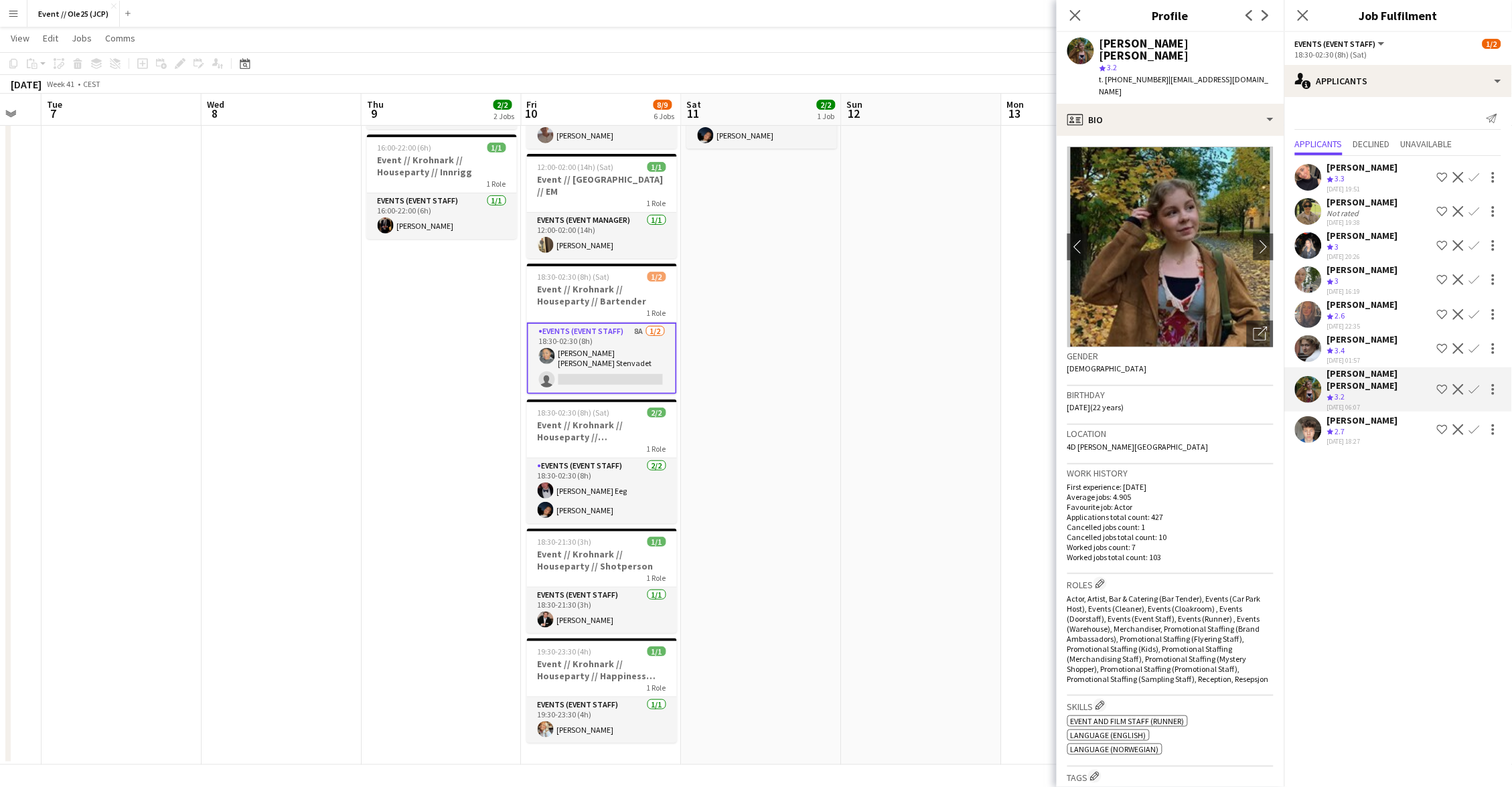
click at [1358, 426] on div "Crew rating 2.7" at bounding box center [1362, 432] width 71 height 12
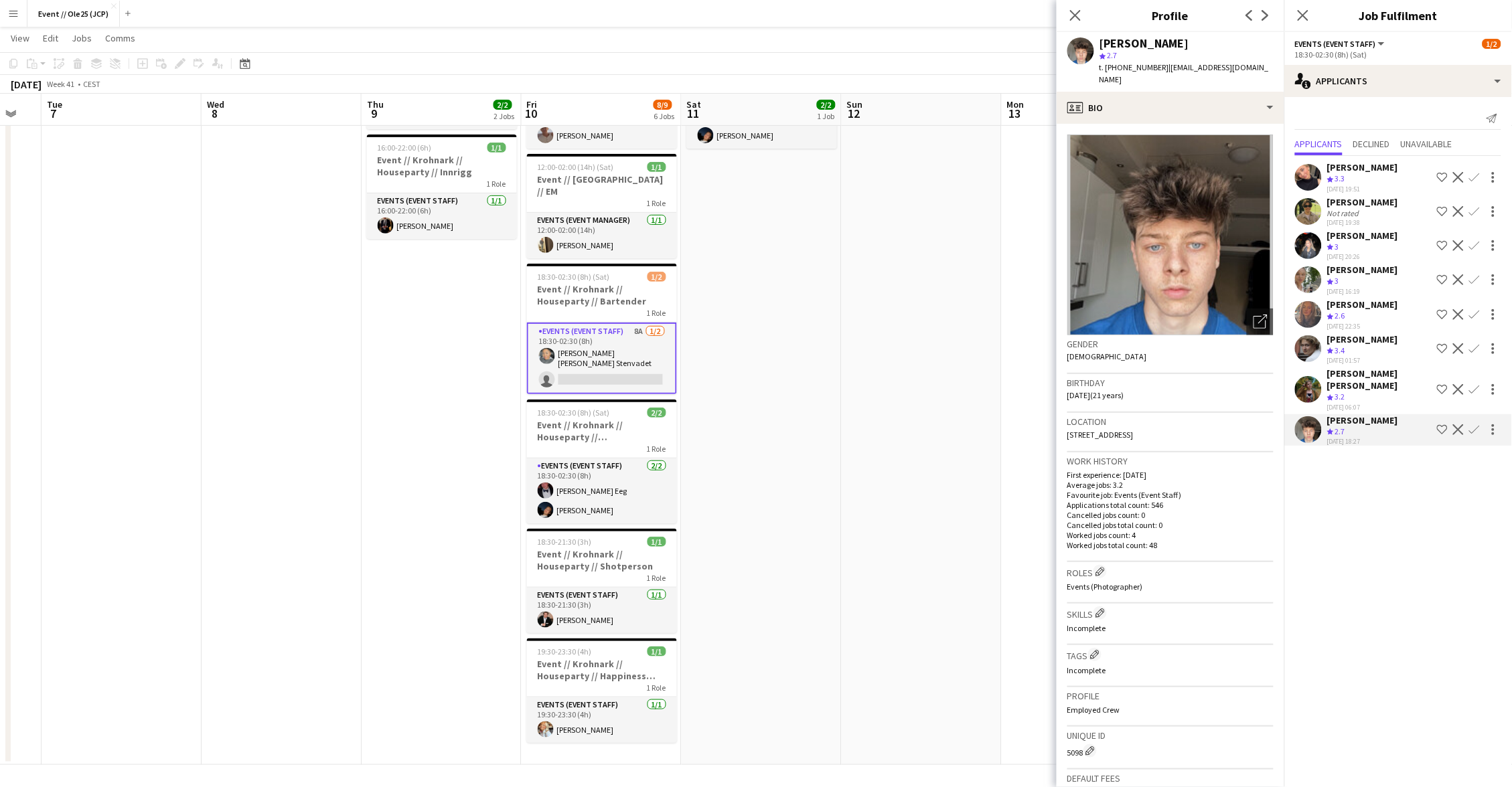
click at [1358, 345] on div "Crew rating 3.4" at bounding box center [1362, 351] width 71 height 12
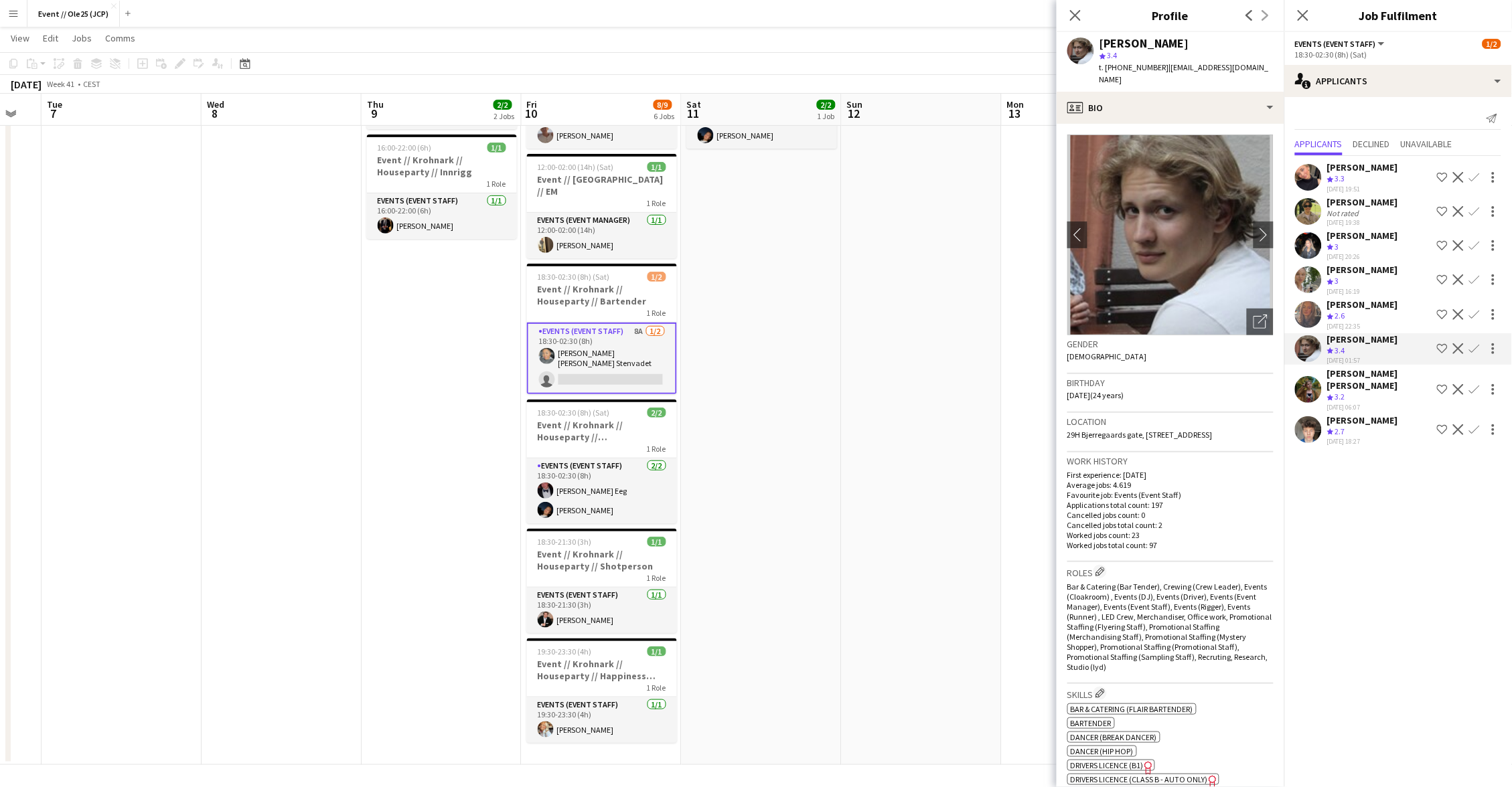
click at [989, 273] on app-date-cell at bounding box center [922, 389] width 160 height 749
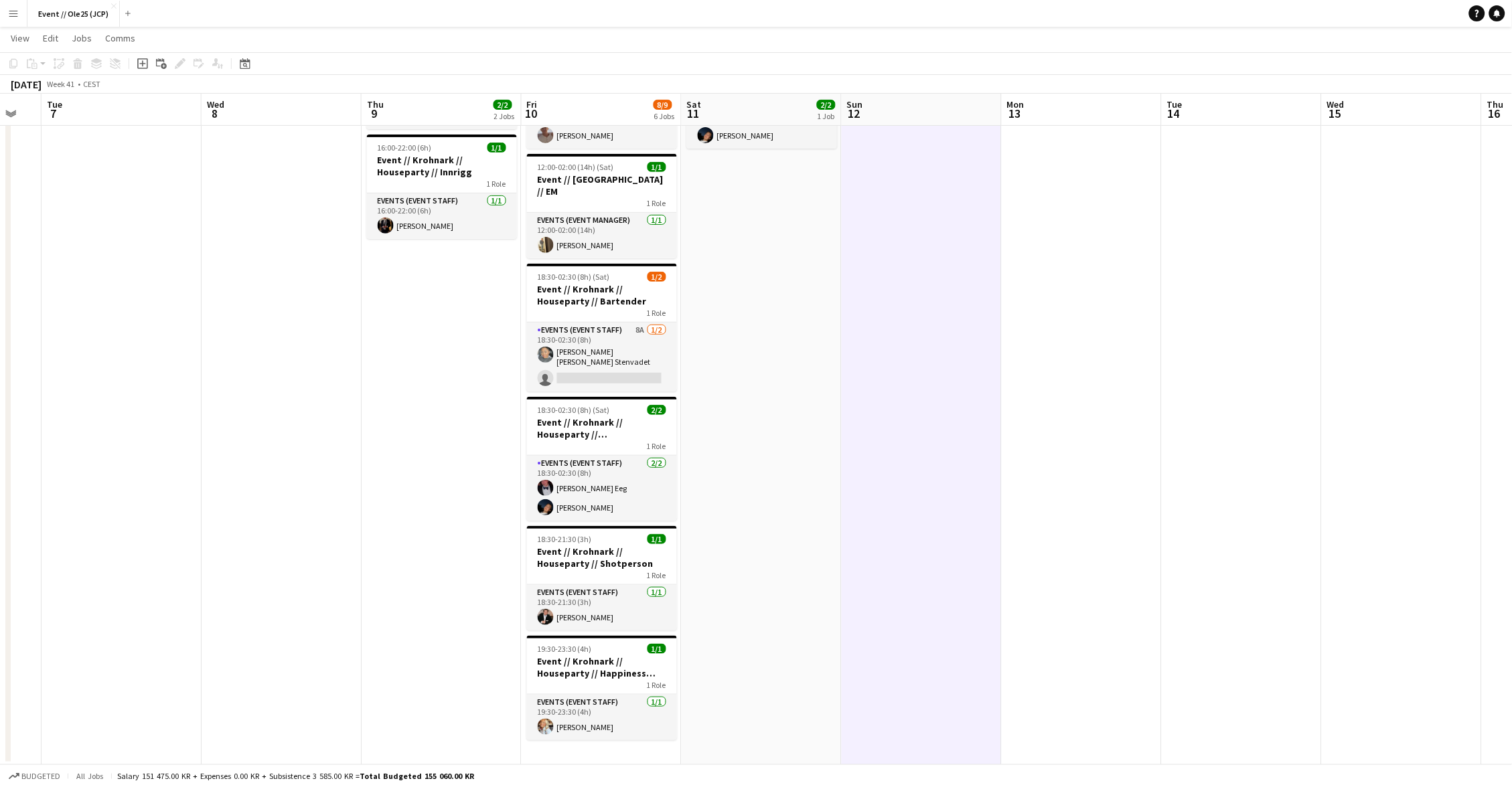
drag, startPoint x: 1356, startPoint y: 16, endPoint x: 1323, endPoint y: 1, distance: 36.2
click at [1353, 14] on app-navbar "Menu Boards Boards Boards All jobs Status Workforce Workforce My Workforce Recr…" at bounding box center [756, 13] width 1512 height 27
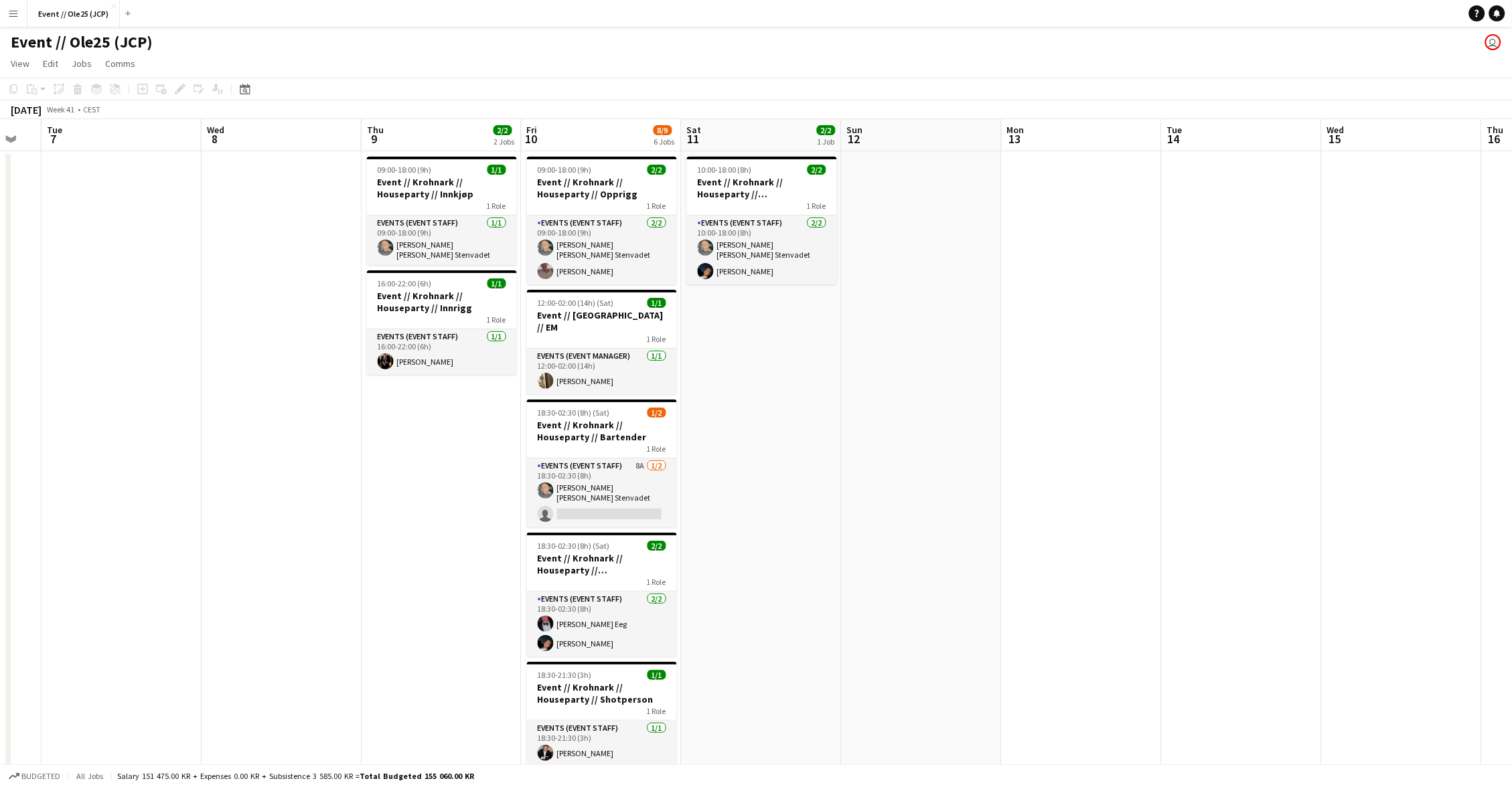
scroll to position [0, 0]
drag, startPoint x: 618, startPoint y: 454, endPoint x: 751, endPoint y: 377, distance: 153.7
click at [618, 459] on app-card-role "Events (Event Staff) 9A [DATE] 18:30-02:30 (8h) [PERSON_NAME] [PERSON_NAME] Ste…" at bounding box center [602, 493] width 150 height 69
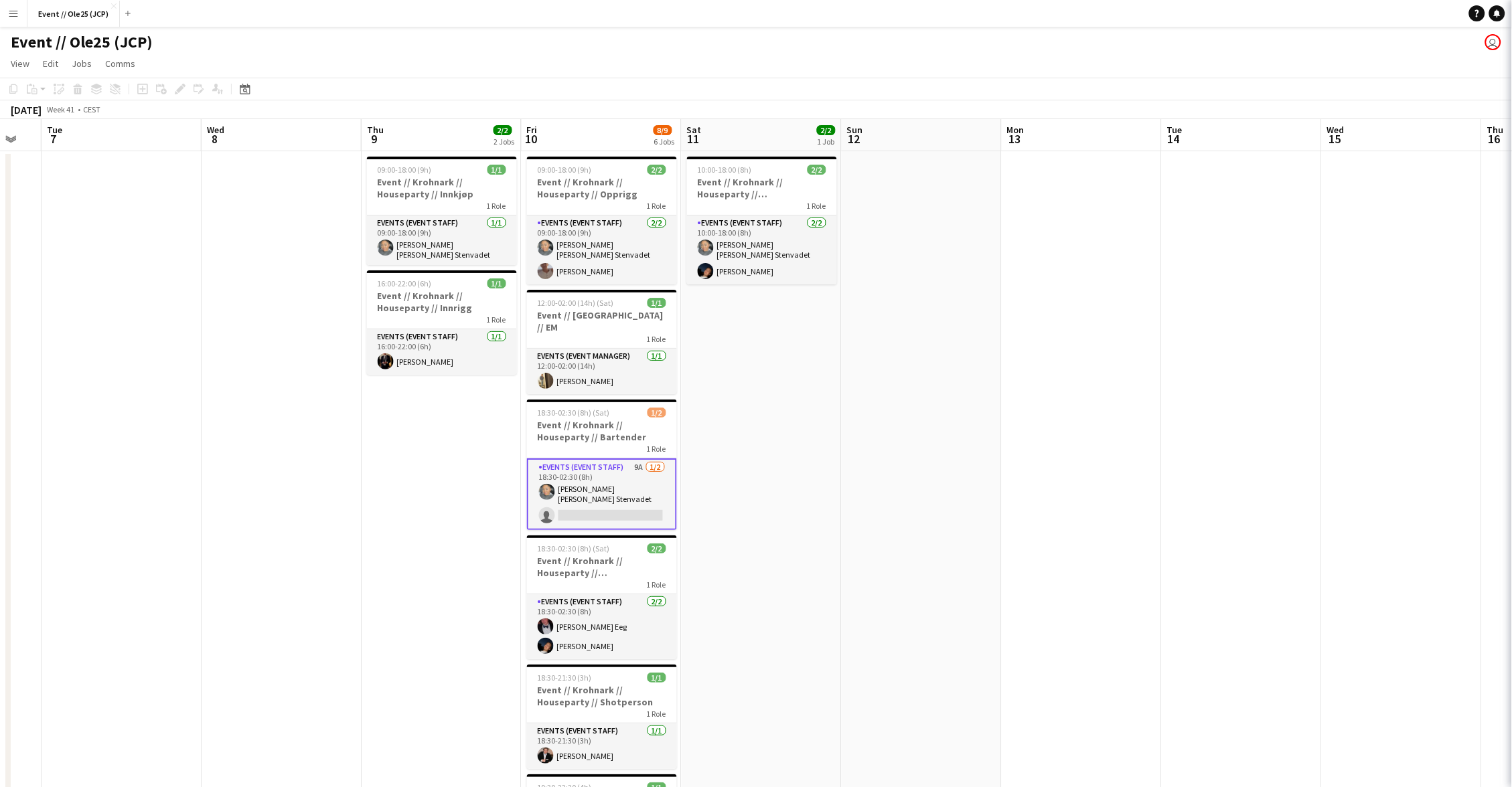
scroll to position [0, 438]
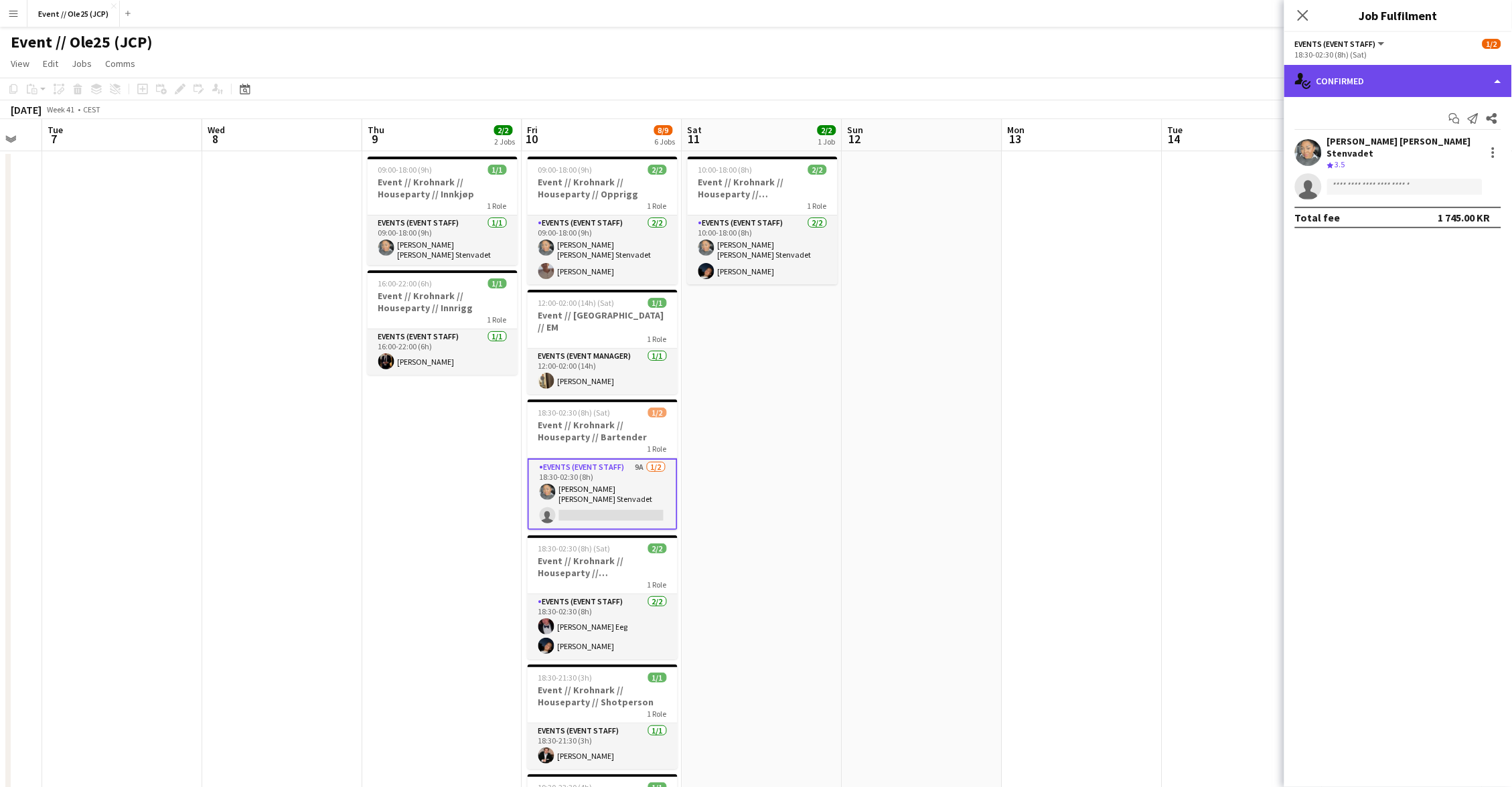
click at [1347, 82] on div "single-neutral-actions-check-2 Confirmed" at bounding box center [1399, 81] width 228 height 32
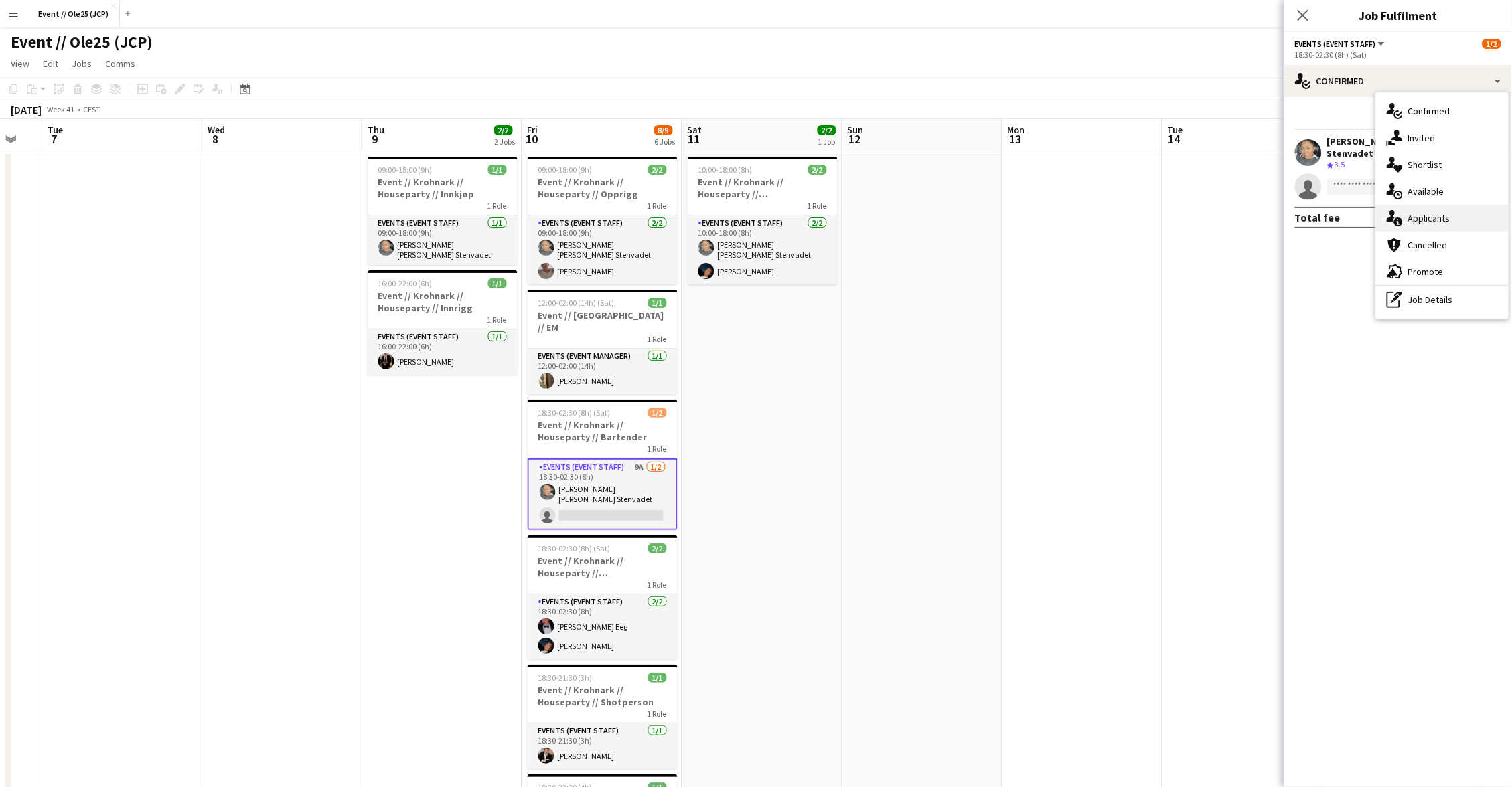
click at [1427, 214] on span "Applicants" at bounding box center [1429, 217] width 42 height 12
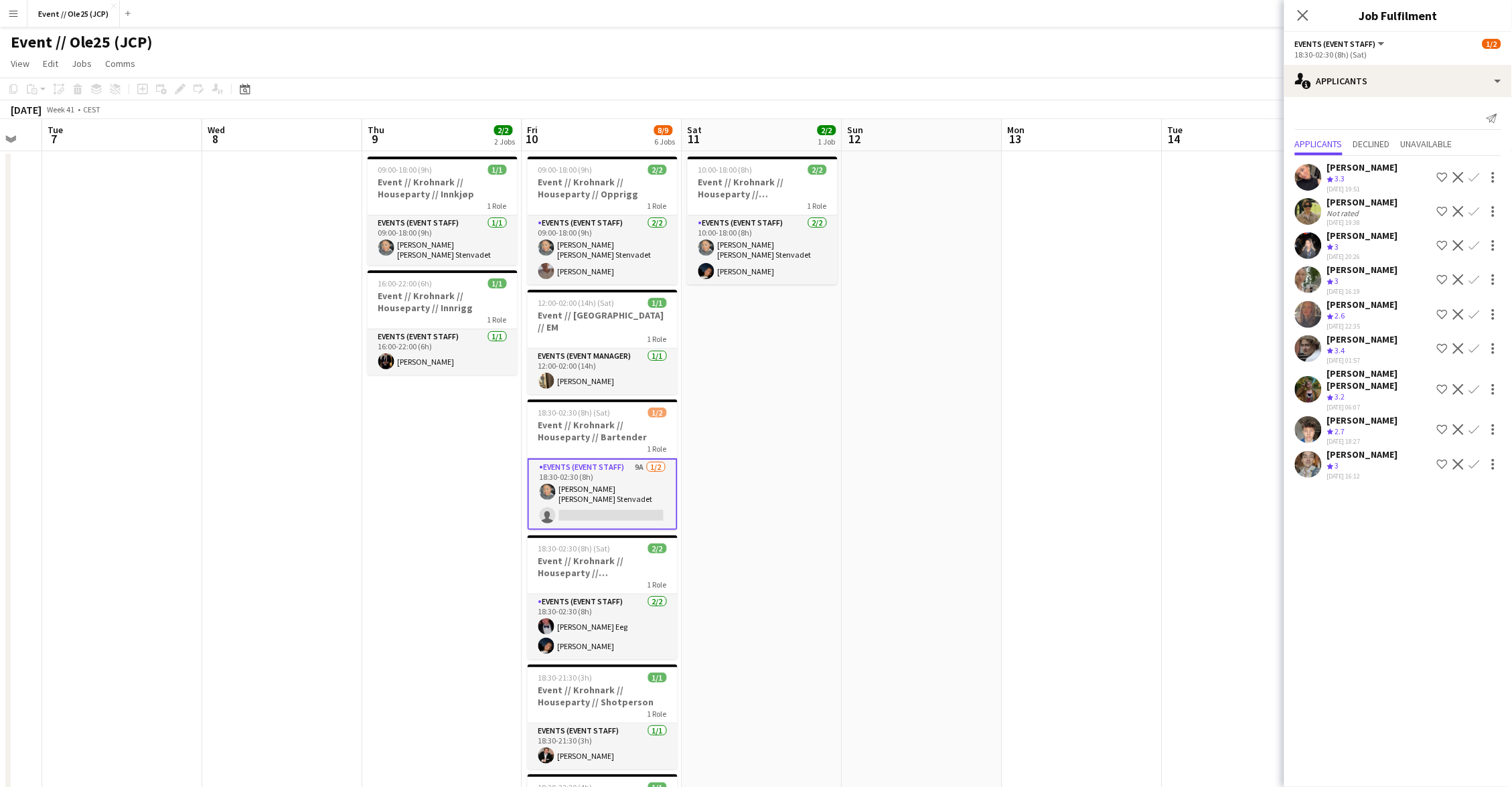
click at [1367, 172] on div "[PERSON_NAME]" at bounding box center [1362, 167] width 71 height 12
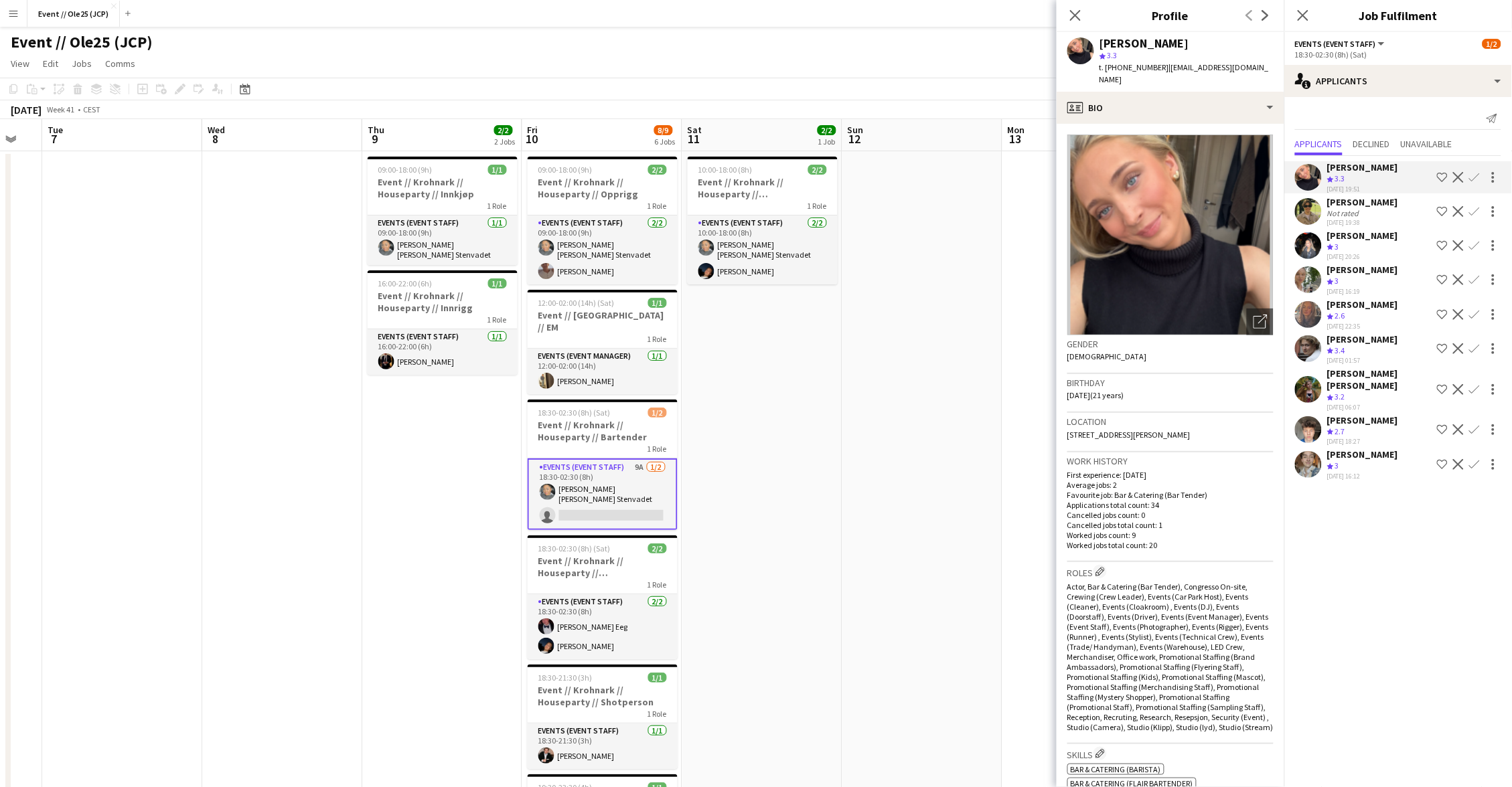
click at [1360, 209] on div "Not rated" at bounding box center [1344, 213] width 35 height 10
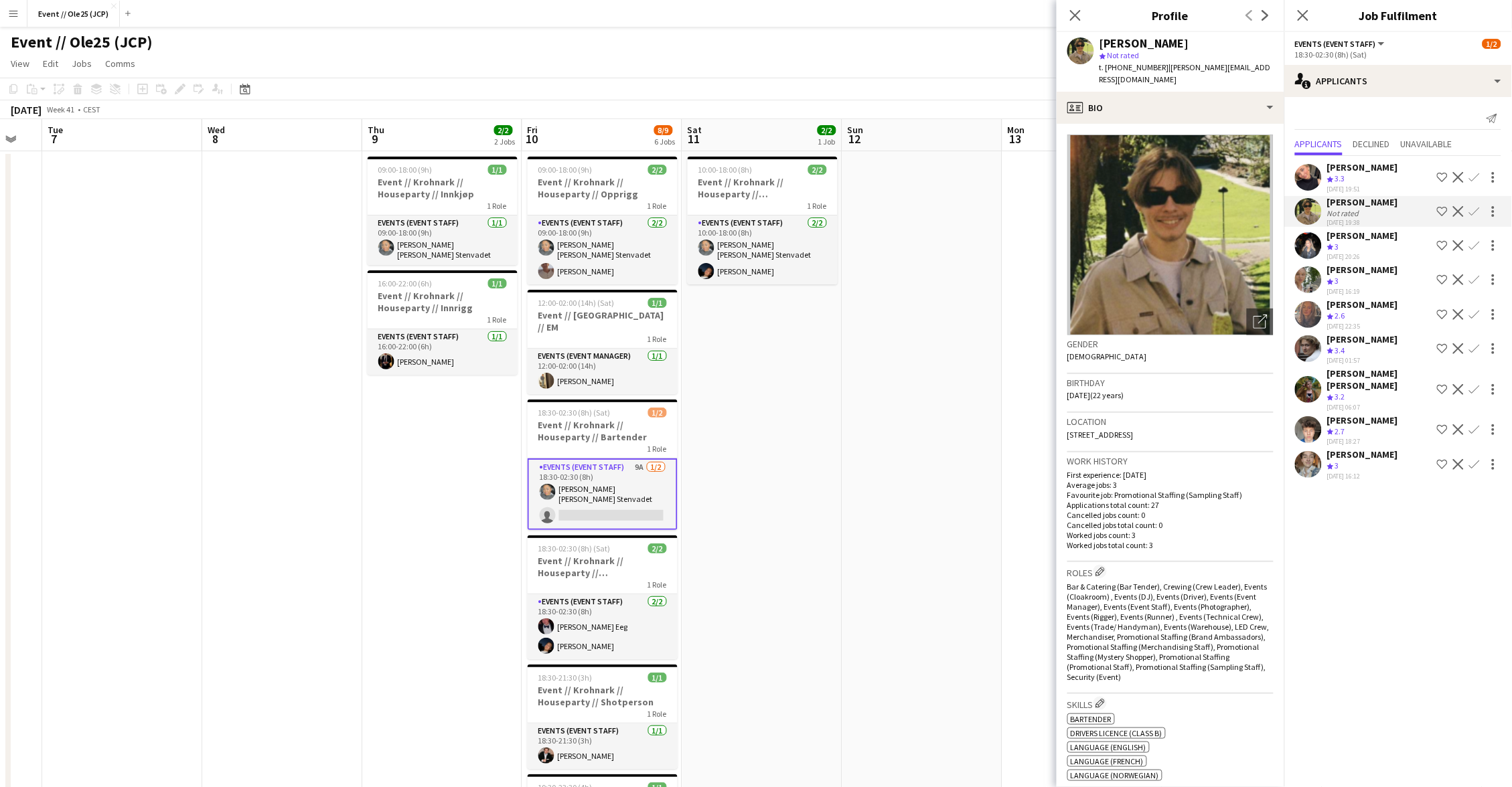
click at [1354, 230] on div "[PERSON_NAME]" at bounding box center [1362, 235] width 71 height 12
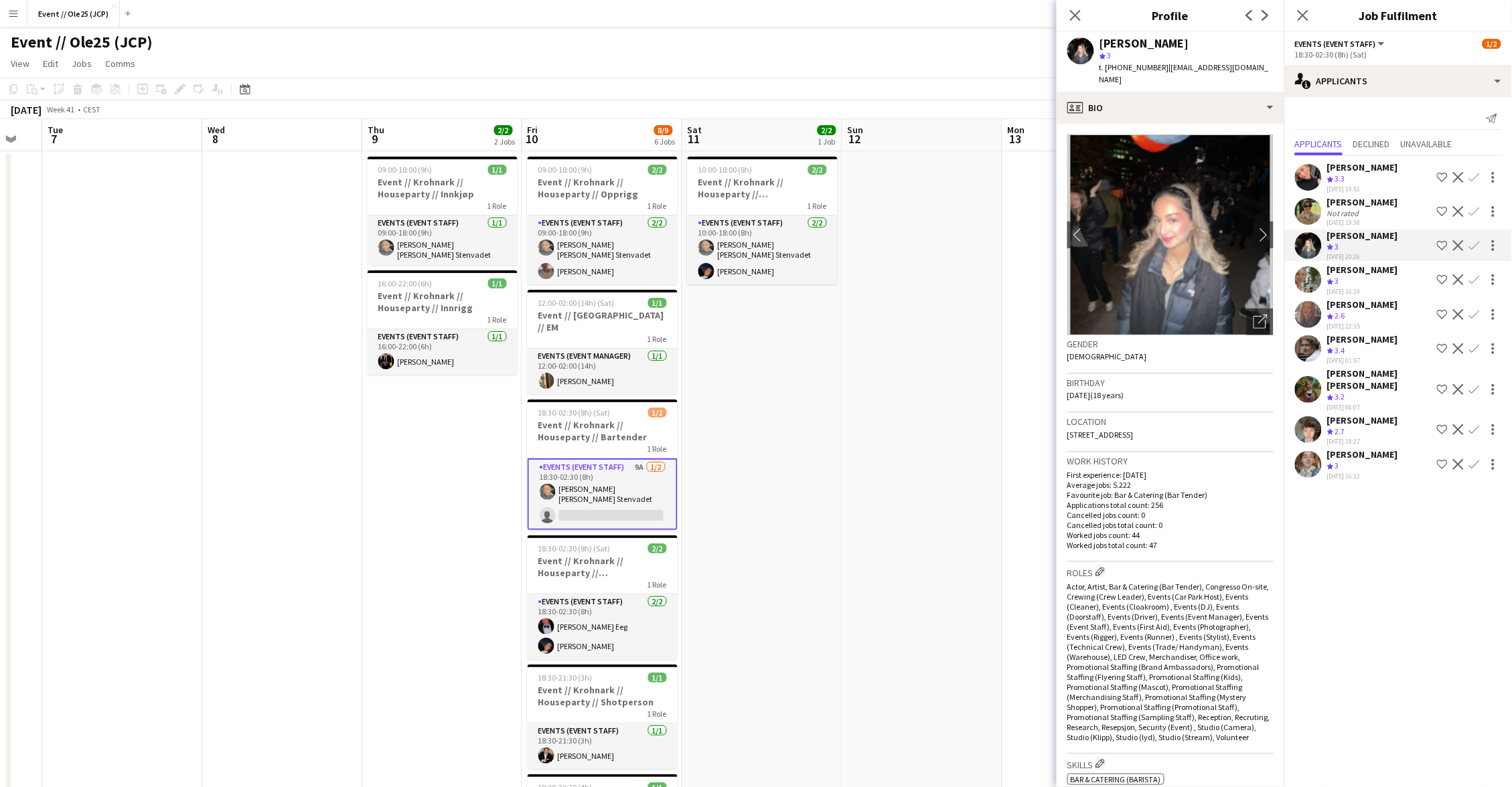
click at [1358, 270] on div "[PERSON_NAME]" at bounding box center [1362, 269] width 71 height 12
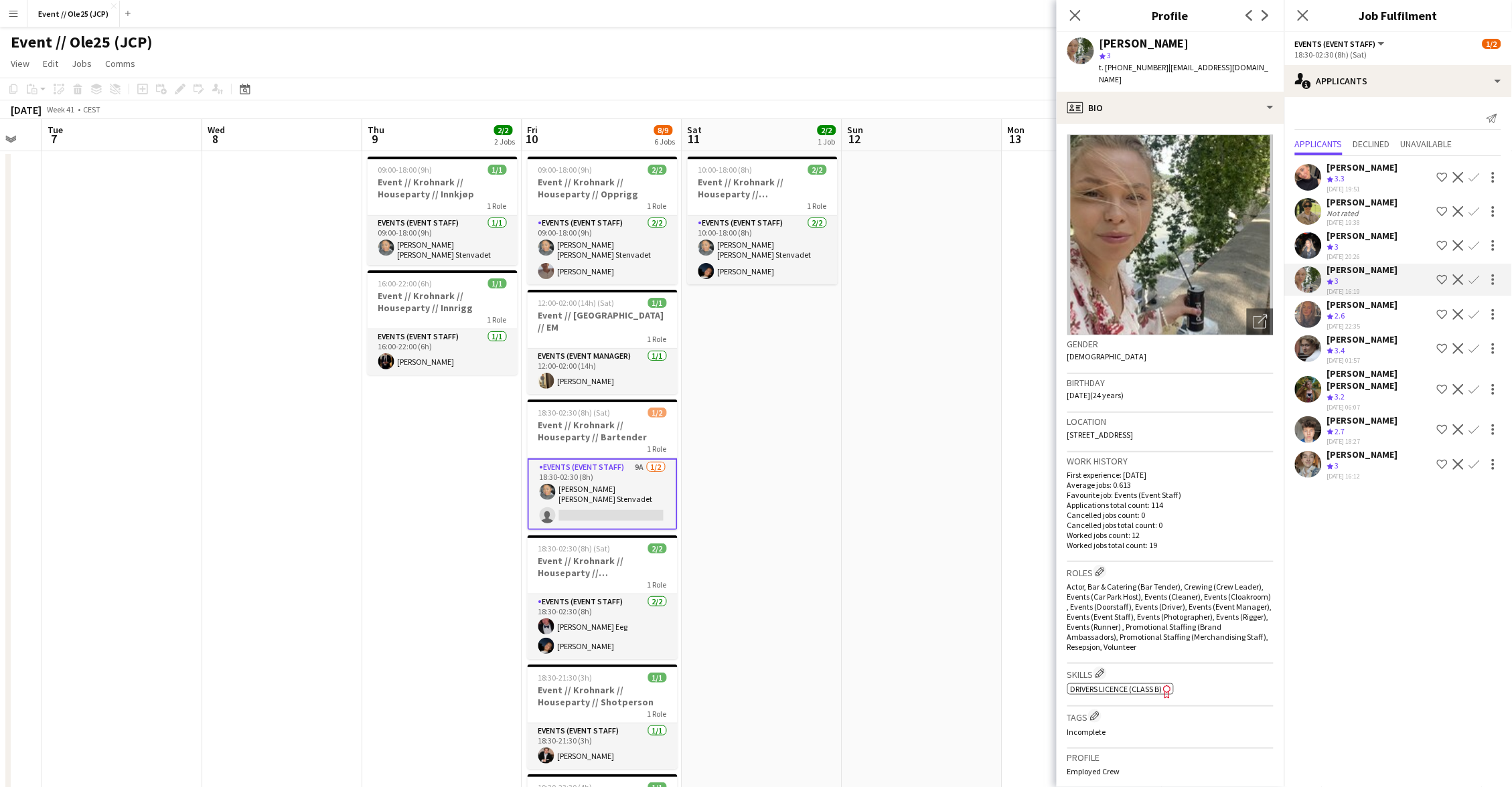
click at [1368, 449] on div "[PERSON_NAME]" at bounding box center [1362, 454] width 71 height 12
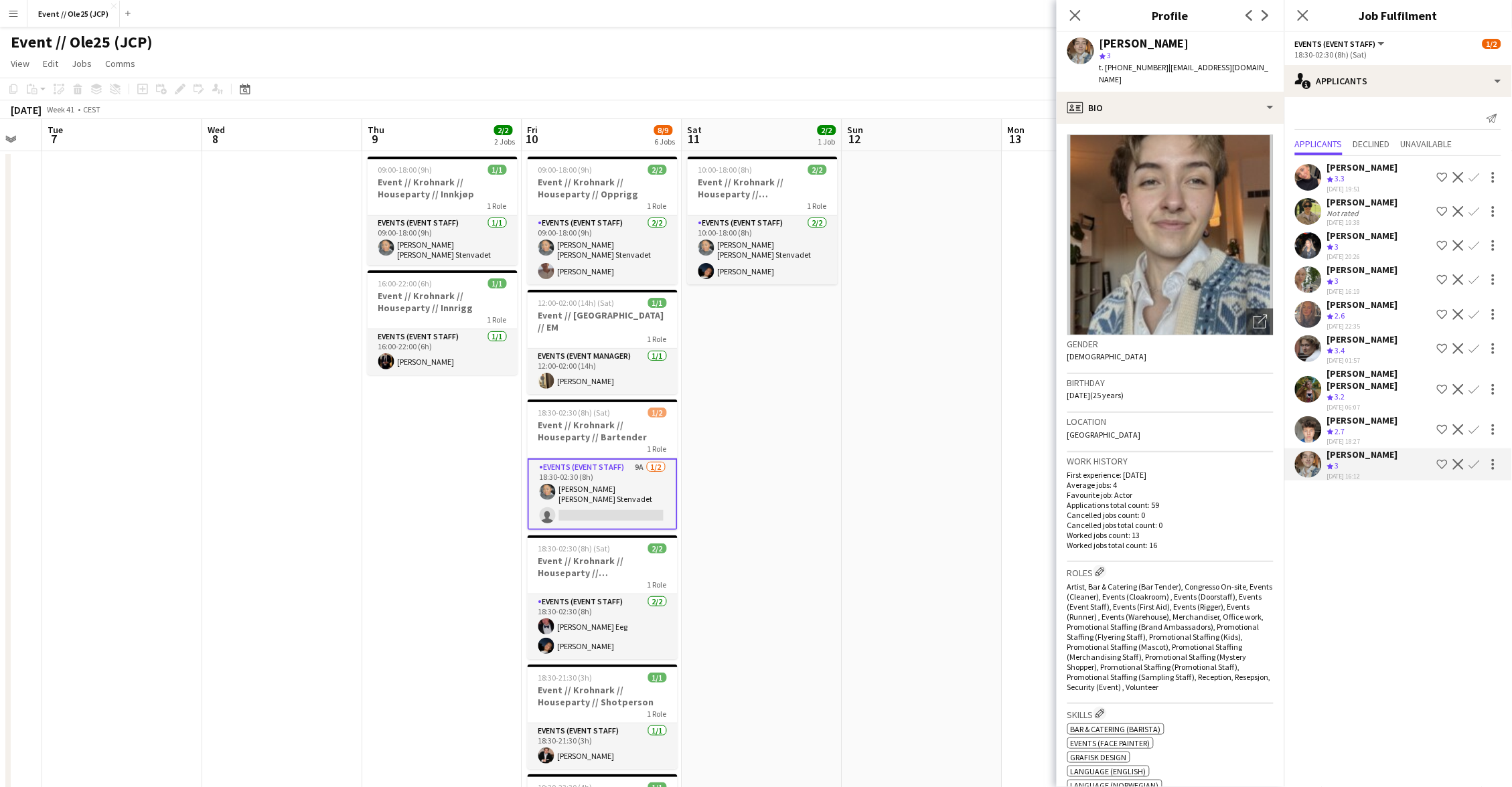
click at [1376, 415] on div "[PERSON_NAME]" at bounding box center [1362, 420] width 71 height 12
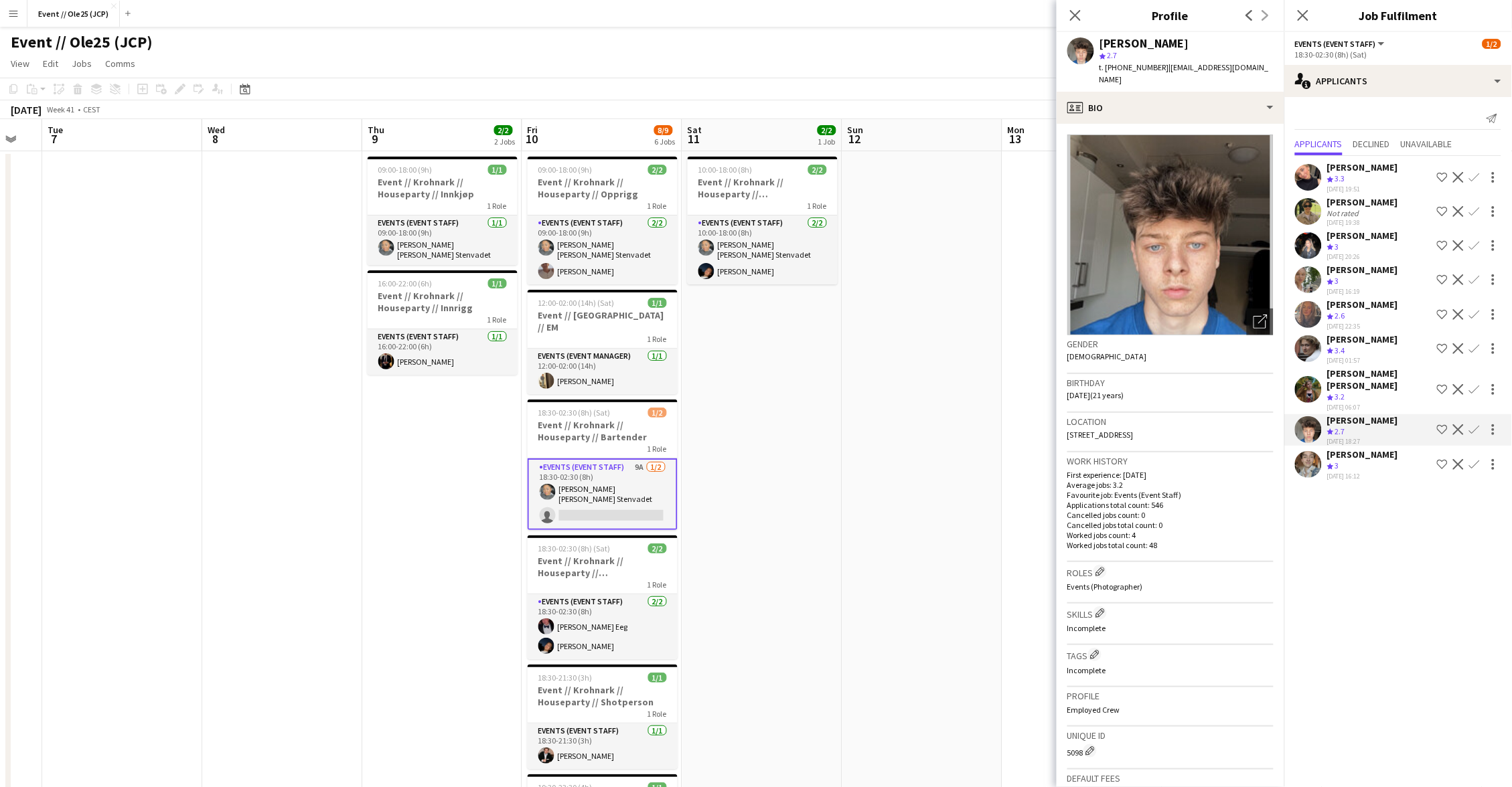
click at [1371, 367] on div "[PERSON_NAME] [PERSON_NAME]" at bounding box center [1379, 379] width 104 height 24
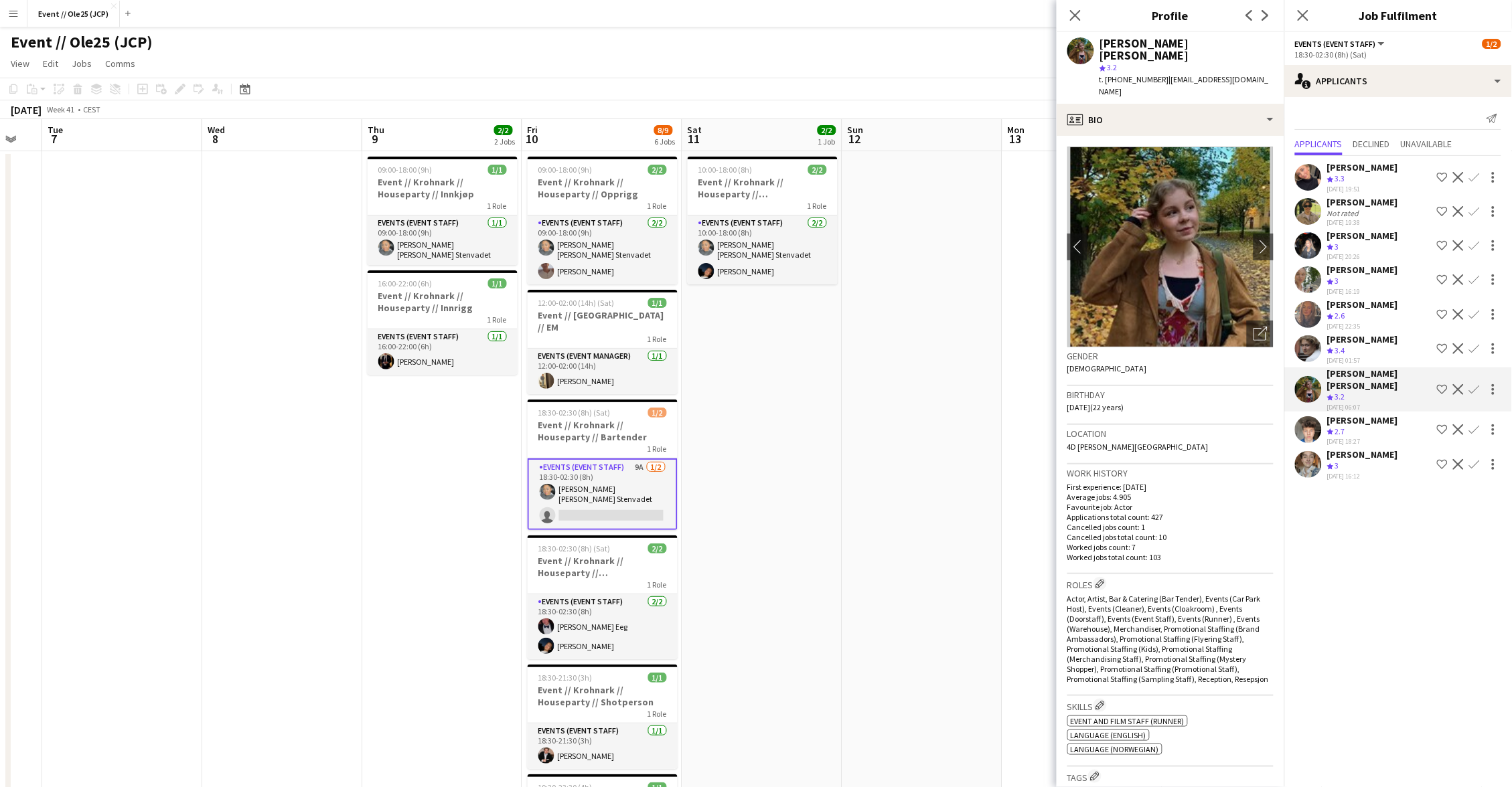
click at [989, 292] on app-date-cell at bounding box center [922, 526] width 160 height 749
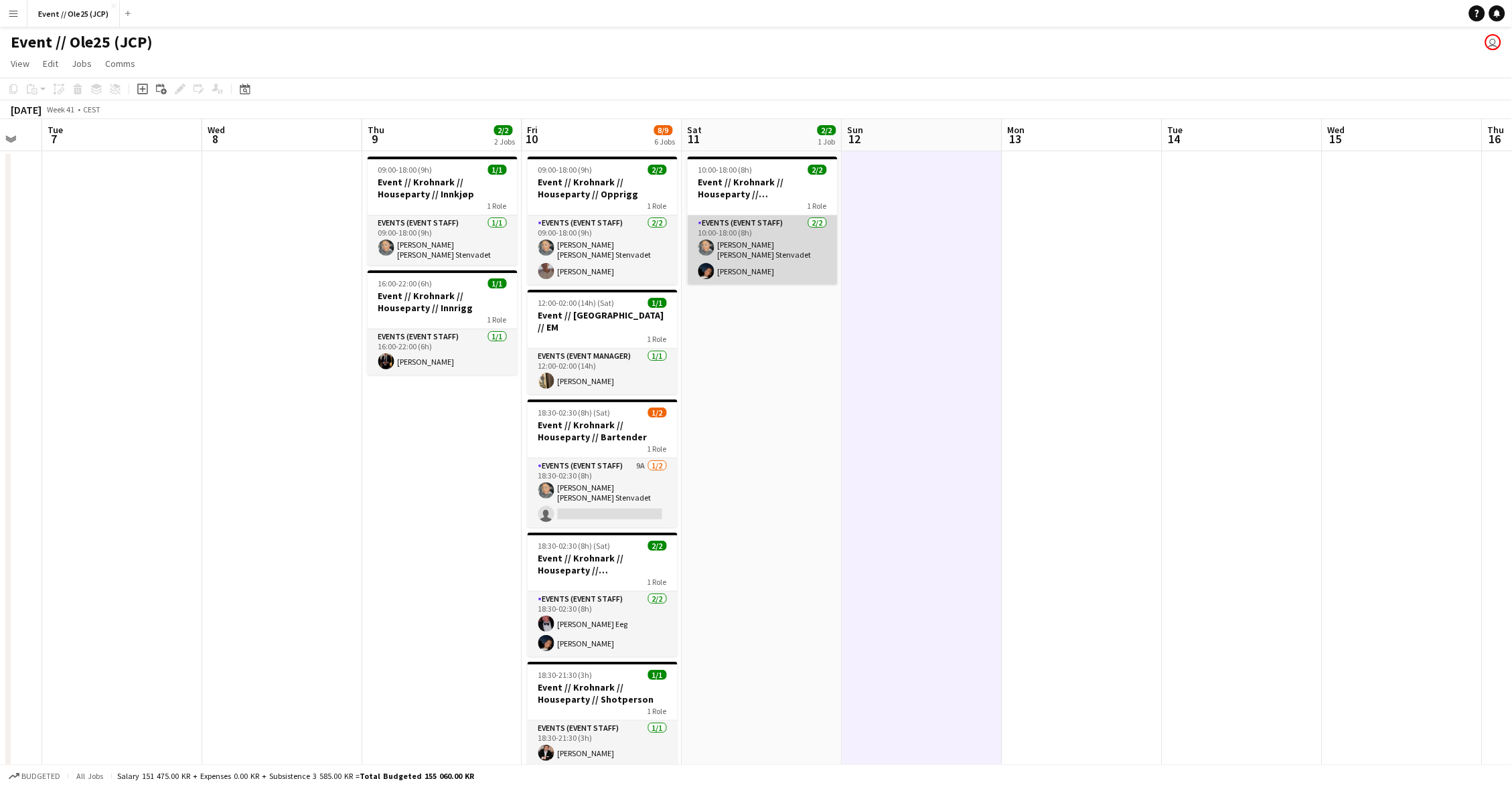
scroll to position [-2, 0]
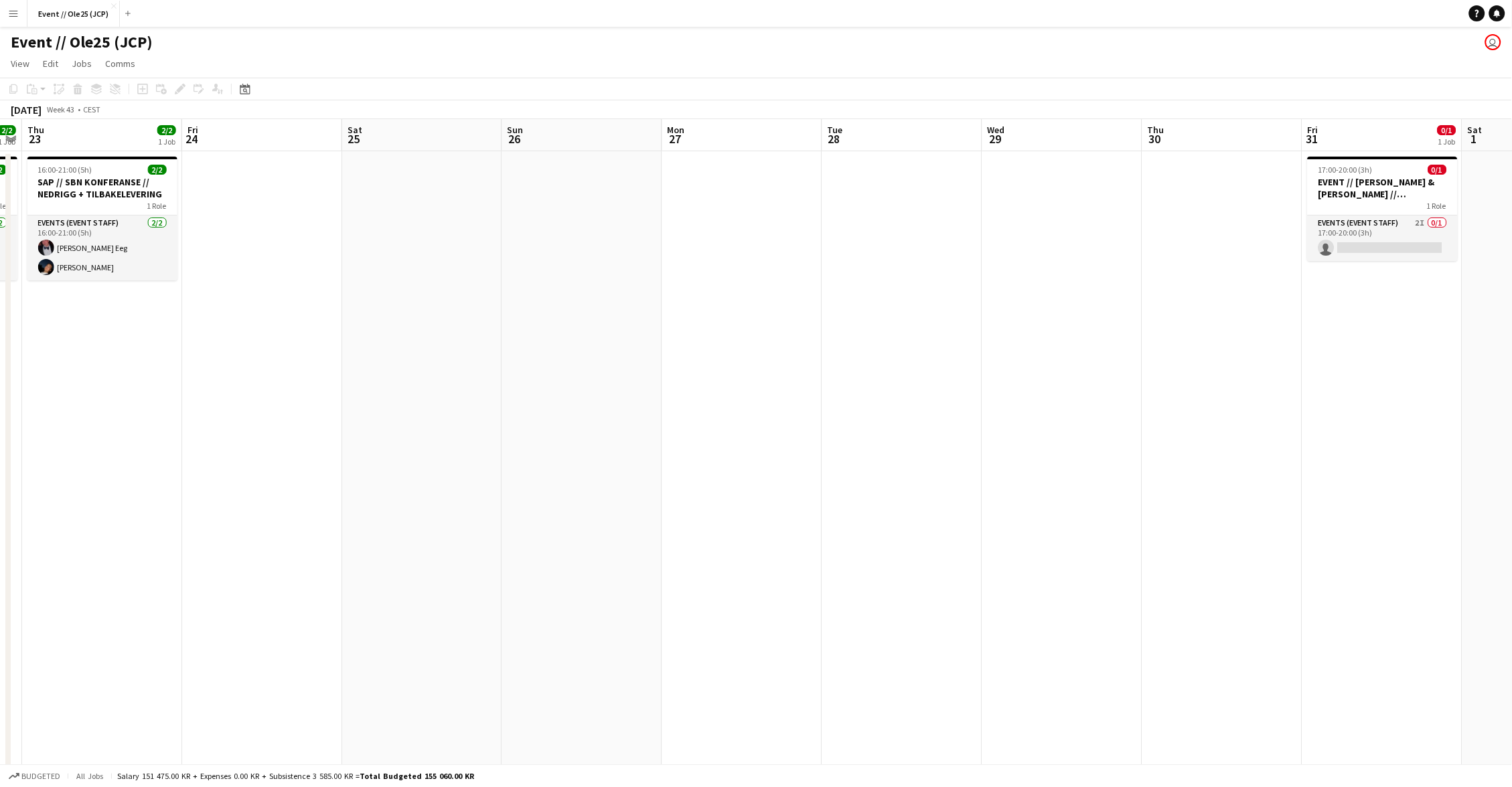
scroll to position [0, 504]
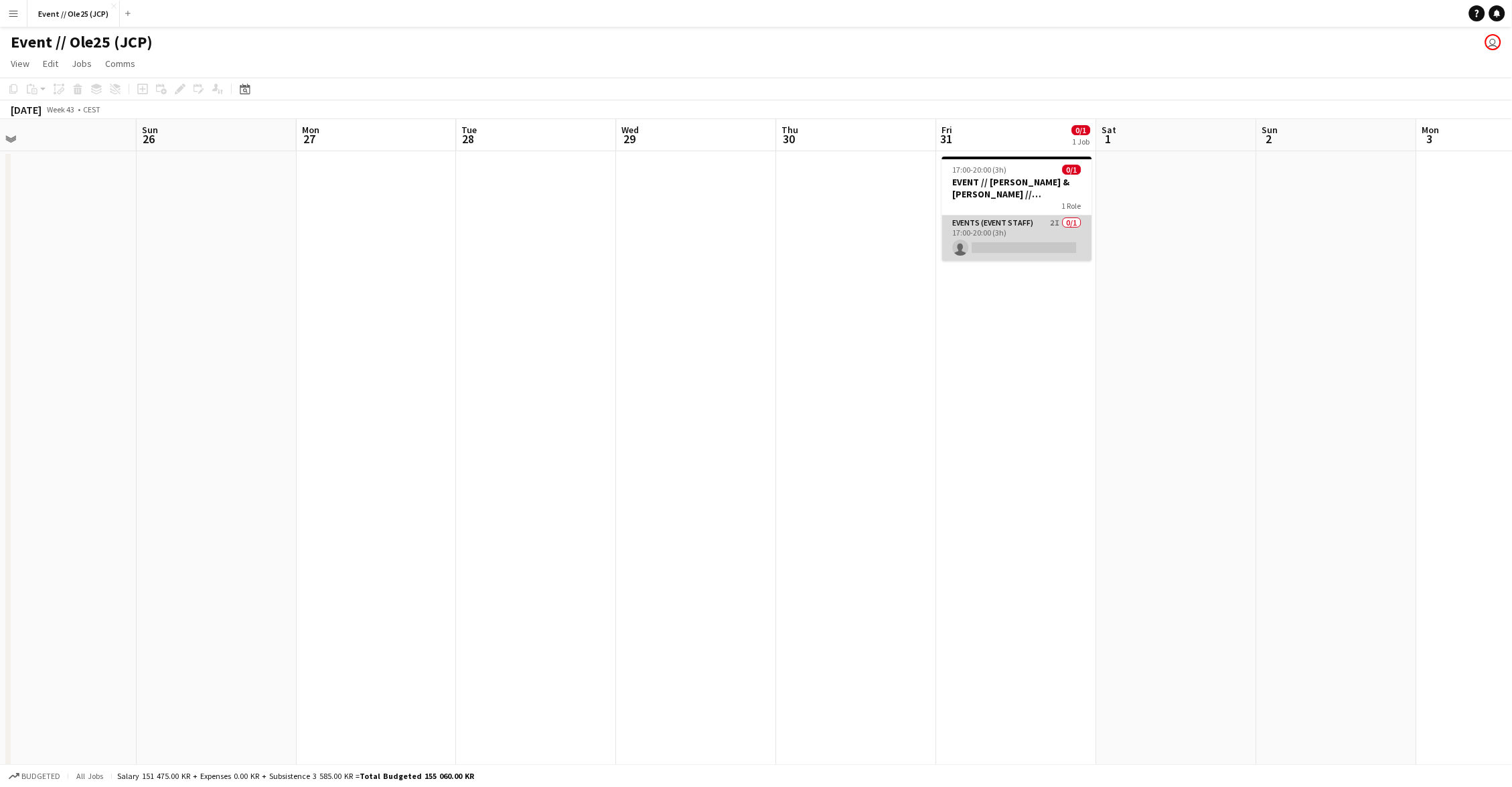
click at [988, 252] on app-card-role "Events (Event Staff) 2I 0/1 17:00-20:00 (3h) single-neutral-actions" at bounding box center [1016, 238] width 150 height 46
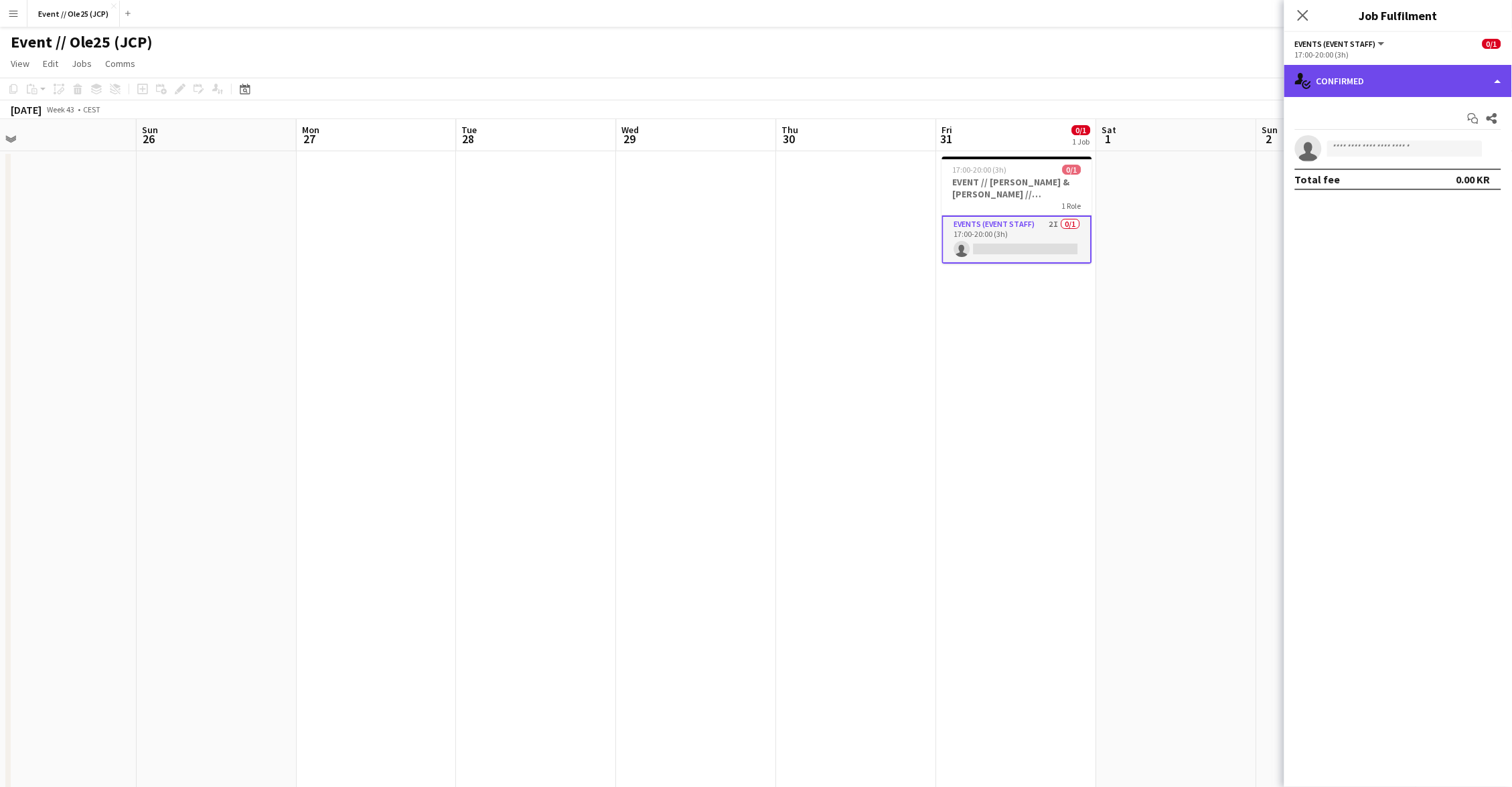
click at [1385, 72] on div "single-neutral-actions-check-2 Confirmed" at bounding box center [1399, 81] width 228 height 32
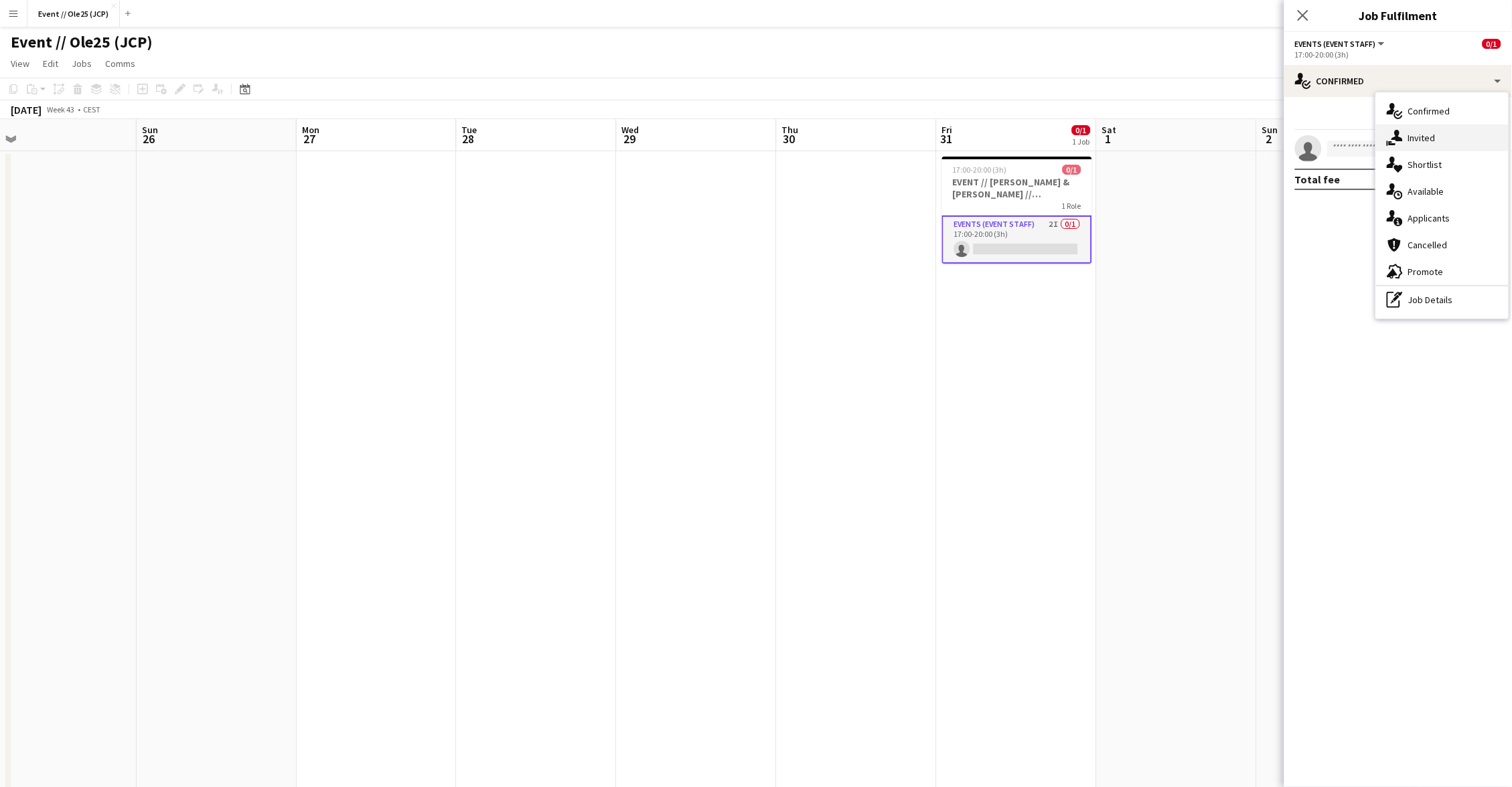
click at [1443, 144] on div "single-neutral-actions-share-1 Invited" at bounding box center [1443, 138] width 133 height 27
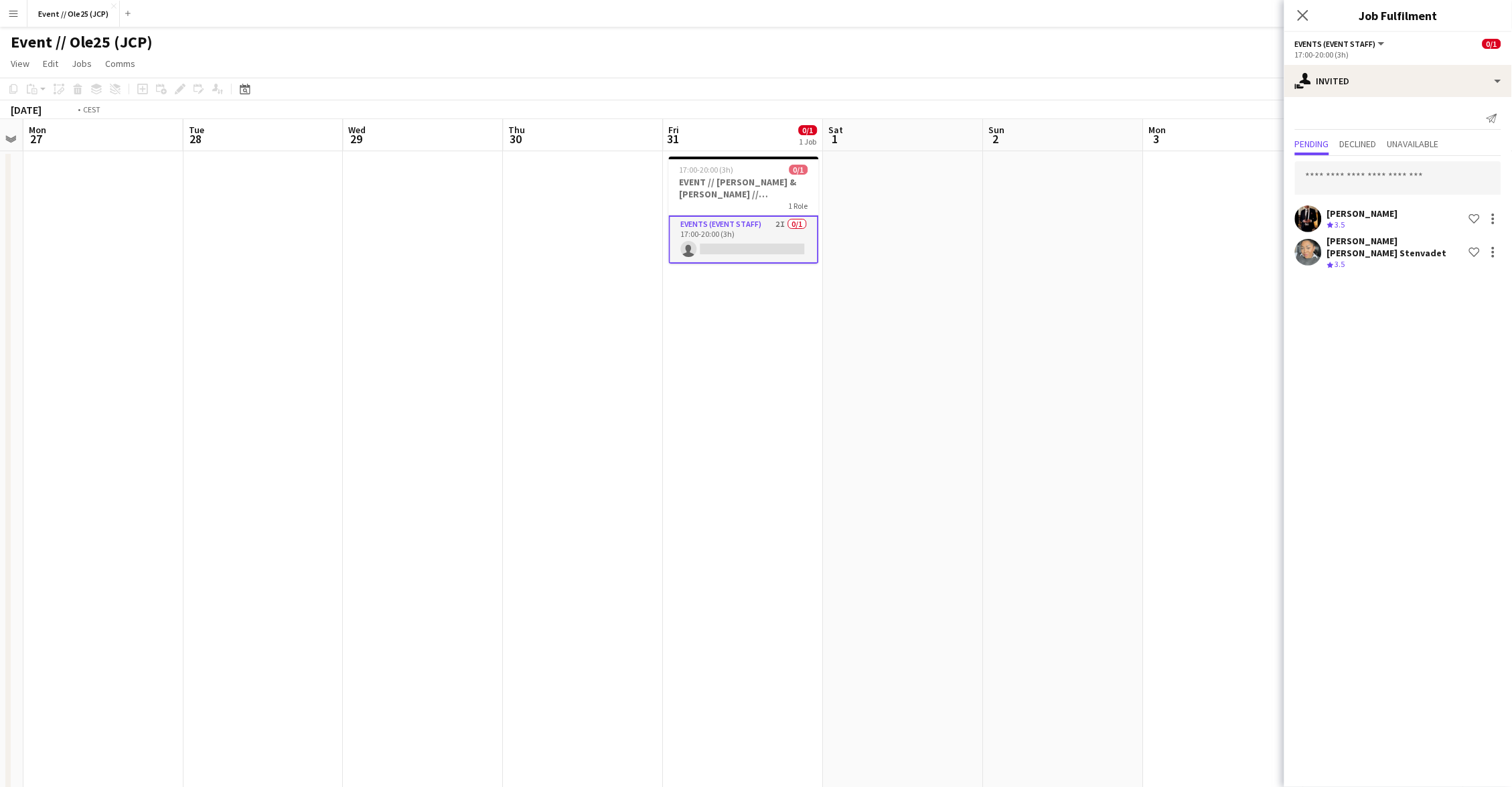
scroll to position [0, 373]
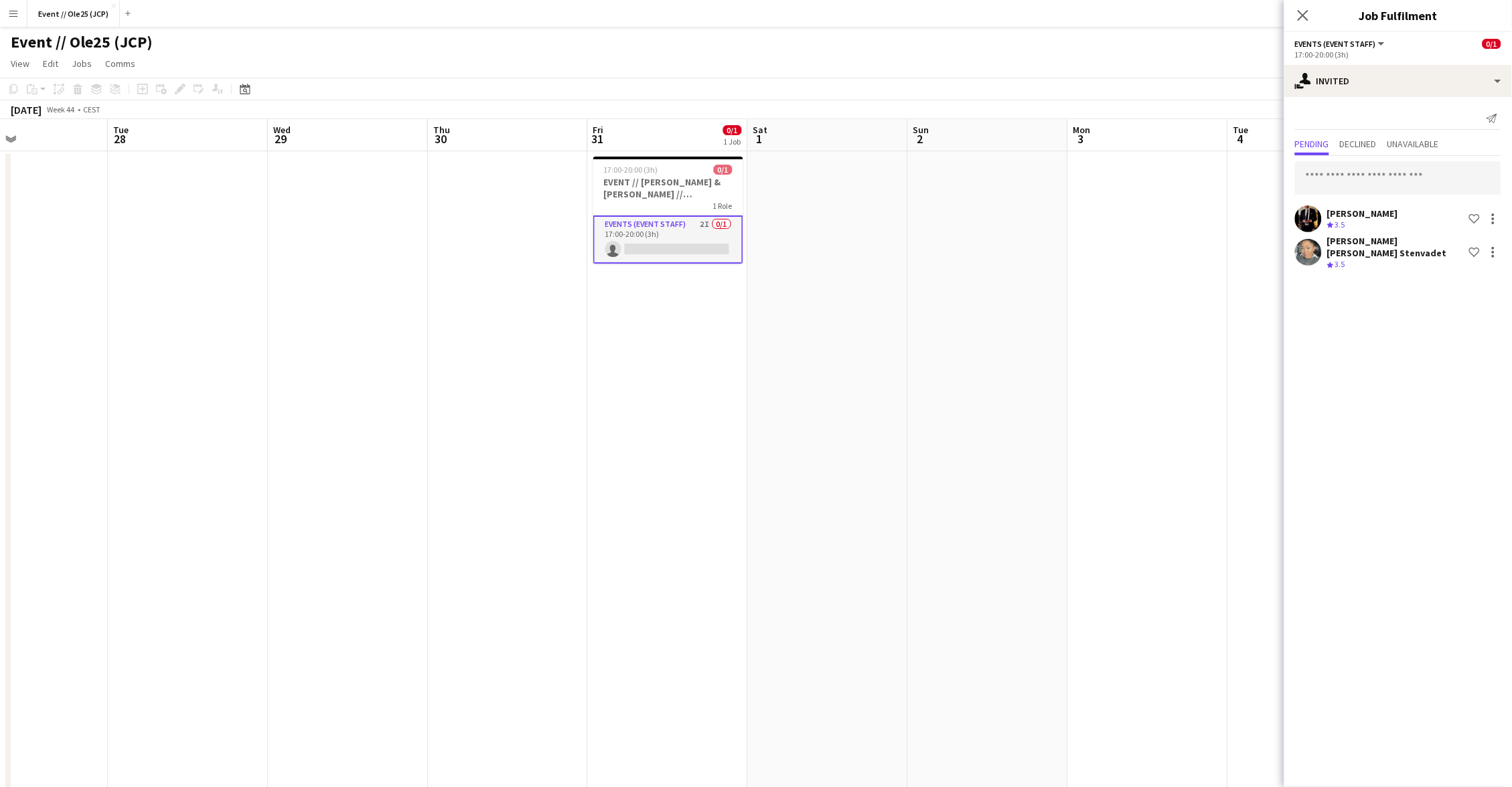
click at [1155, 229] on app-date-cell at bounding box center [1148, 526] width 160 height 749
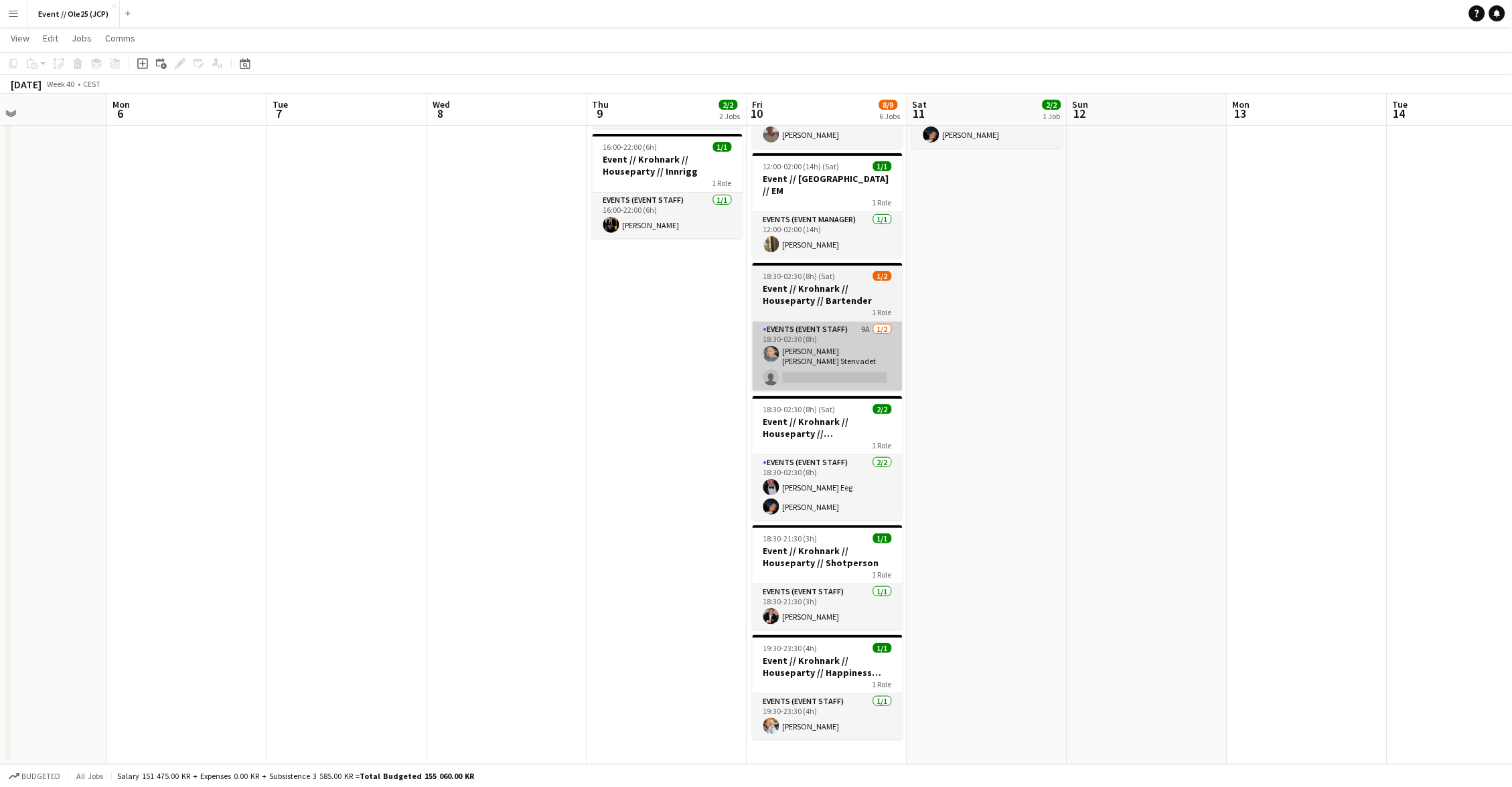
scroll to position [135, 0]
click at [810, 288] on h3 "Event // Krohnark // Houseparty // Bartender" at bounding box center [827, 294] width 150 height 24
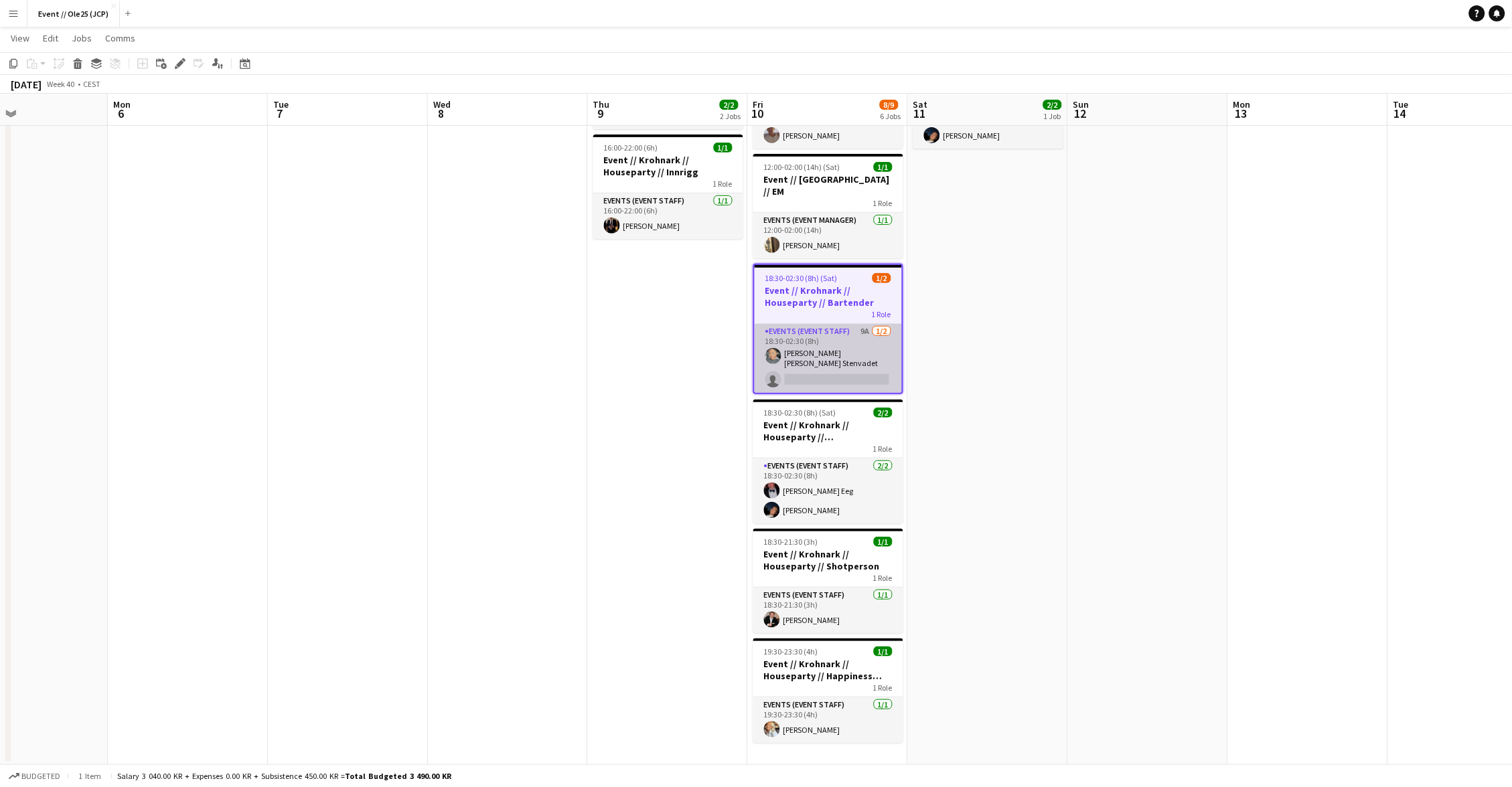
click at [839, 345] on app-card-role "Events (Event Staff) 9A [DATE] 18:30-02:30 (8h) [PERSON_NAME] [PERSON_NAME] Ste…" at bounding box center [829, 358] width 147 height 69
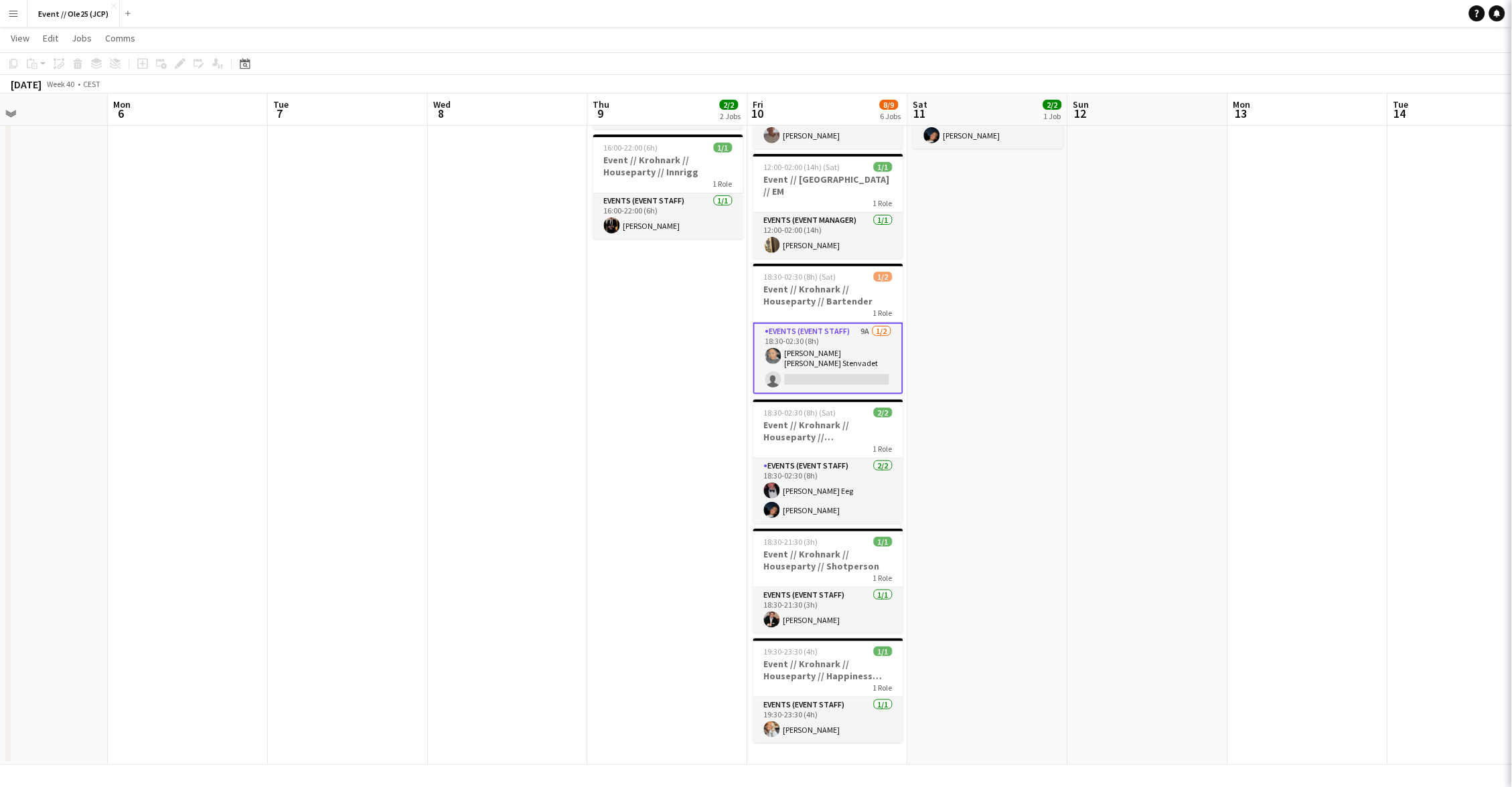
scroll to position [0, 372]
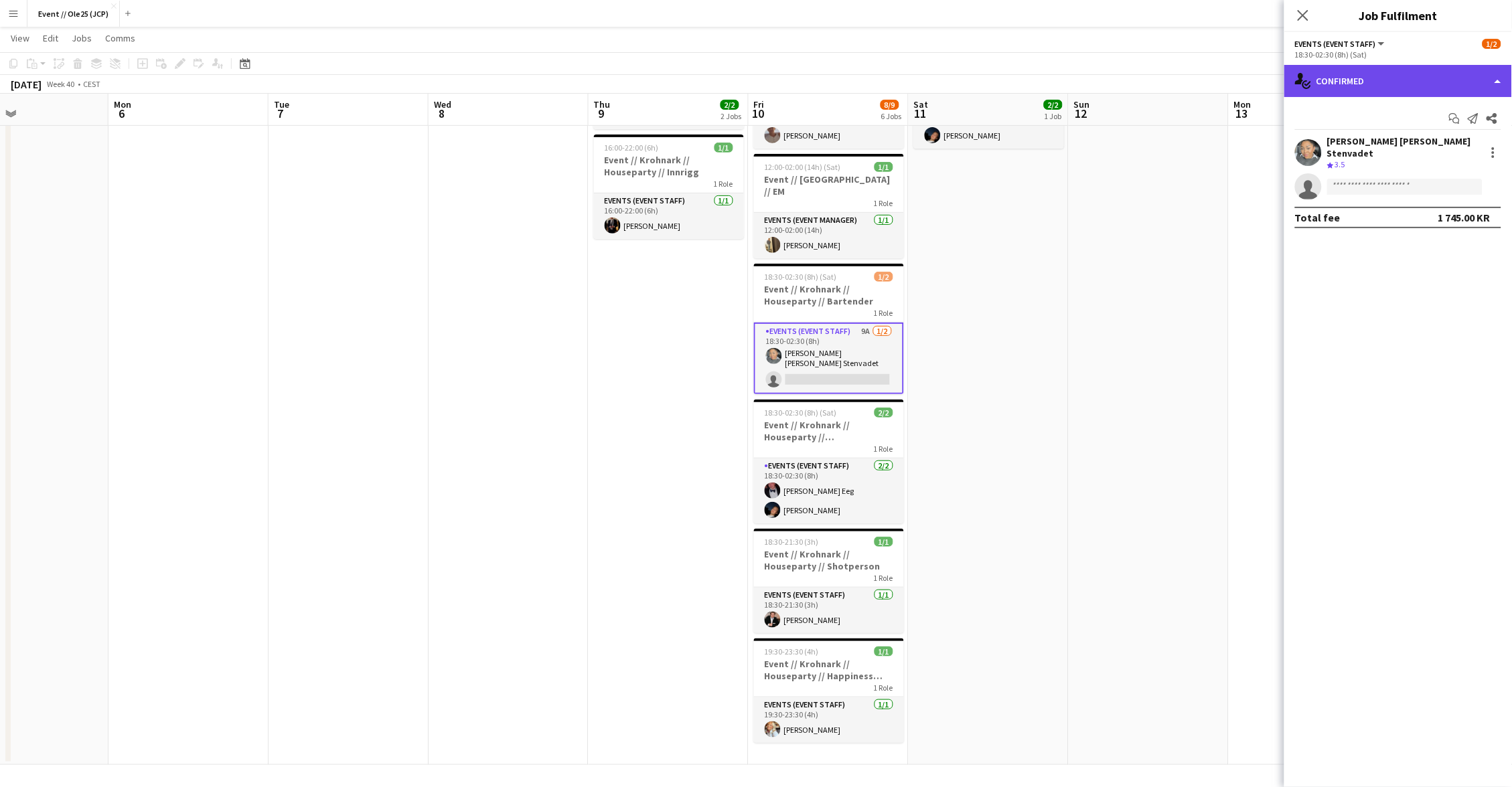
click at [1324, 95] on div "single-neutral-actions-check-2 Confirmed" at bounding box center [1399, 81] width 228 height 32
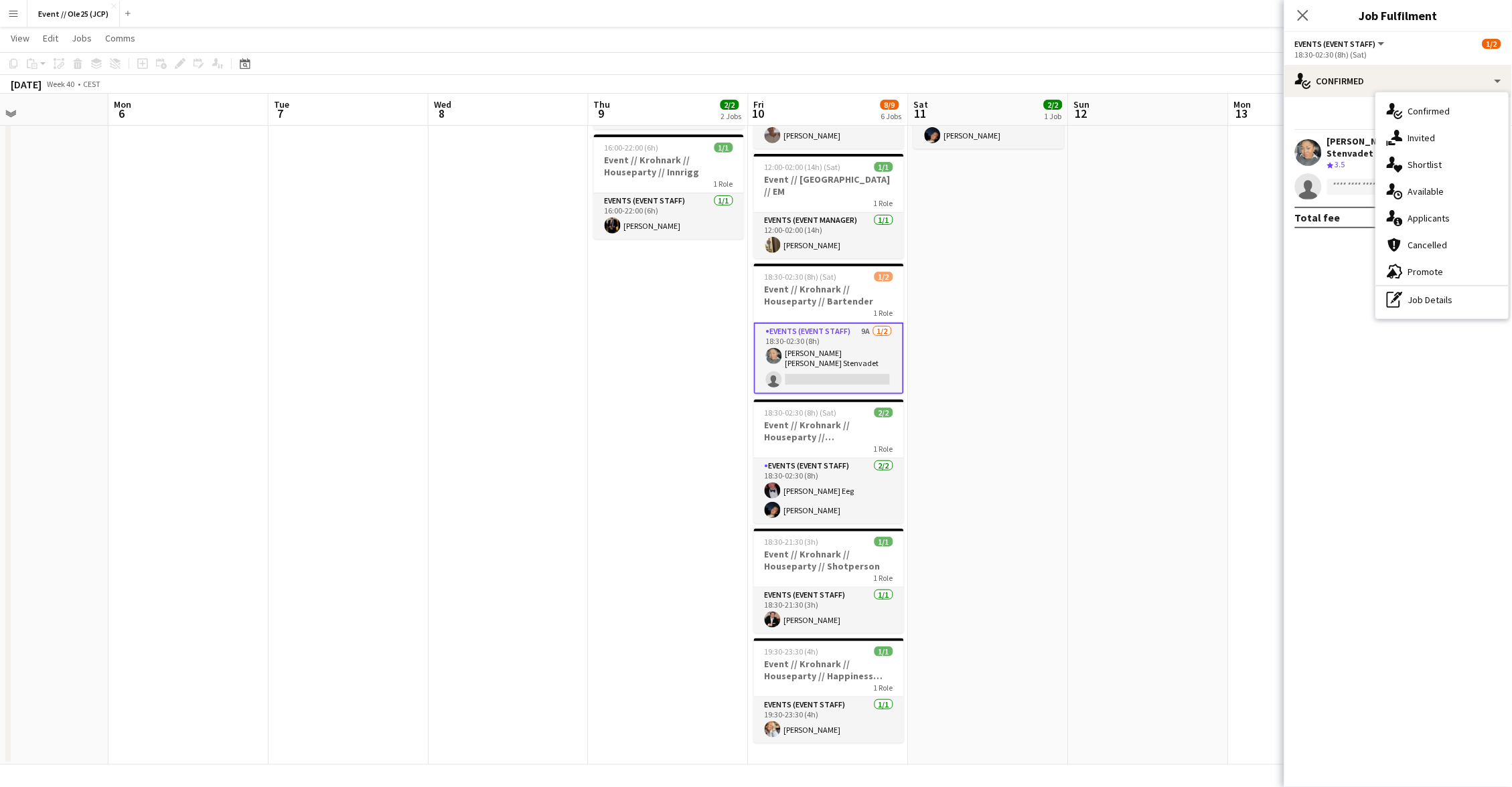
scroll to position [0, 371]
click at [1103, 372] on app-date-cell at bounding box center [1149, 389] width 160 height 749
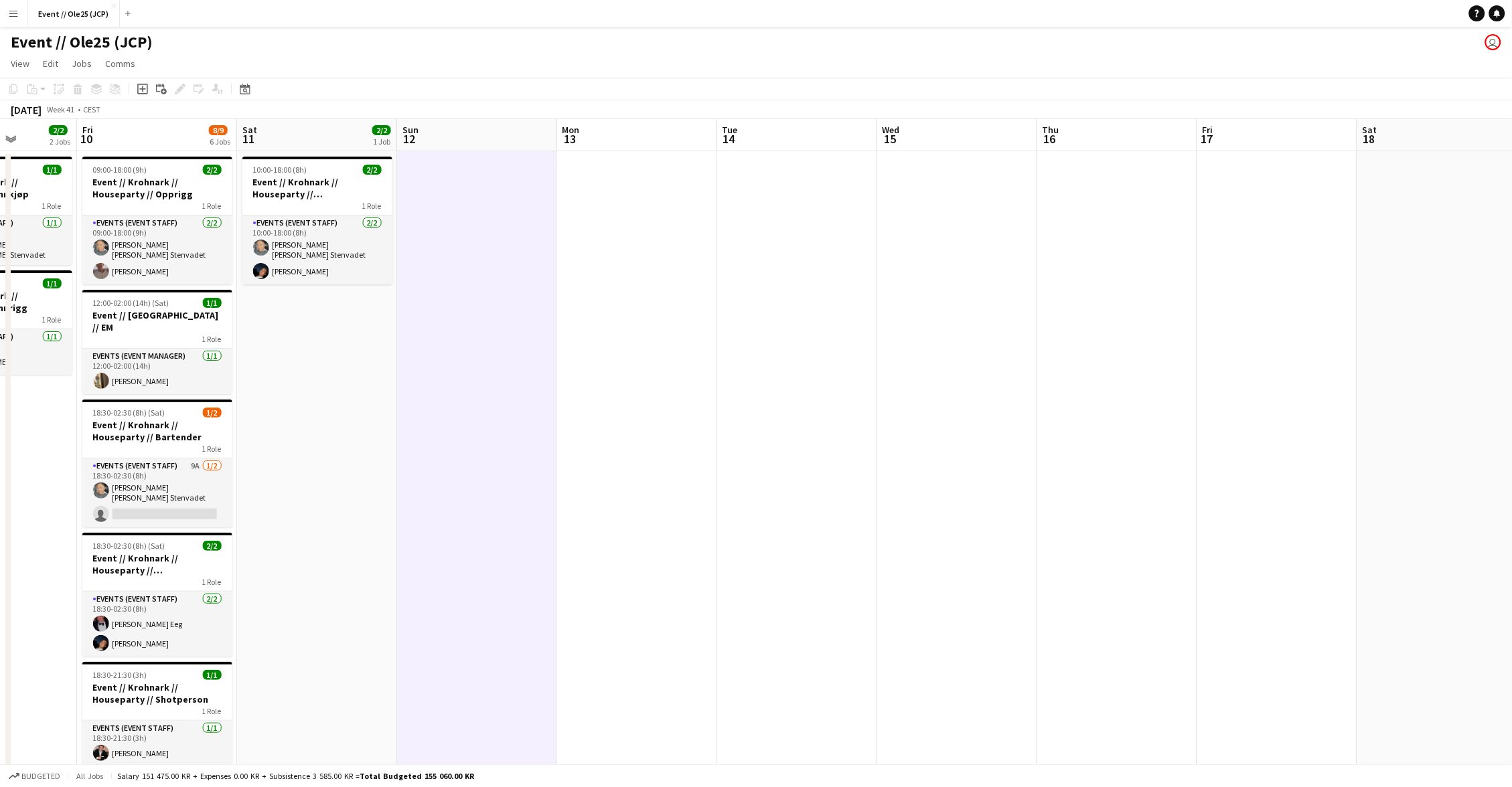
scroll to position [0, 385]
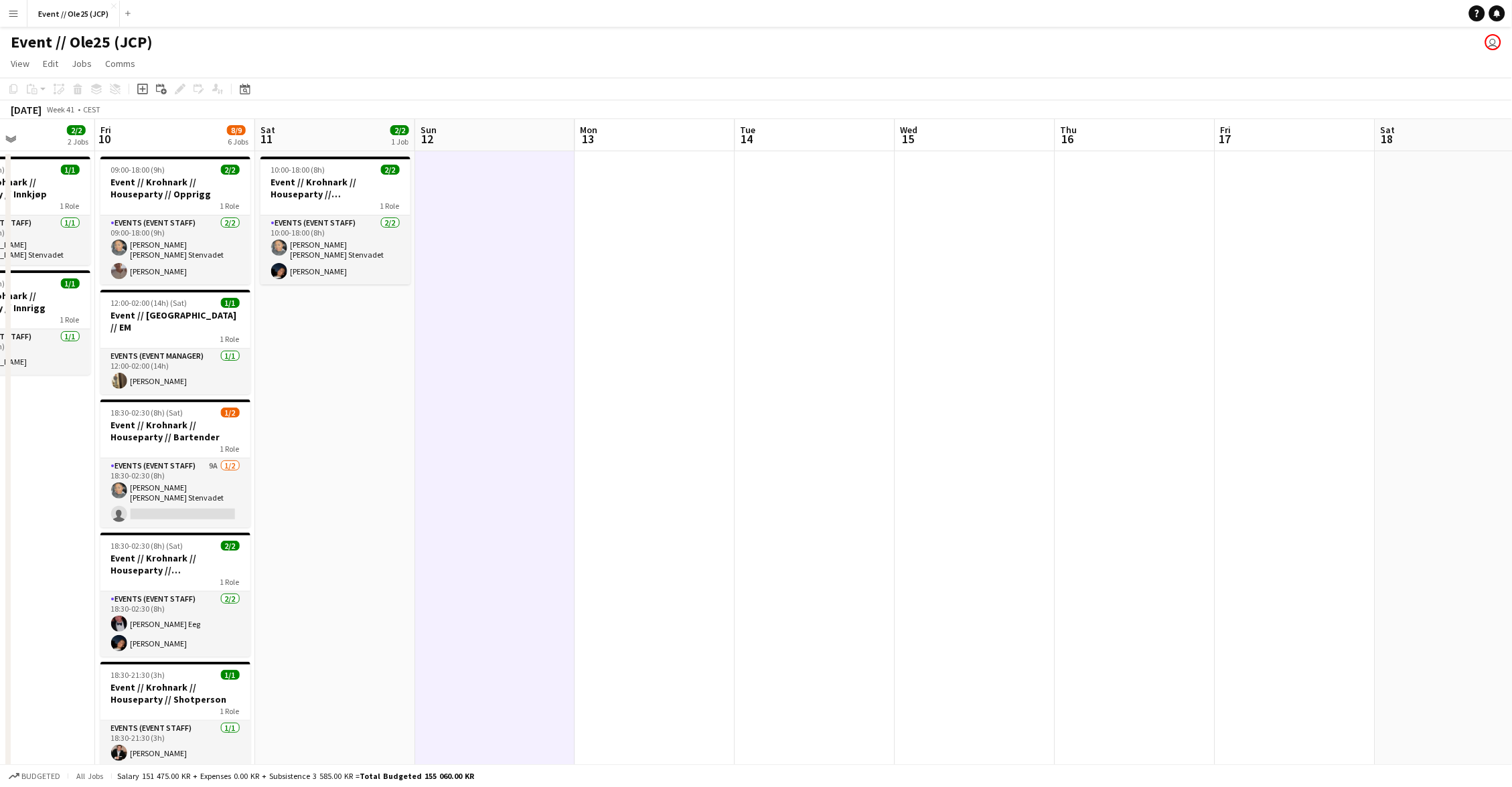
click at [887, 246] on app-date-cell at bounding box center [815, 526] width 160 height 749
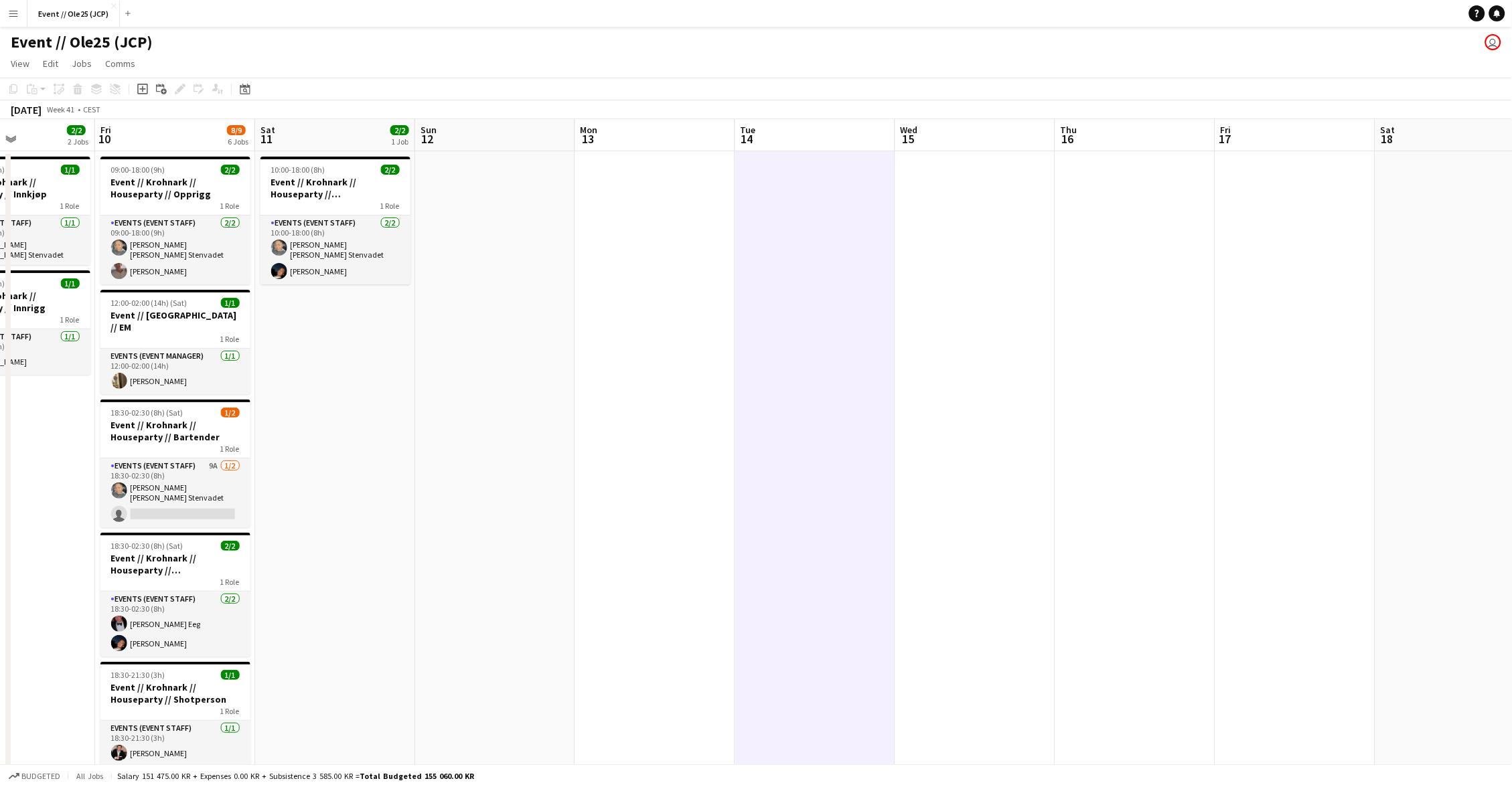
click at [789, 243] on app-date-cell at bounding box center [815, 526] width 160 height 749
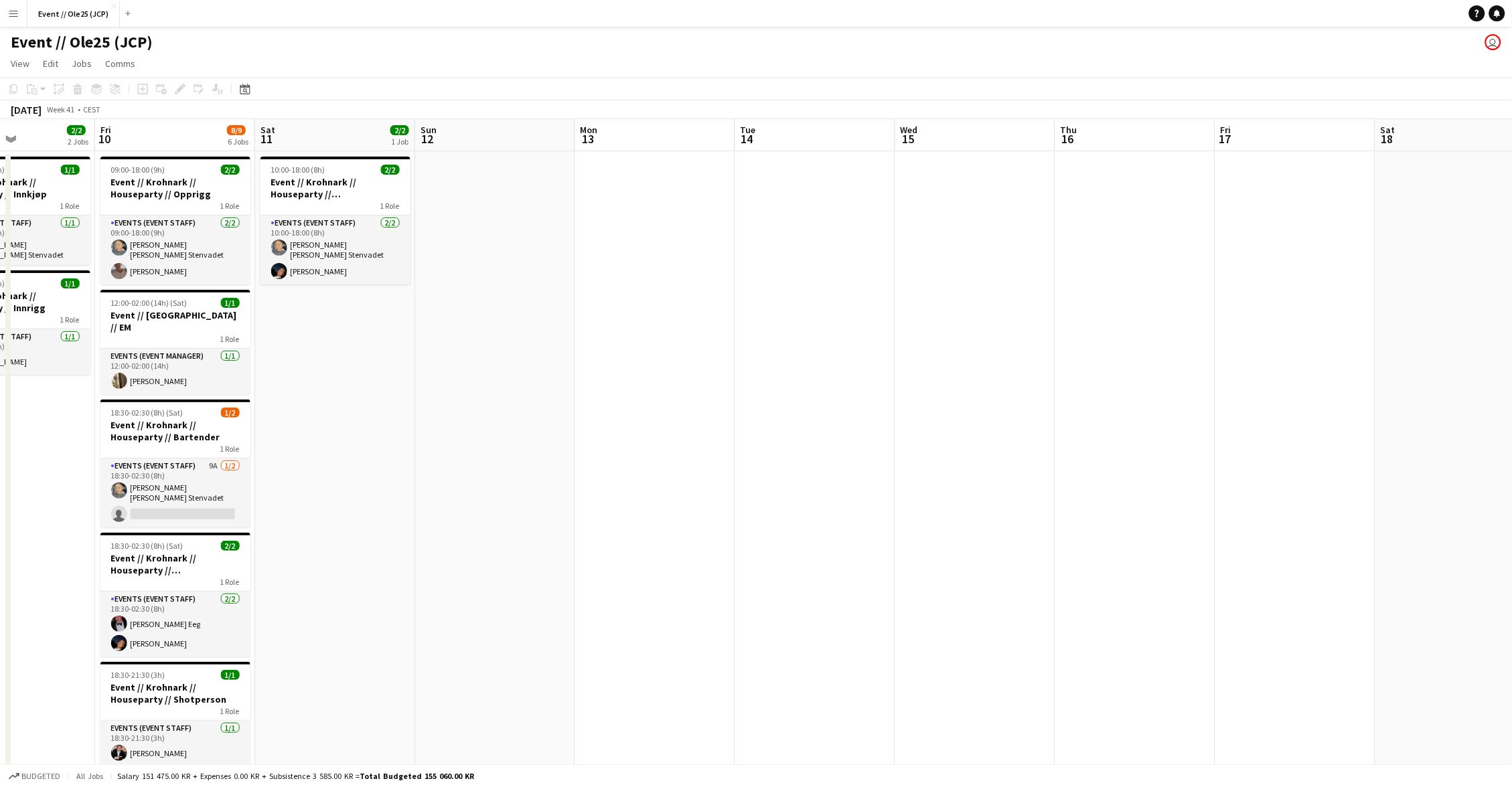
click at [690, 244] on app-date-cell at bounding box center [655, 526] width 160 height 749
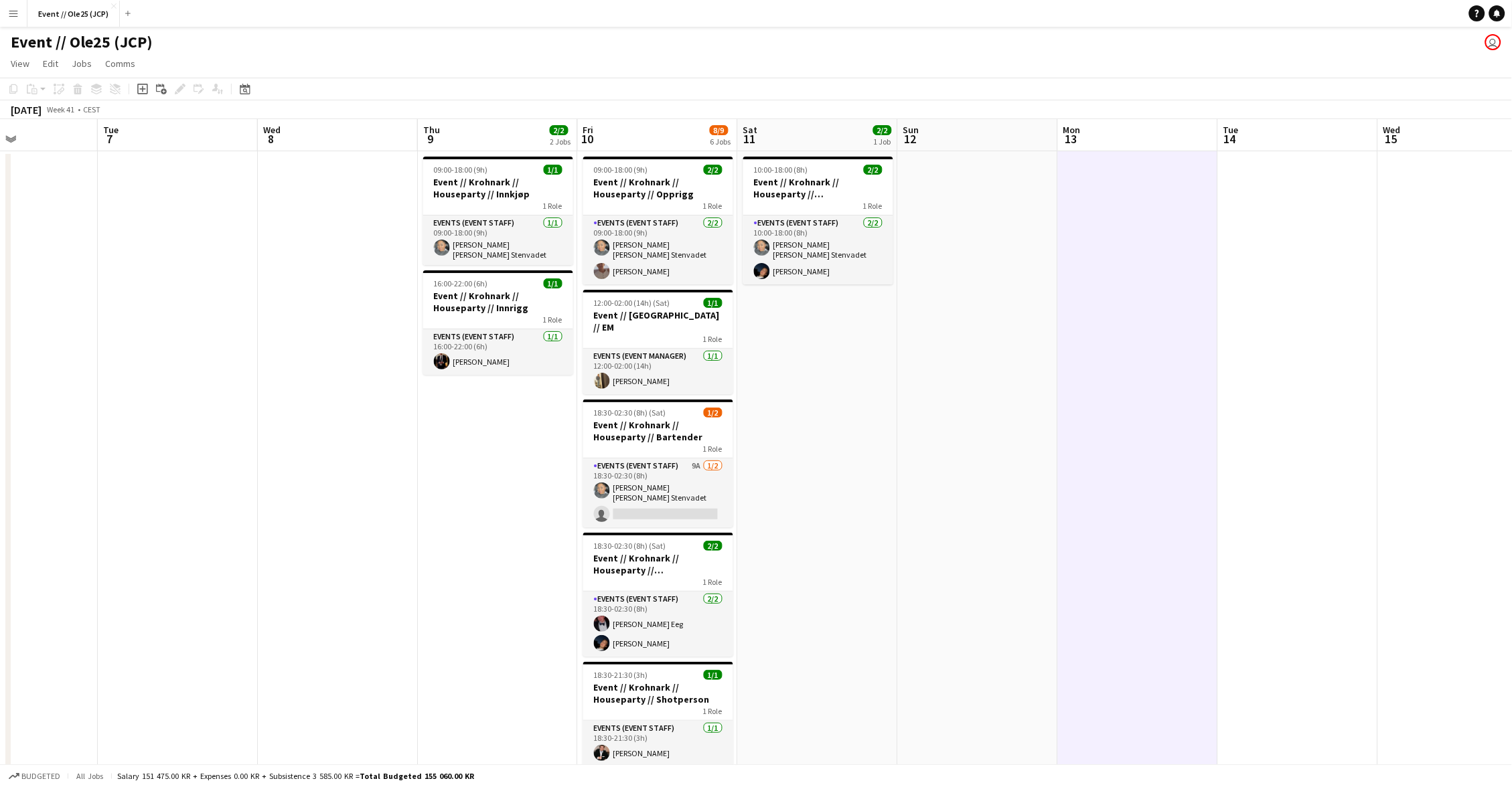
scroll to position [0, 407]
